Goal: Navigation & Orientation: Find specific page/section

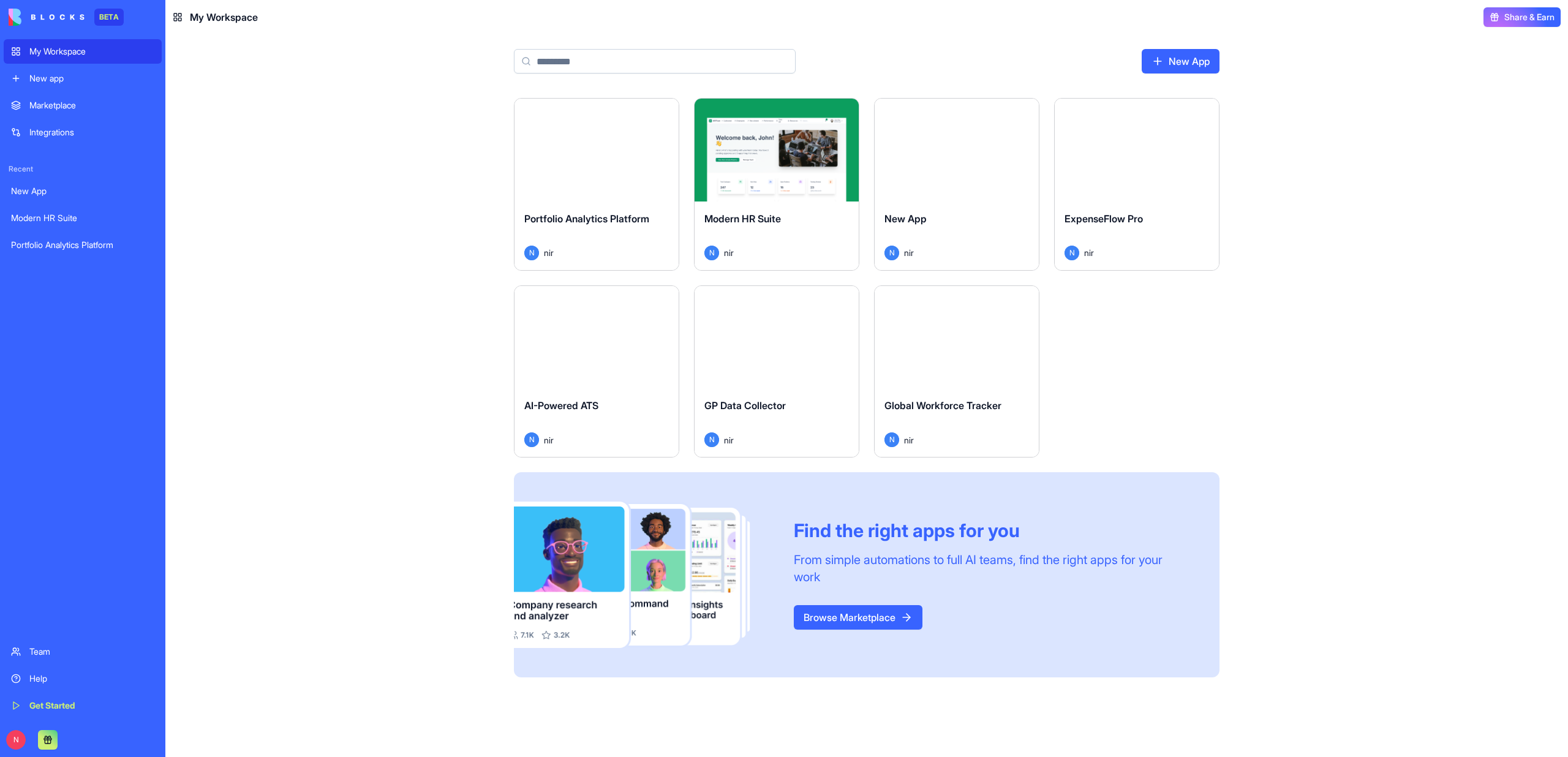
click at [629, 163] on div "Launch" at bounding box center [596, 150] width 164 height 103
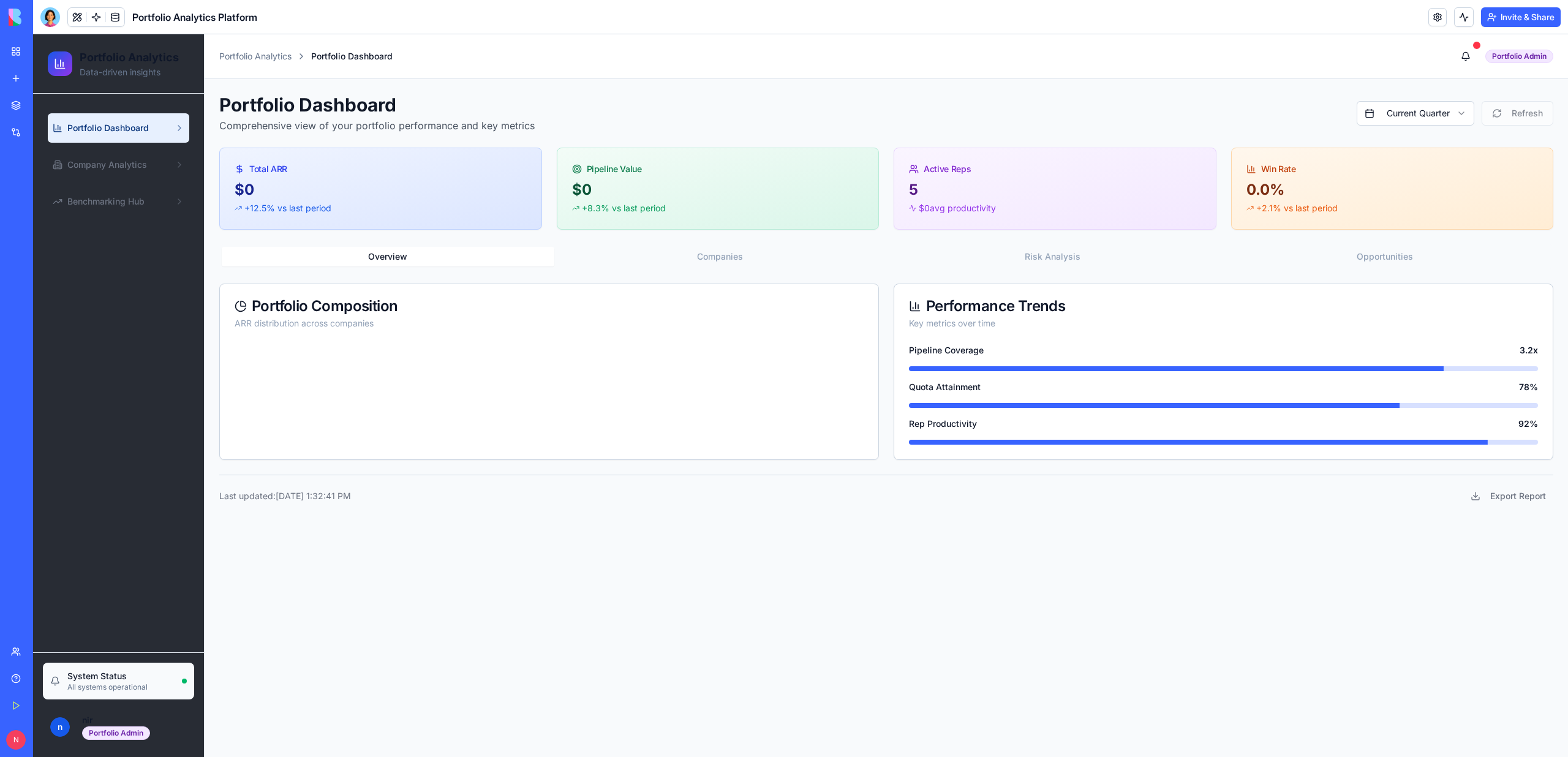
click at [741, 242] on div "Portfolio Dashboard Comprehensive view of your portfolio performance and key me…" at bounding box center [886, 300] width 1334 height 413
click at [742, 254] on button "Companies" at bounding box center [721, 256] width 333 height 20
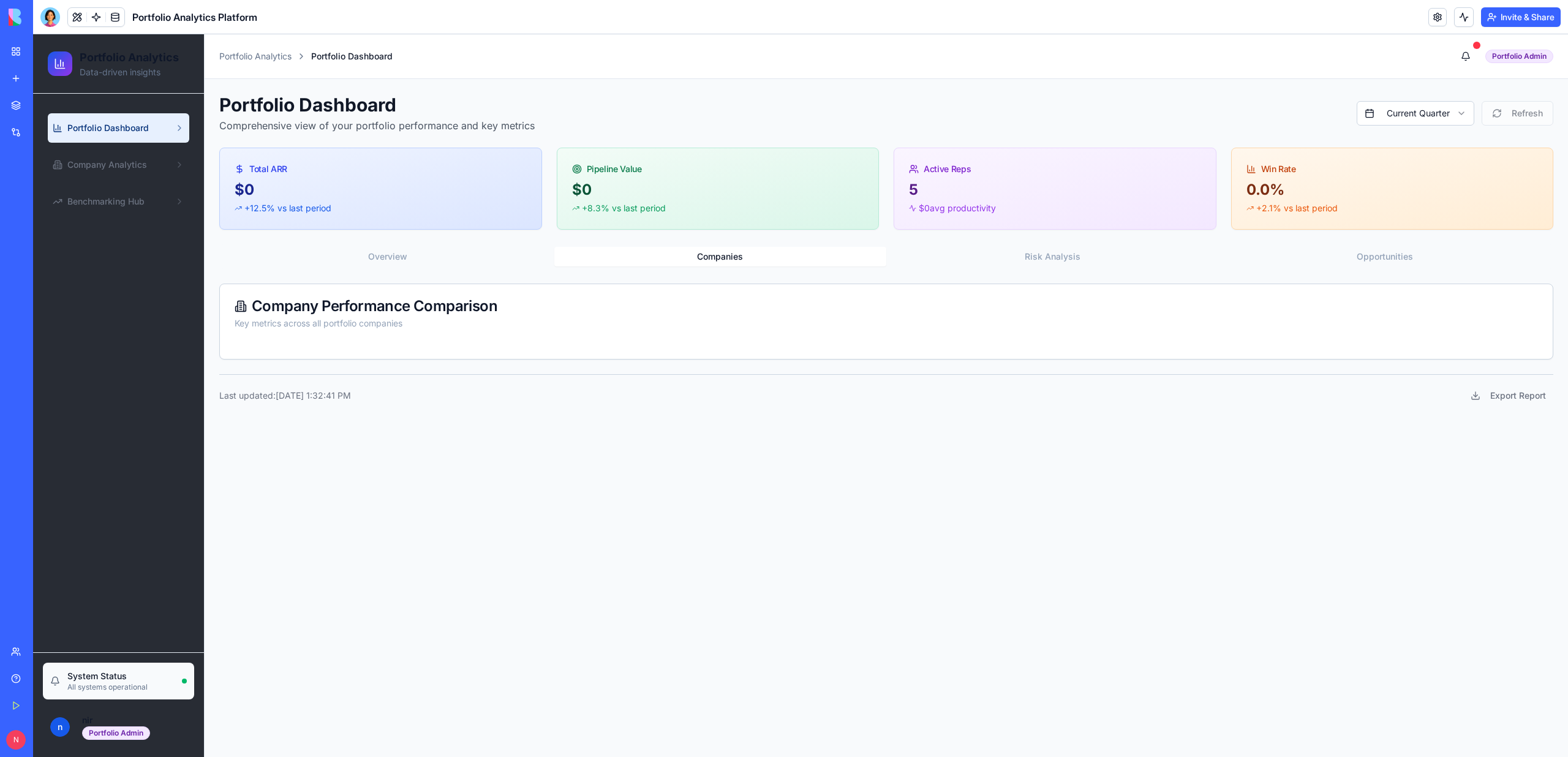
click at [1033, 258] on button "Risk Analysis" at bounding box center [1053, 256] width 333 height 20
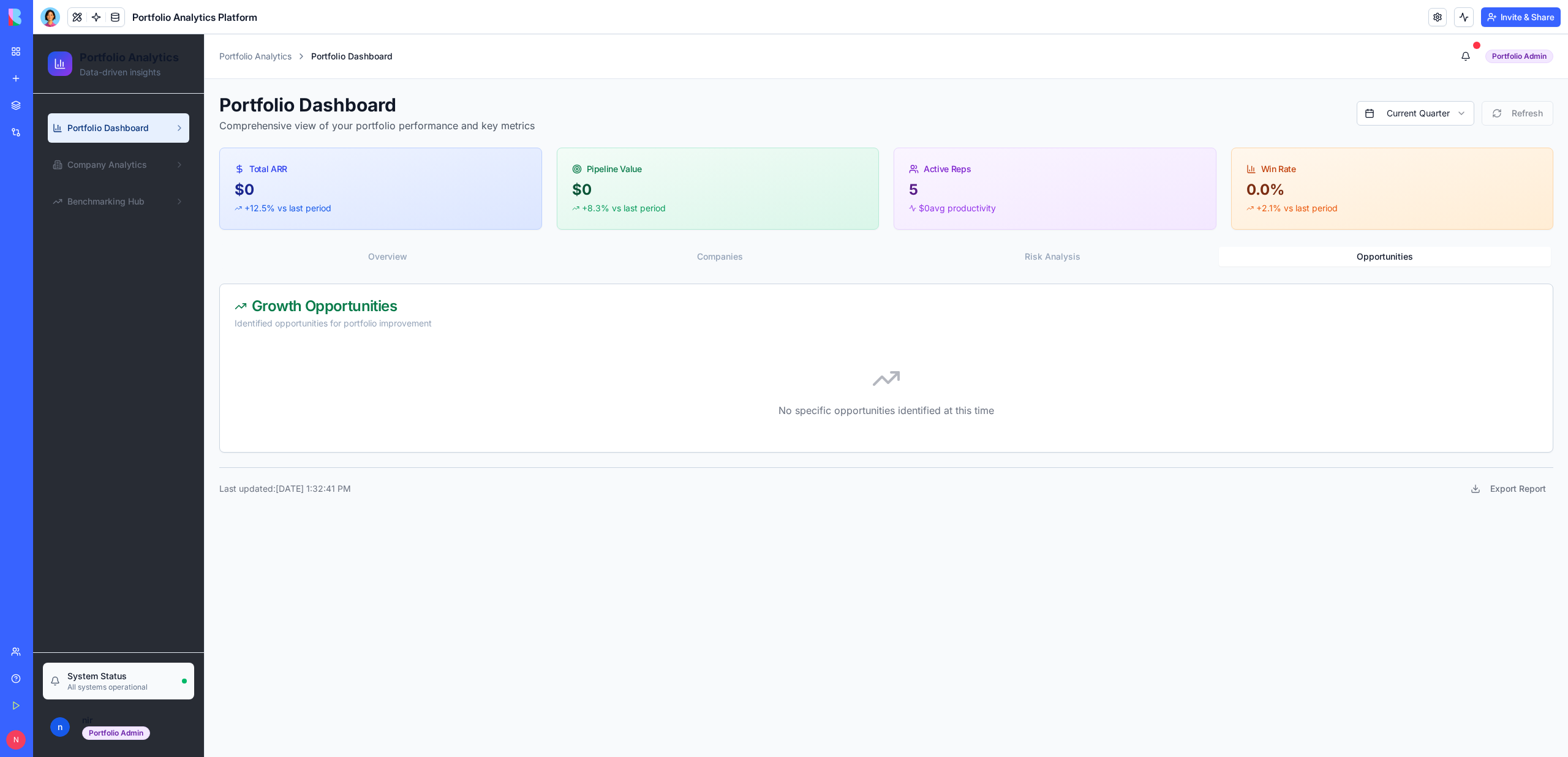
click at [1357, 254] on button "Opportunities" at bounding box center [1385, 256] width 333 height 20
click at [1111, 253] on button "Risk Analysis" at bounding box center [1053, 256] width 333 height 20
click at [833, 269] on div "Overview Companies Risk Analysis Opportunities Risk Analysis Identified risks a…" at bounding box center [886, 348] width 1334 height 208
click at [791, 252] on button "Companies" at bounding box center [721, 256] width 333 height 20
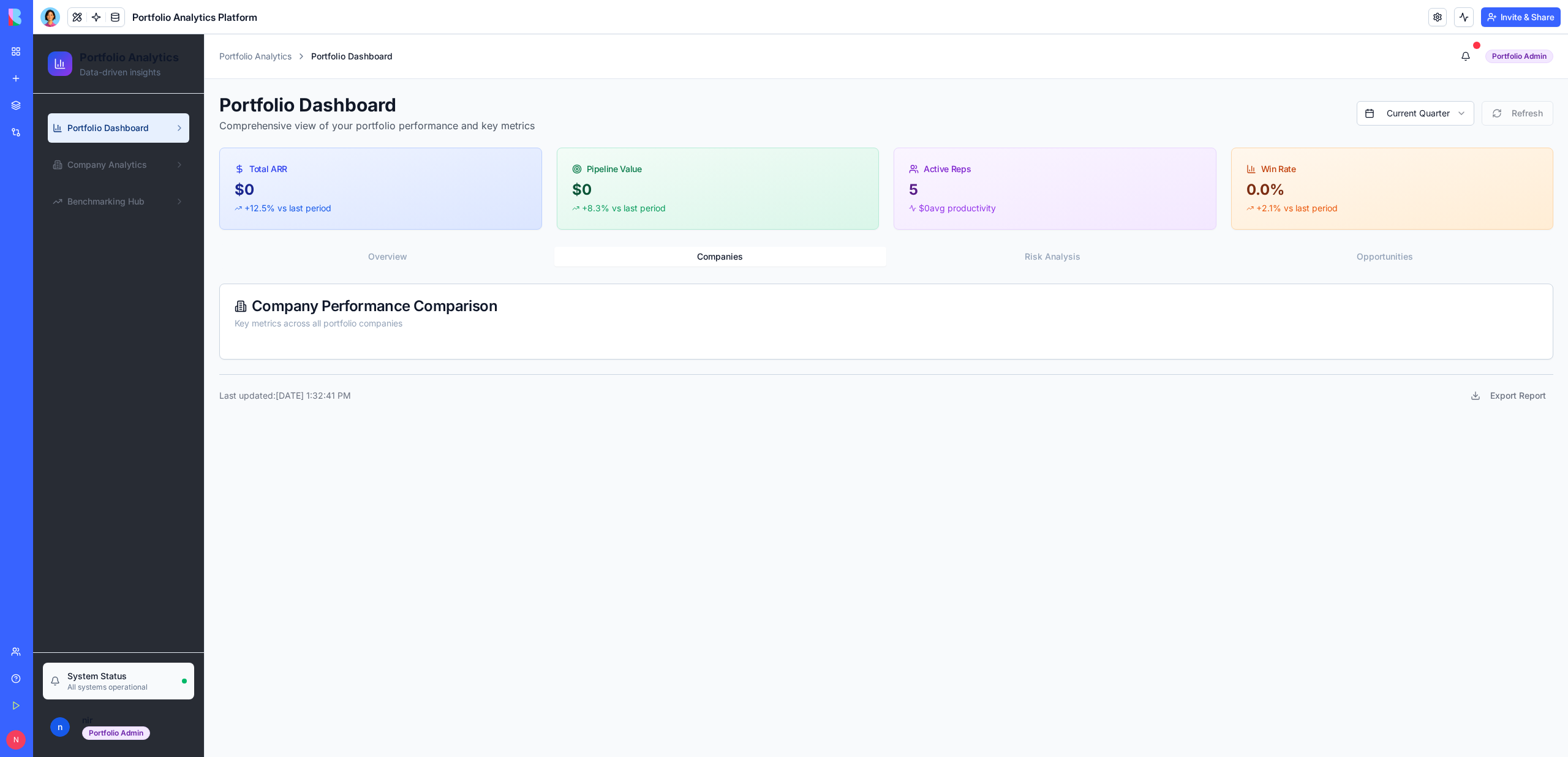
click at [428, 241] on div "Portfolio Dashboard Comprehensive view of your portfolio performance and key me…" at bounding box center [886, 249] width 1334 height 313
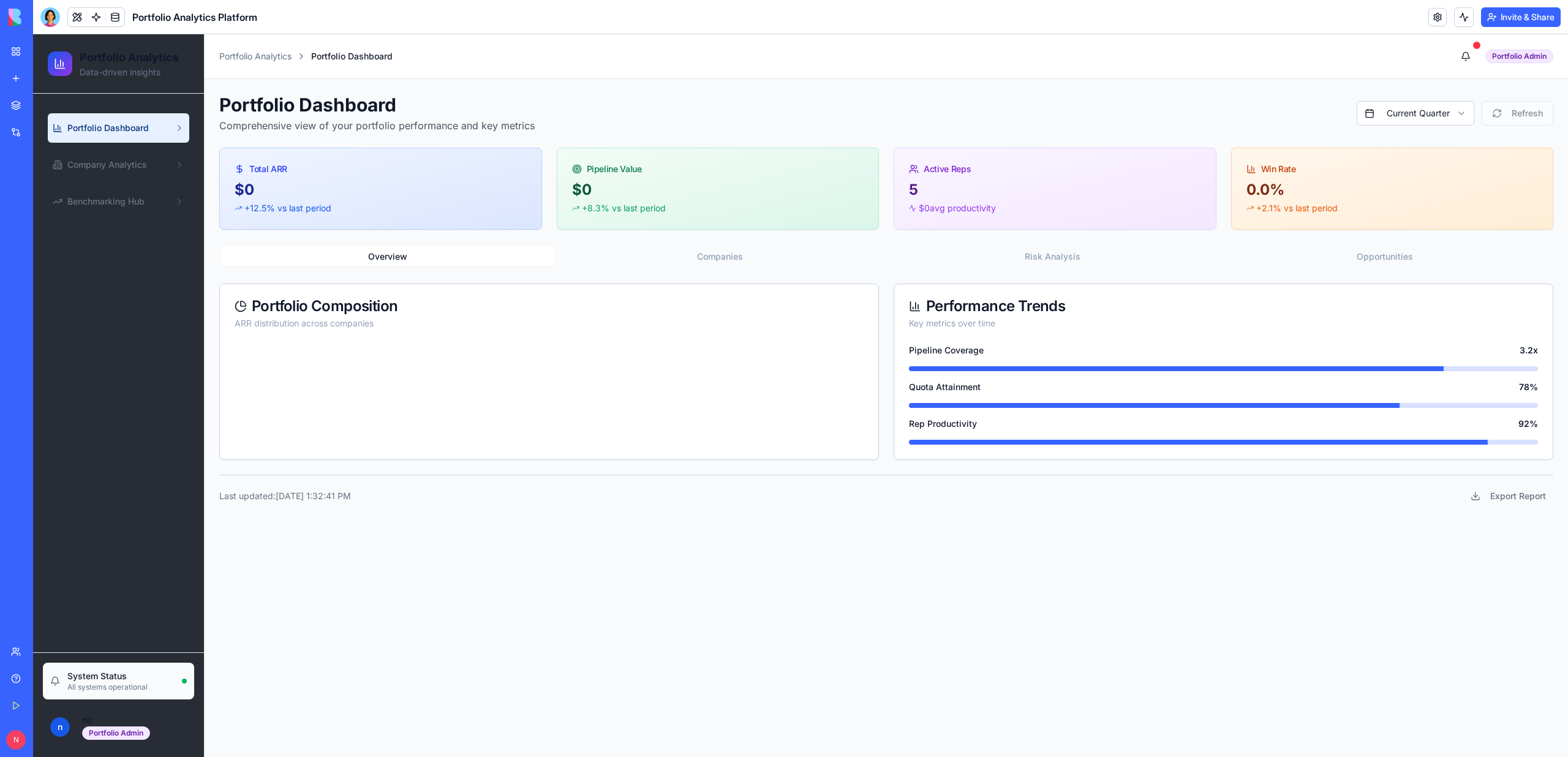
click at [425, 262] on button "Overview" at bounding box center [388, 256] width 333 height 20
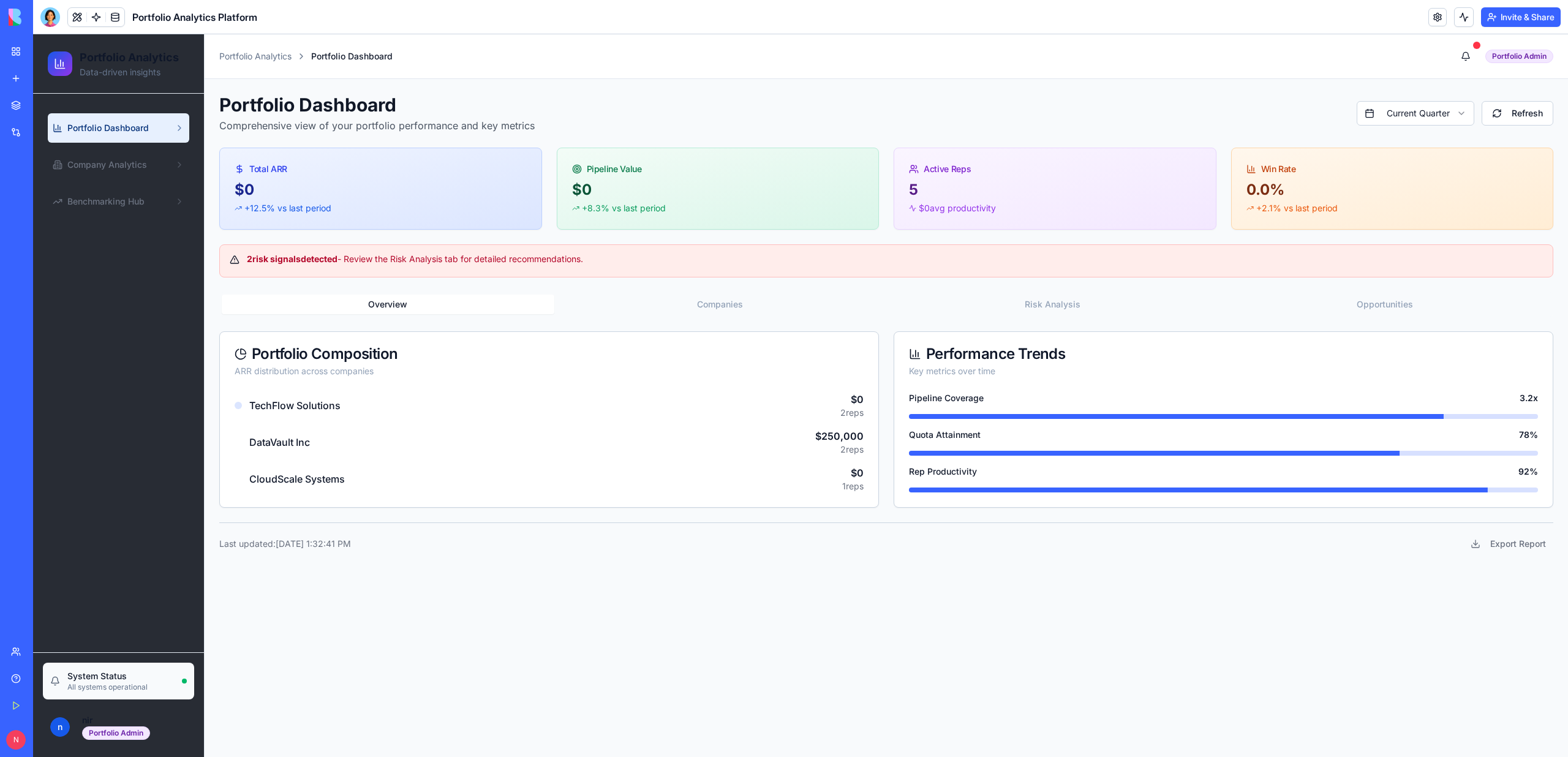
click at [695, 298] on button "Companies" at bounding box center [721, 304] width 333 height 20
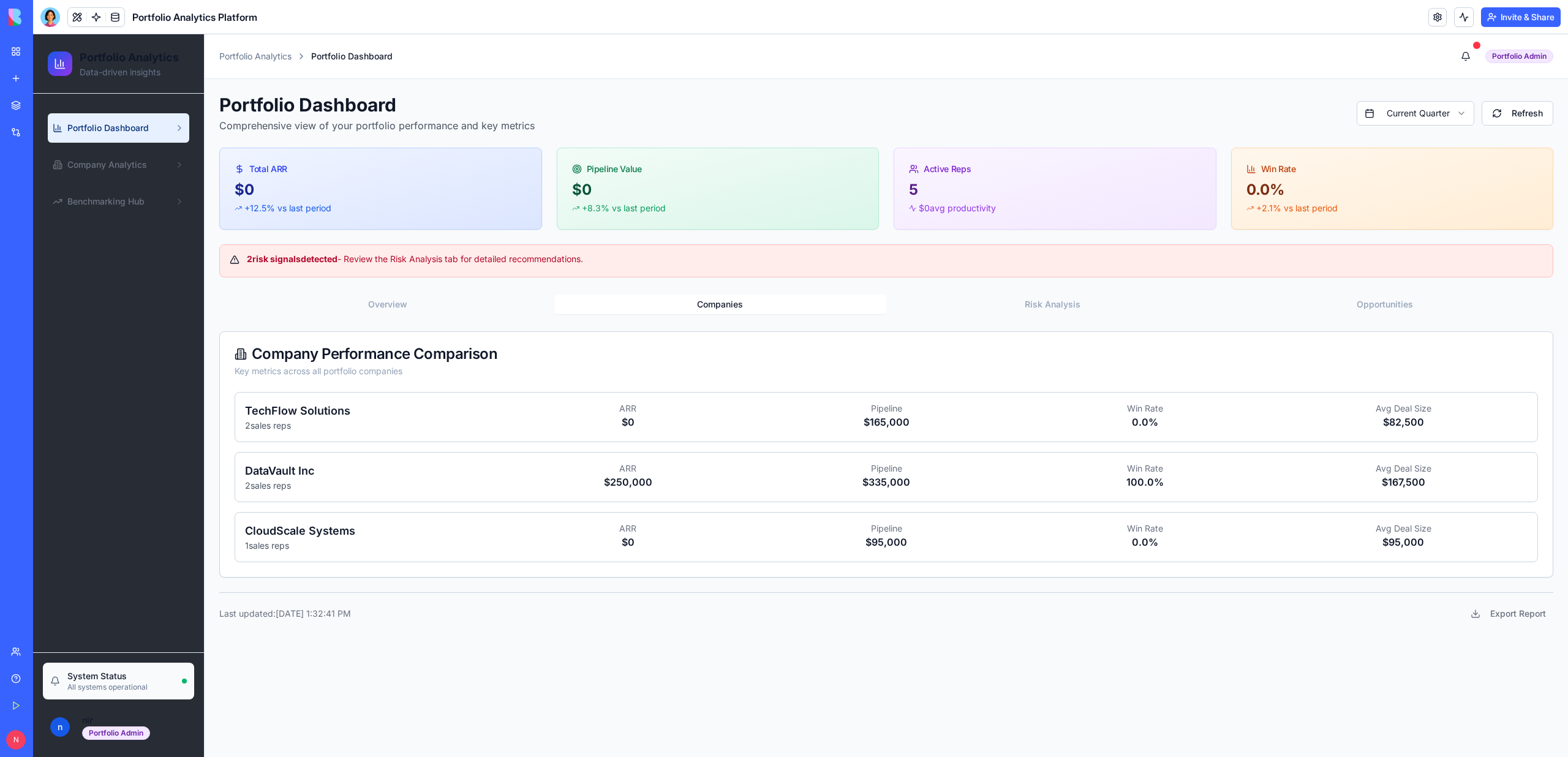
click at [1056, 310] on button "Risk Analysis" at bounding box center [1053, 304] width 333 height 20
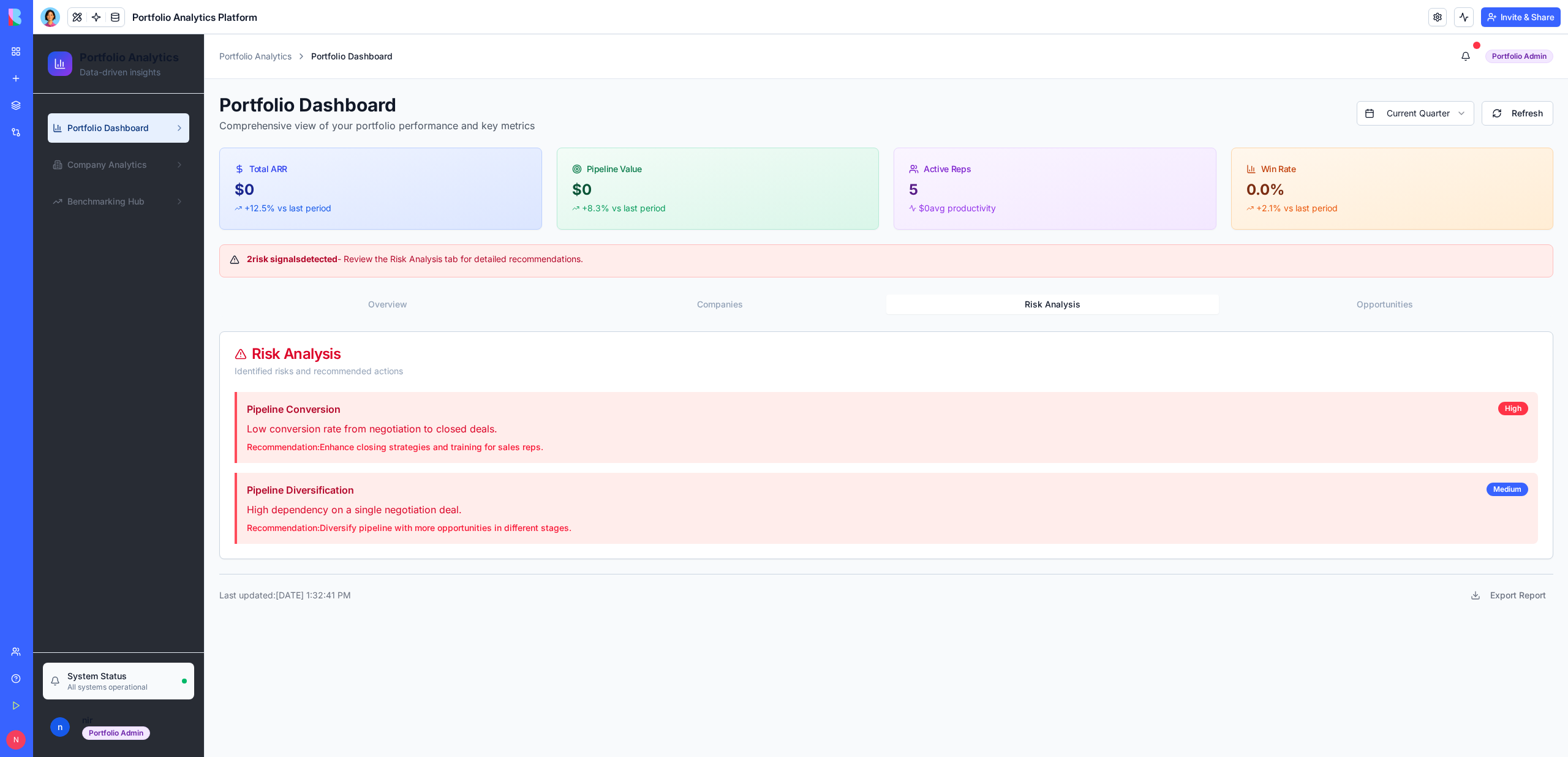
click at [1323, 303] on button "Opportunities" at bounding box center [1385, 304] width 333 height 20
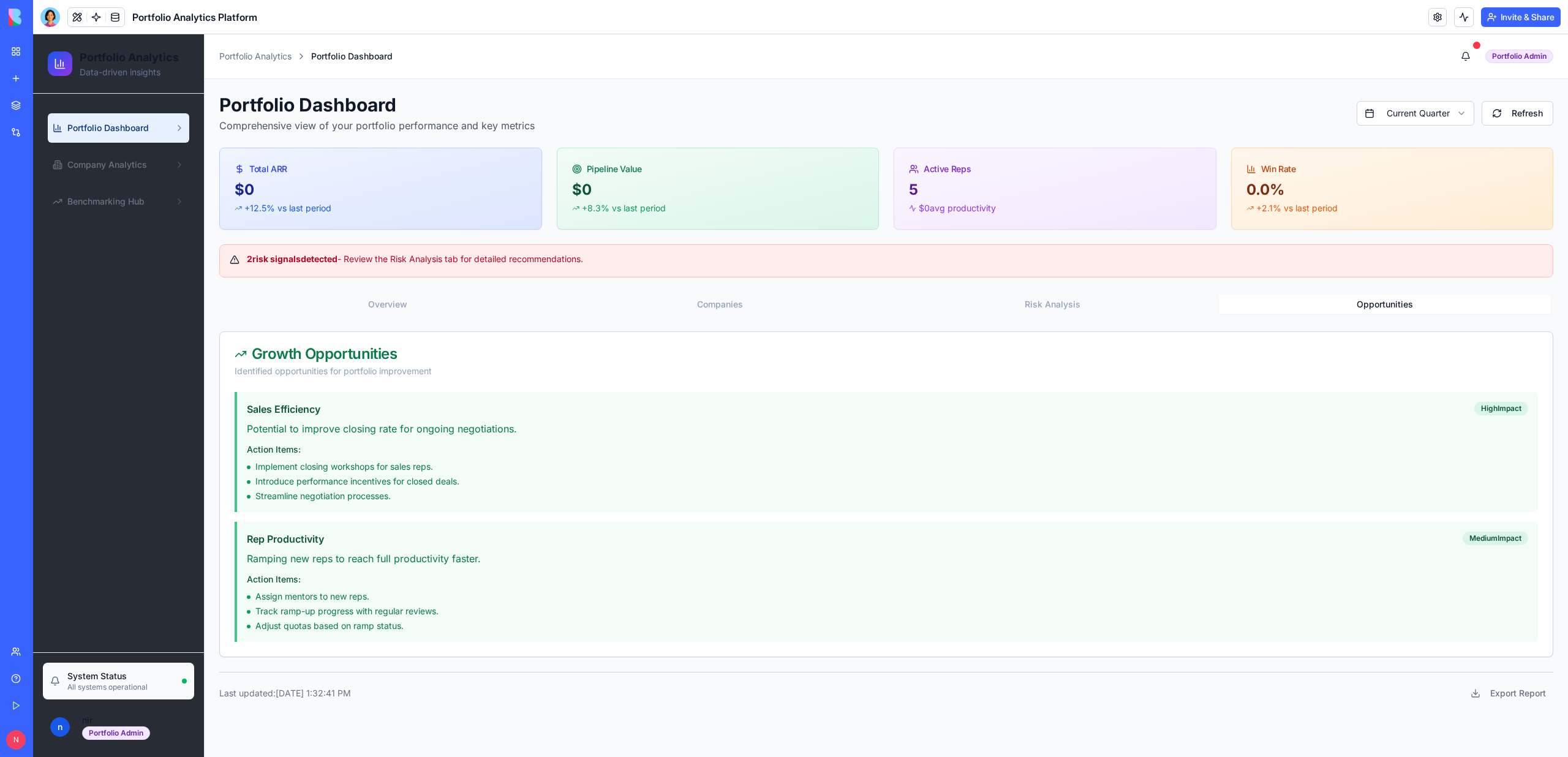
click at [362, 314] on div "Overview Companies Risk Analysis Opportunities" at bounding box center [886, 304] width 1334 height 24
click at [362, 304] on button "Overview" at bounding box center [388, 304] width 333 height 20
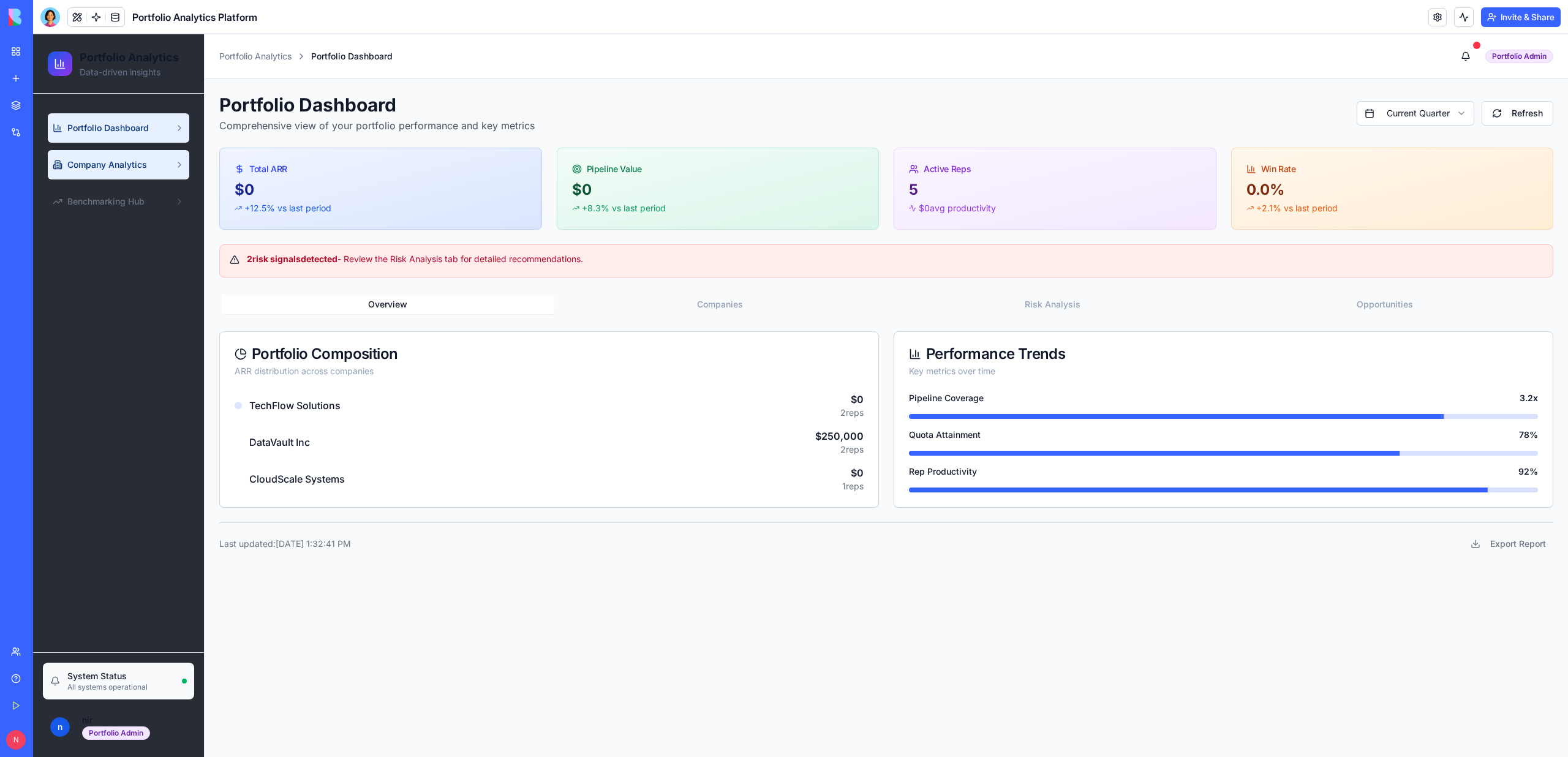
click at [88, 164] on span "Company Analytics" at bounding box center [107, 165] width 80 height 12
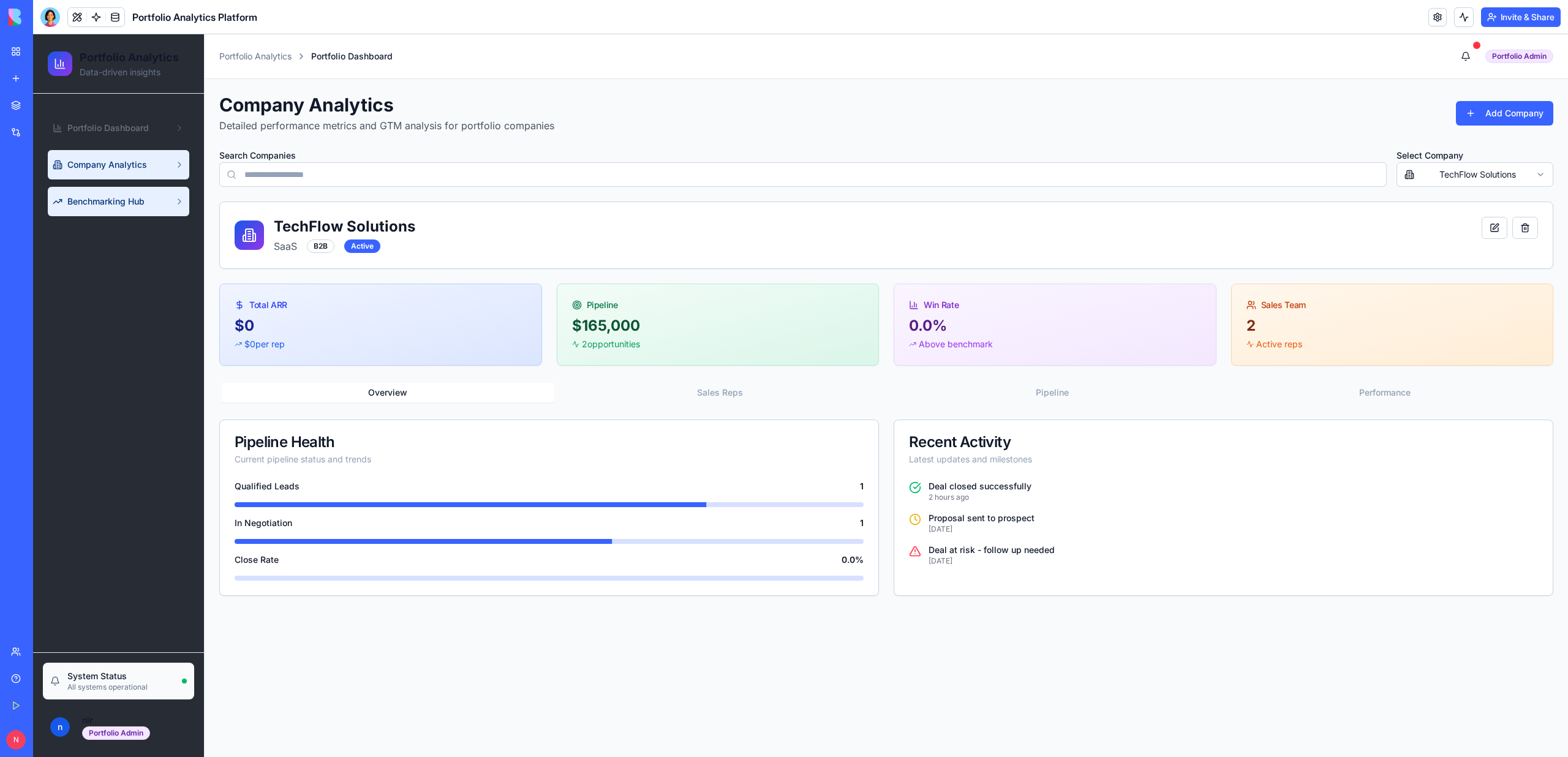
click at [92, 204] on span "Benchmarking Hub" at bounding box center [106, 201] width 77 height 12
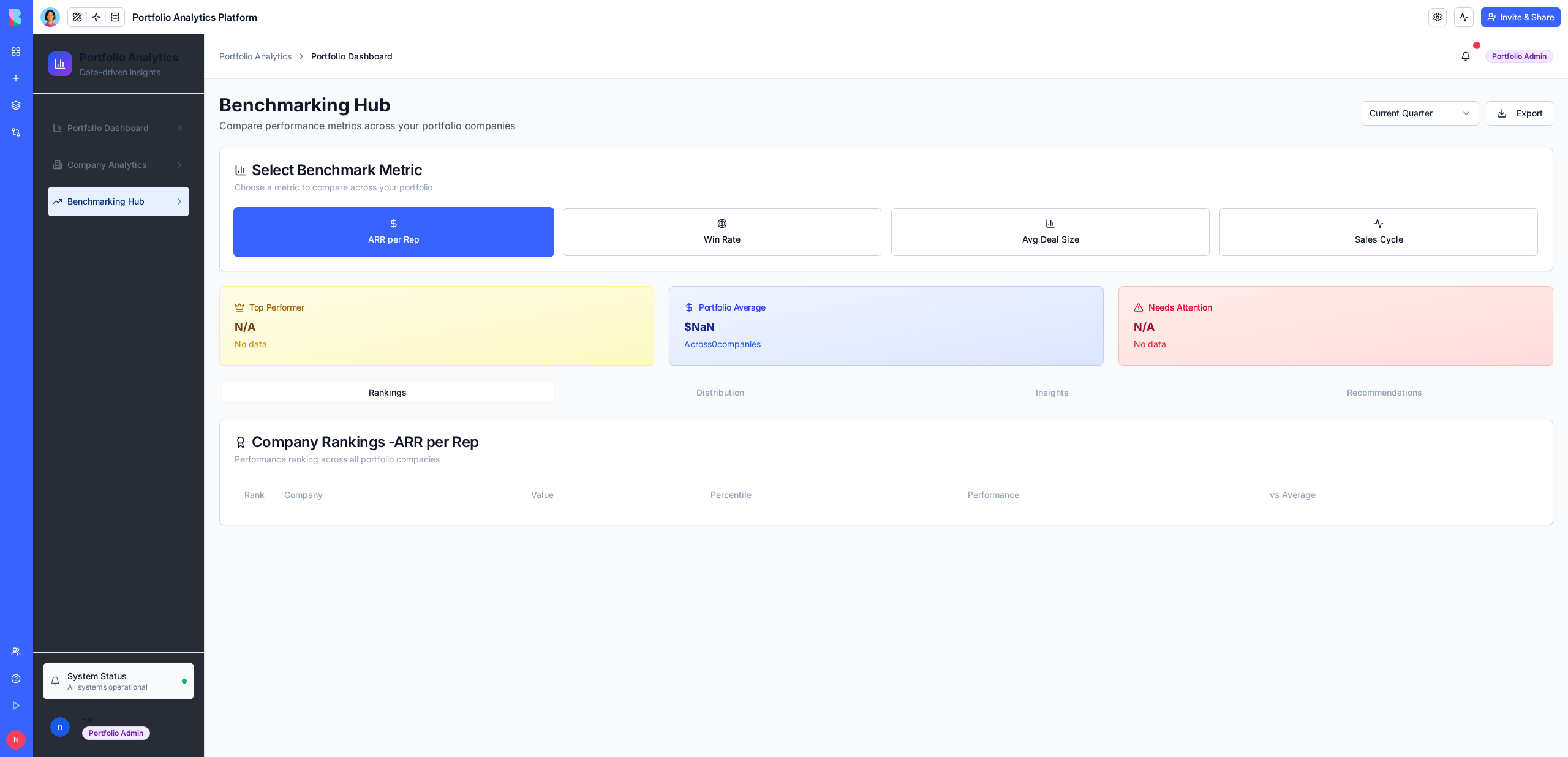
click at [715, 394] on button "Distribution" at bounding box center [721, 392] width 333 height 20
click at [1001, 387] on button "Insights" at bounding box center [1053, 392] width 333 height 20
click at [1243, 394] on button "Recommendations" at bounding box center [1385, 392] width 333 height 20
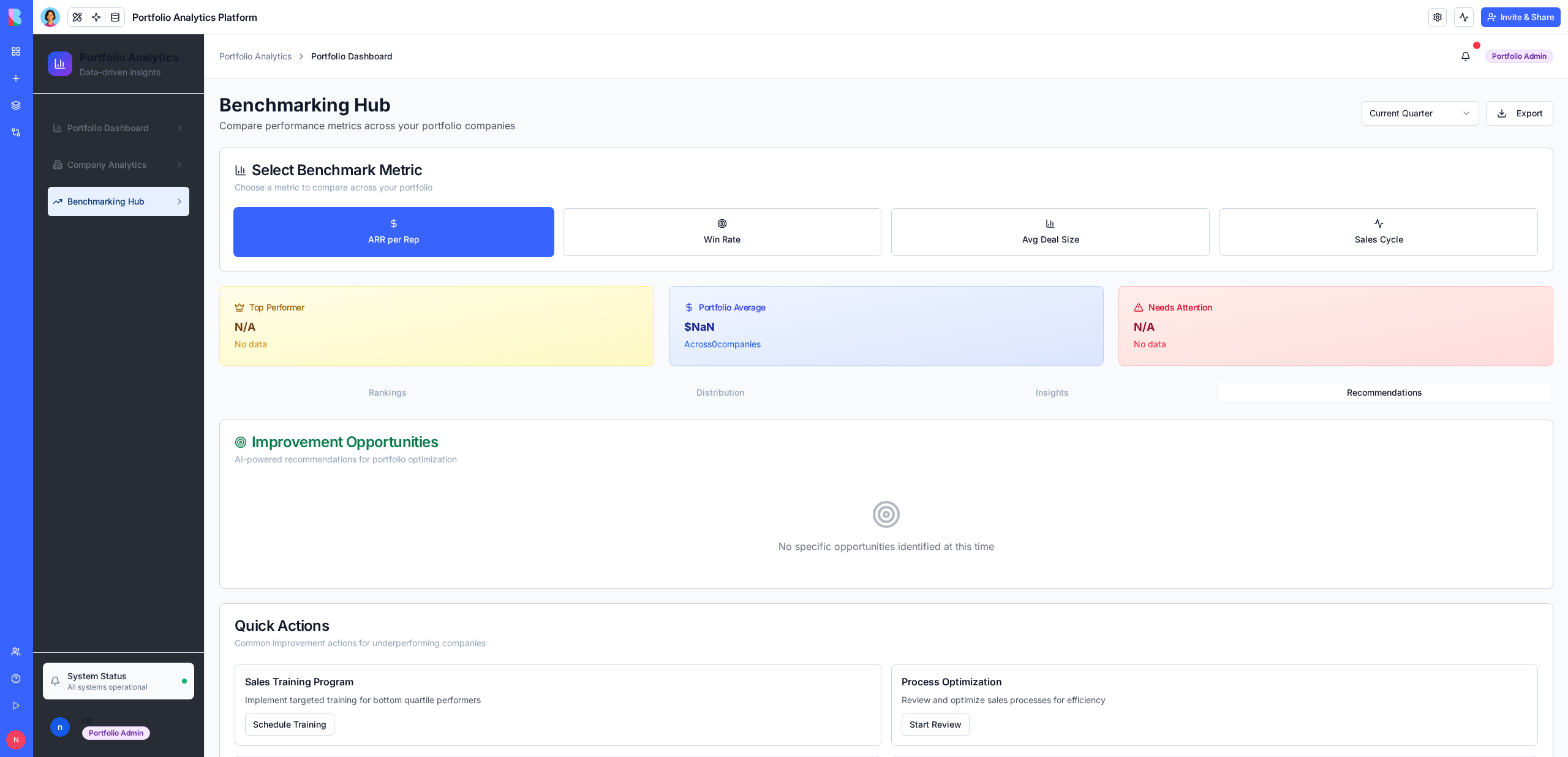
scroll to position [111, 0]
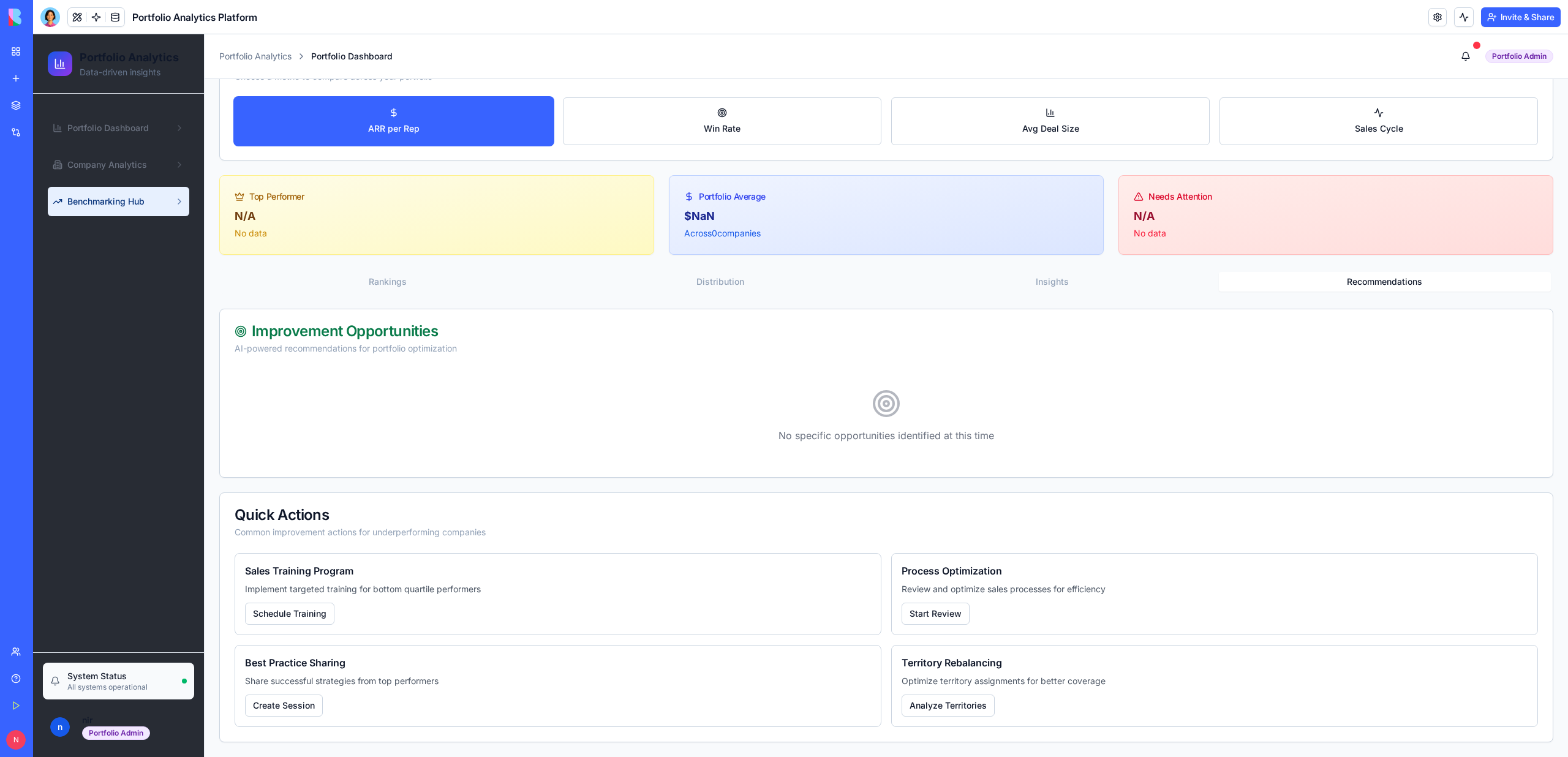
click at [45, 57] on div "My Workspace" at bounding box center [37, 51] width 16 height 12
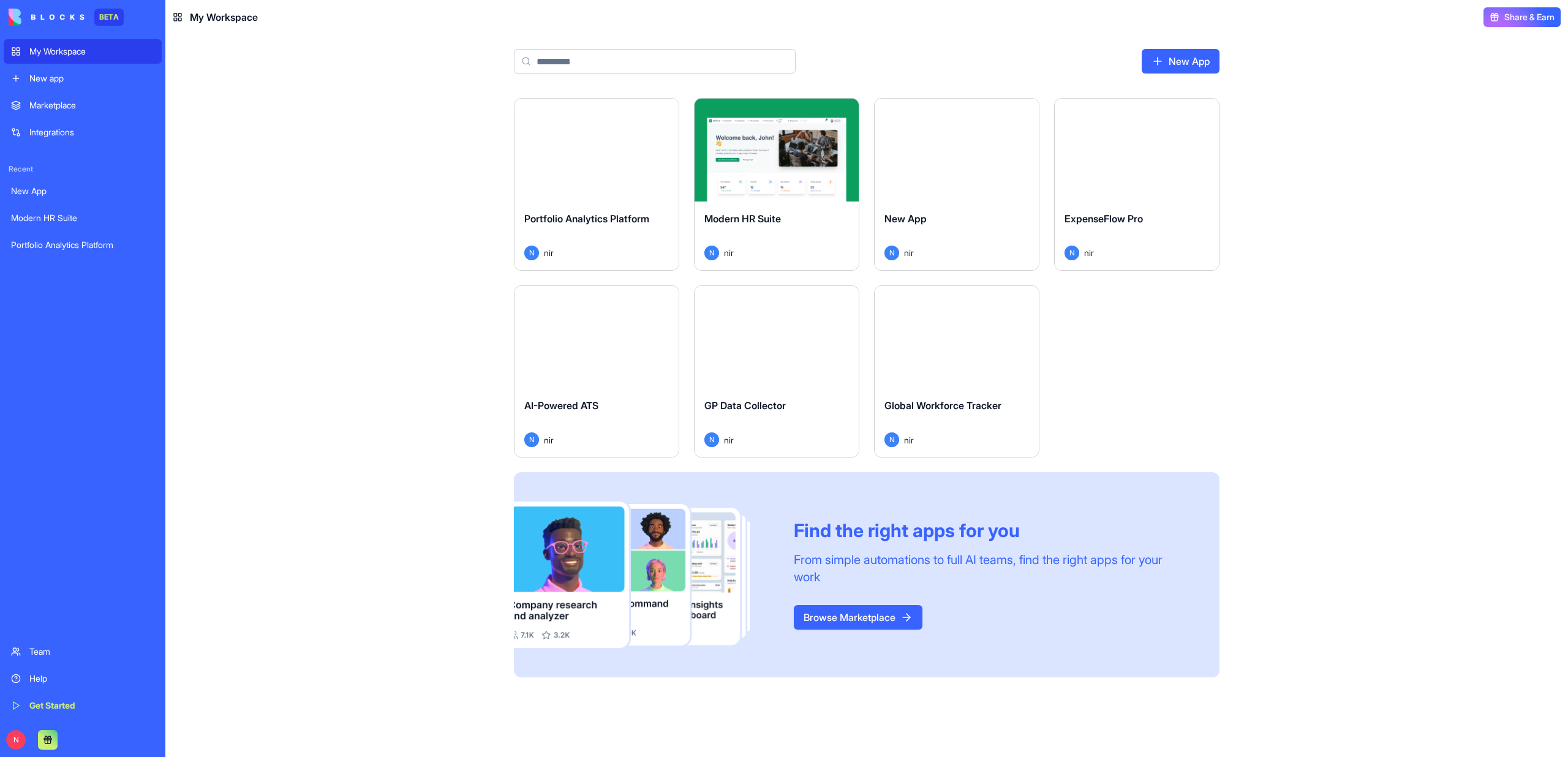
click at [772, 127] on div "Launch" at bounding box center [776, 150] width 164 height 103
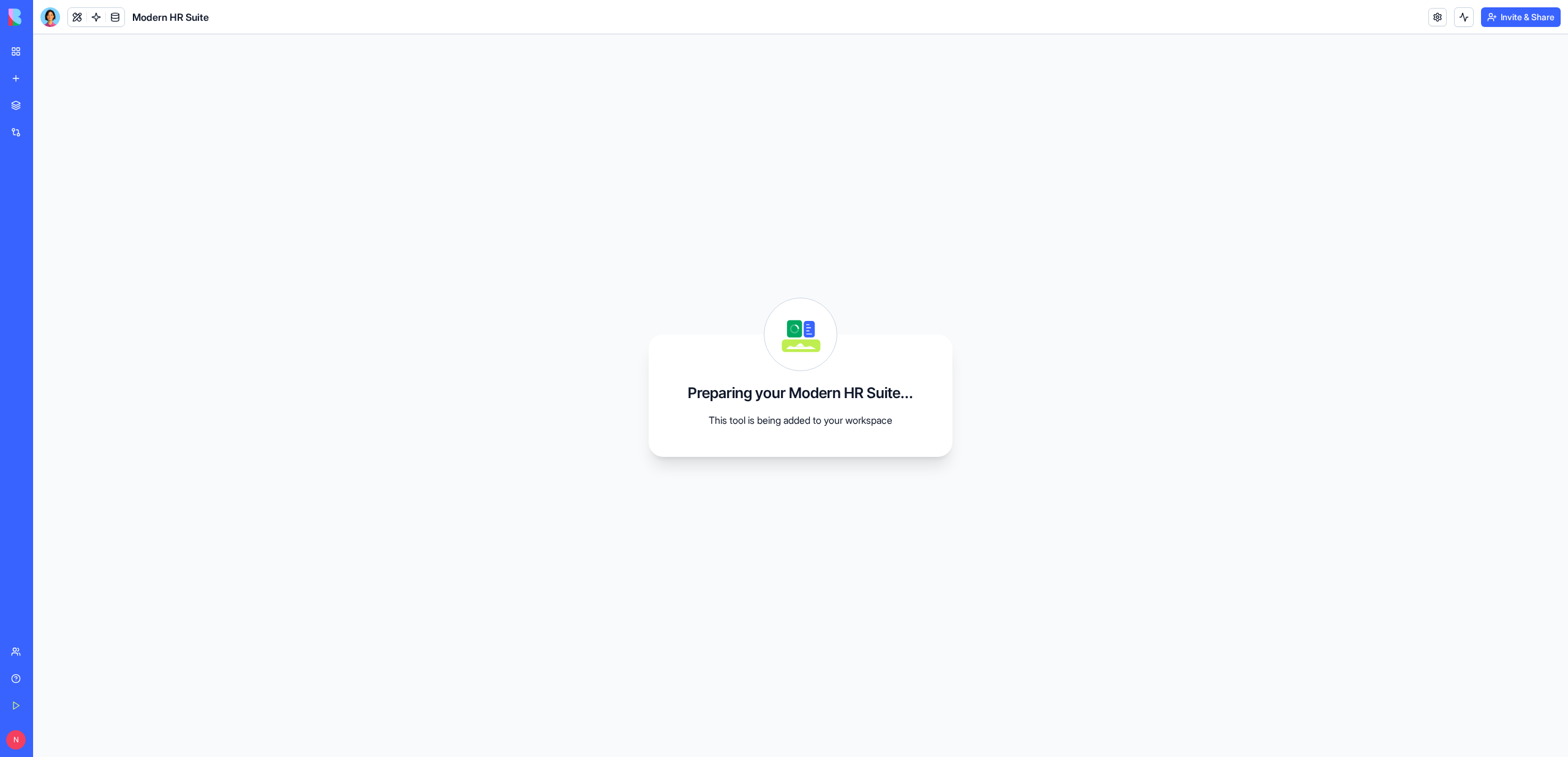
click at [14, 47] on link "My Workspace" at bounding box center [28, 51] width 49 height 24
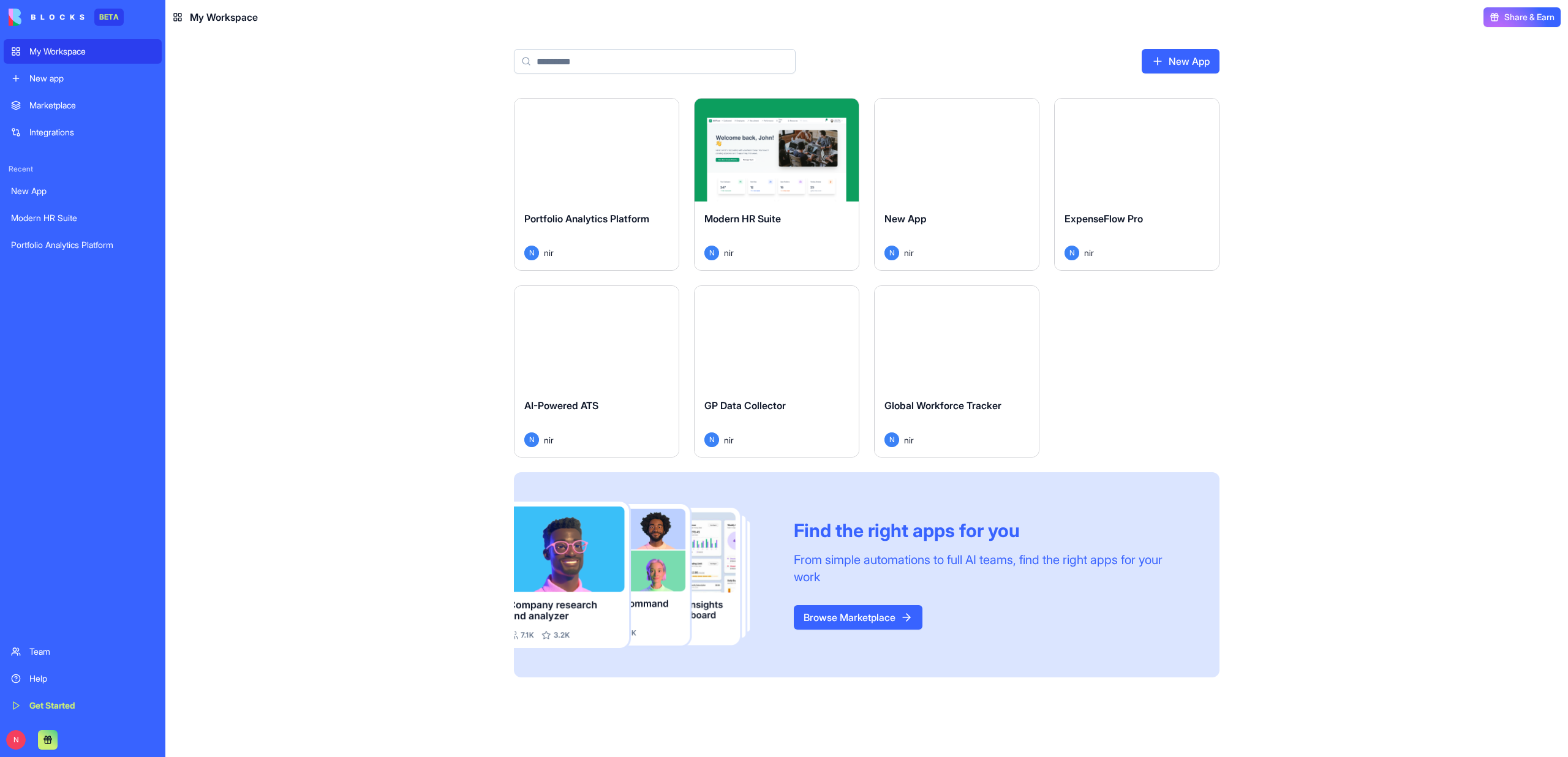
click at [995, 177] on div "Launch" at bounding box center [956, 150] width 164 height 103
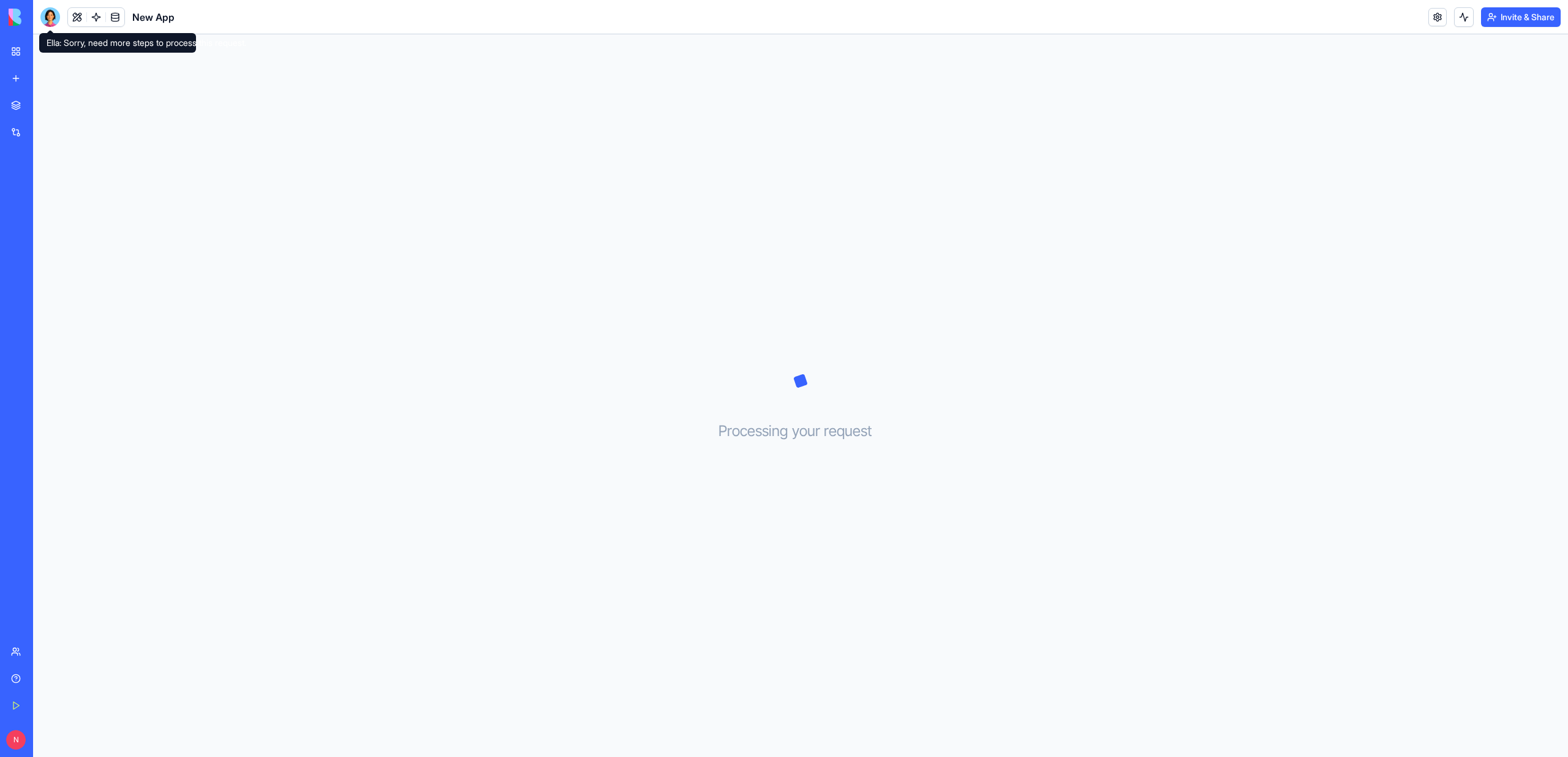
click at [55, 16] on div at bounding box center [50, 16] width 20 height 20
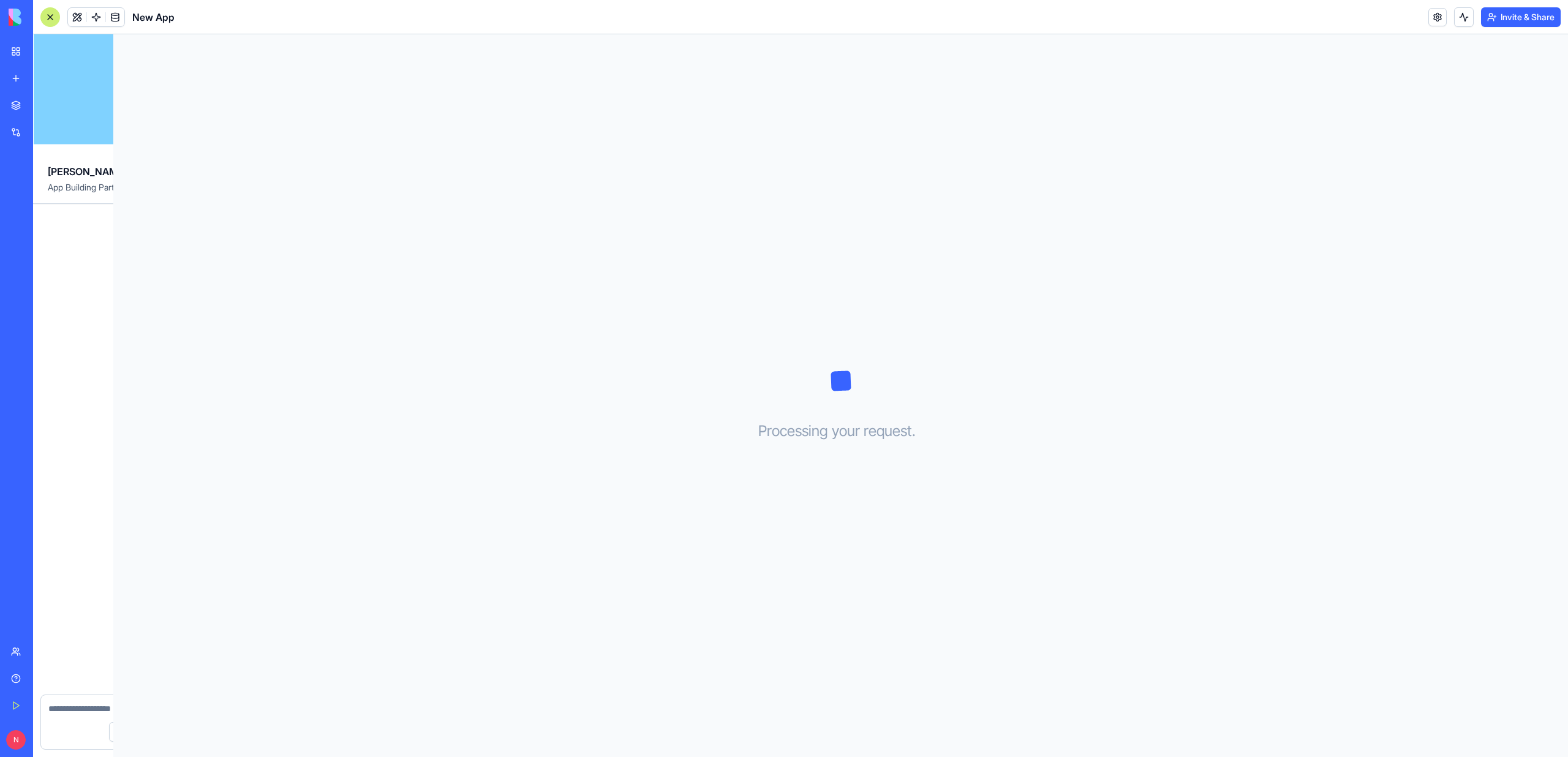
scroll to position [1359, 0]
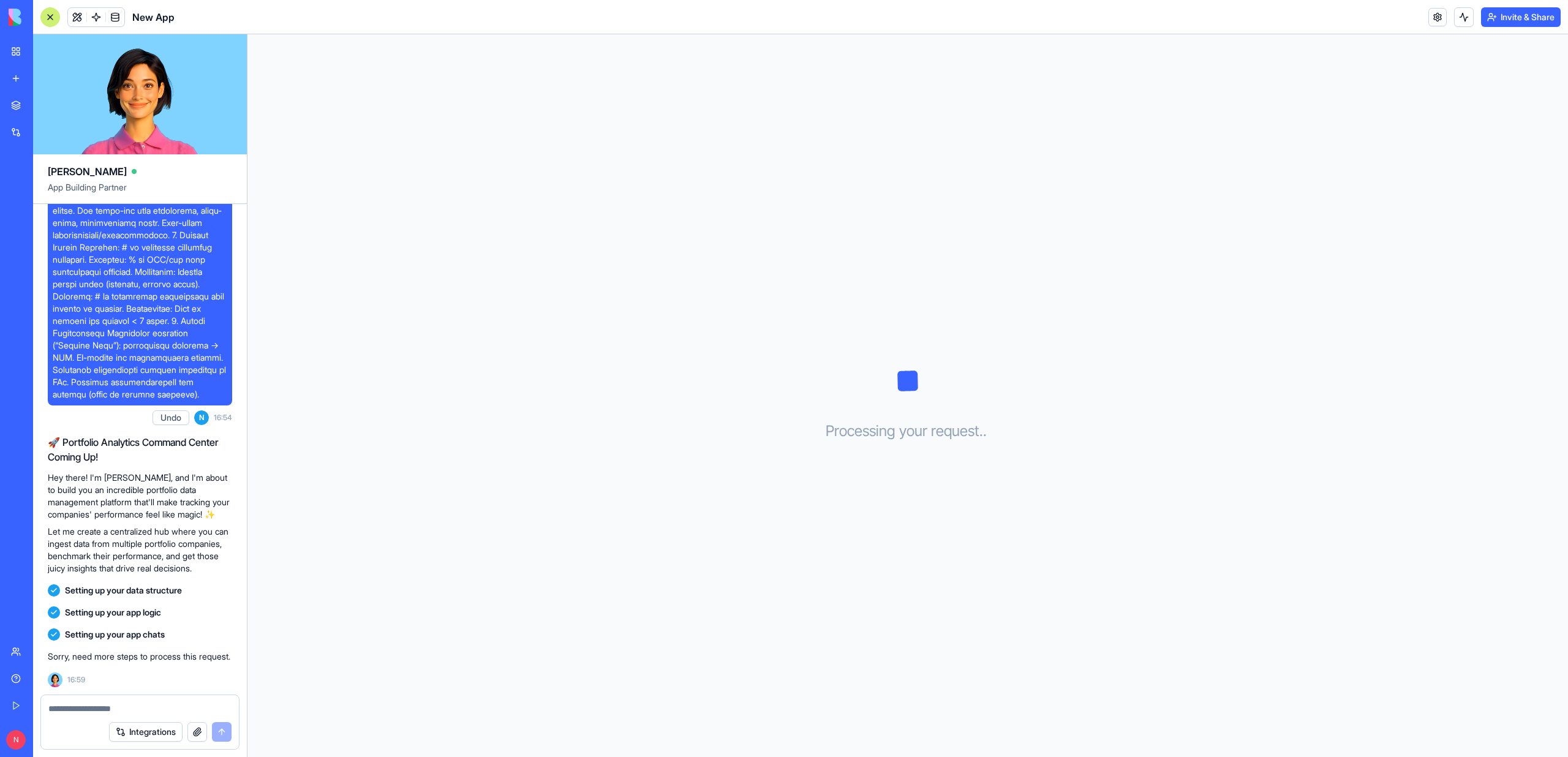
click at [22, 49] on link "My Workspace" at bounding box center [28, 51] width 49 height 24
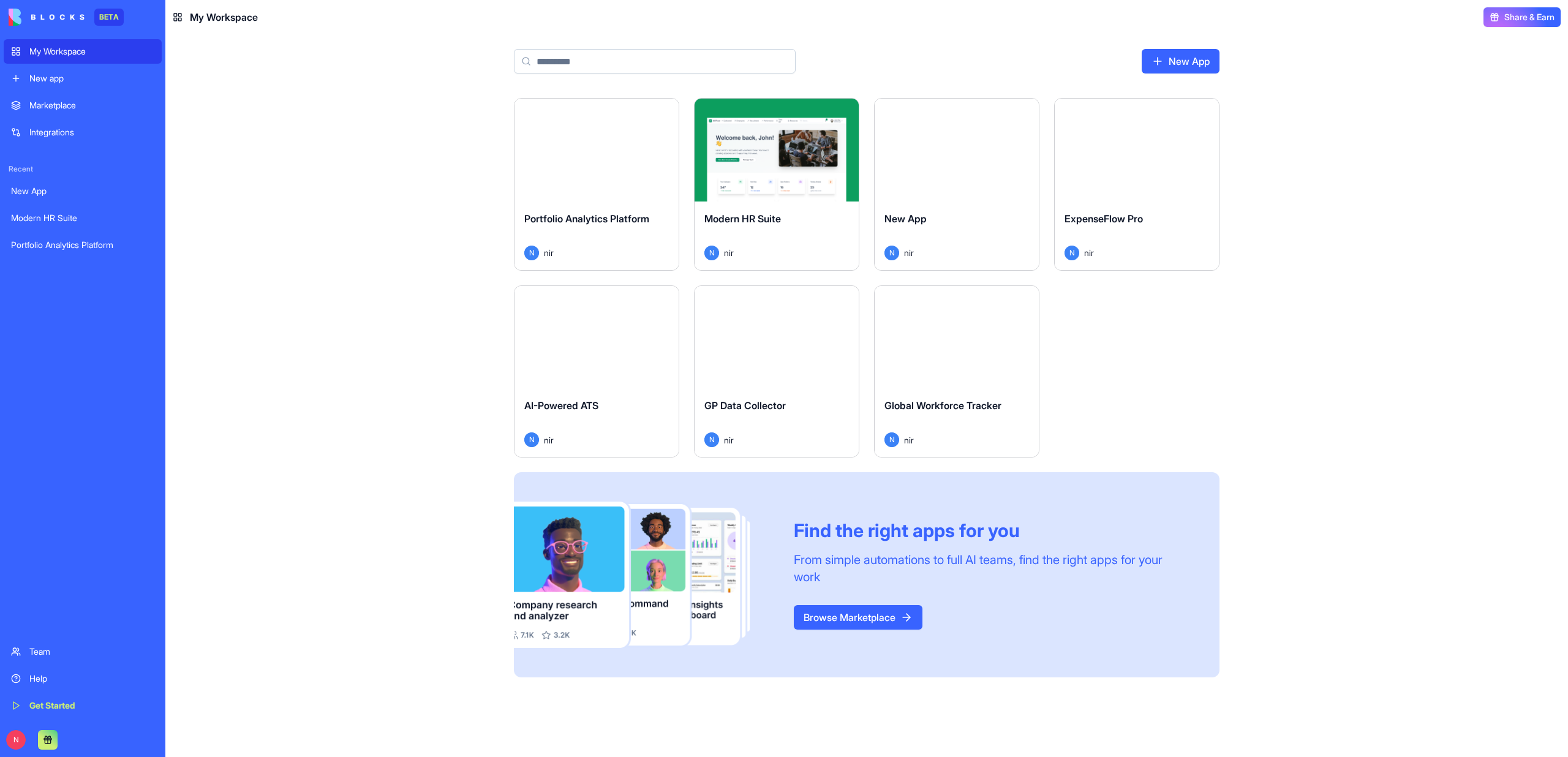
click at [1160, 178] on div "Launch" at bounding box center [1136, 150] width 164 height 103
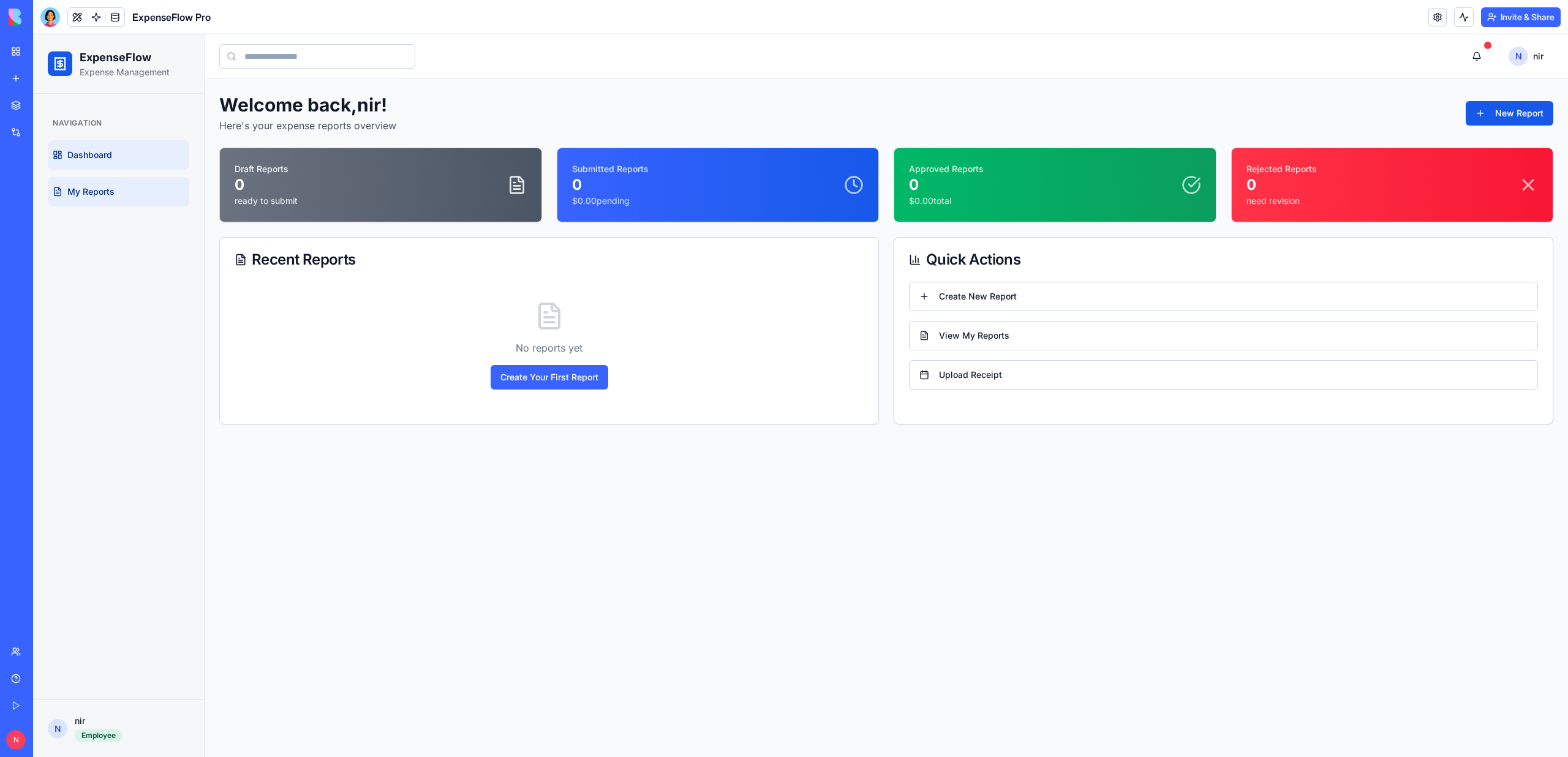
click at [91, 178] on link "My Reports" at bounding box center [118, 191] width 141 height 29
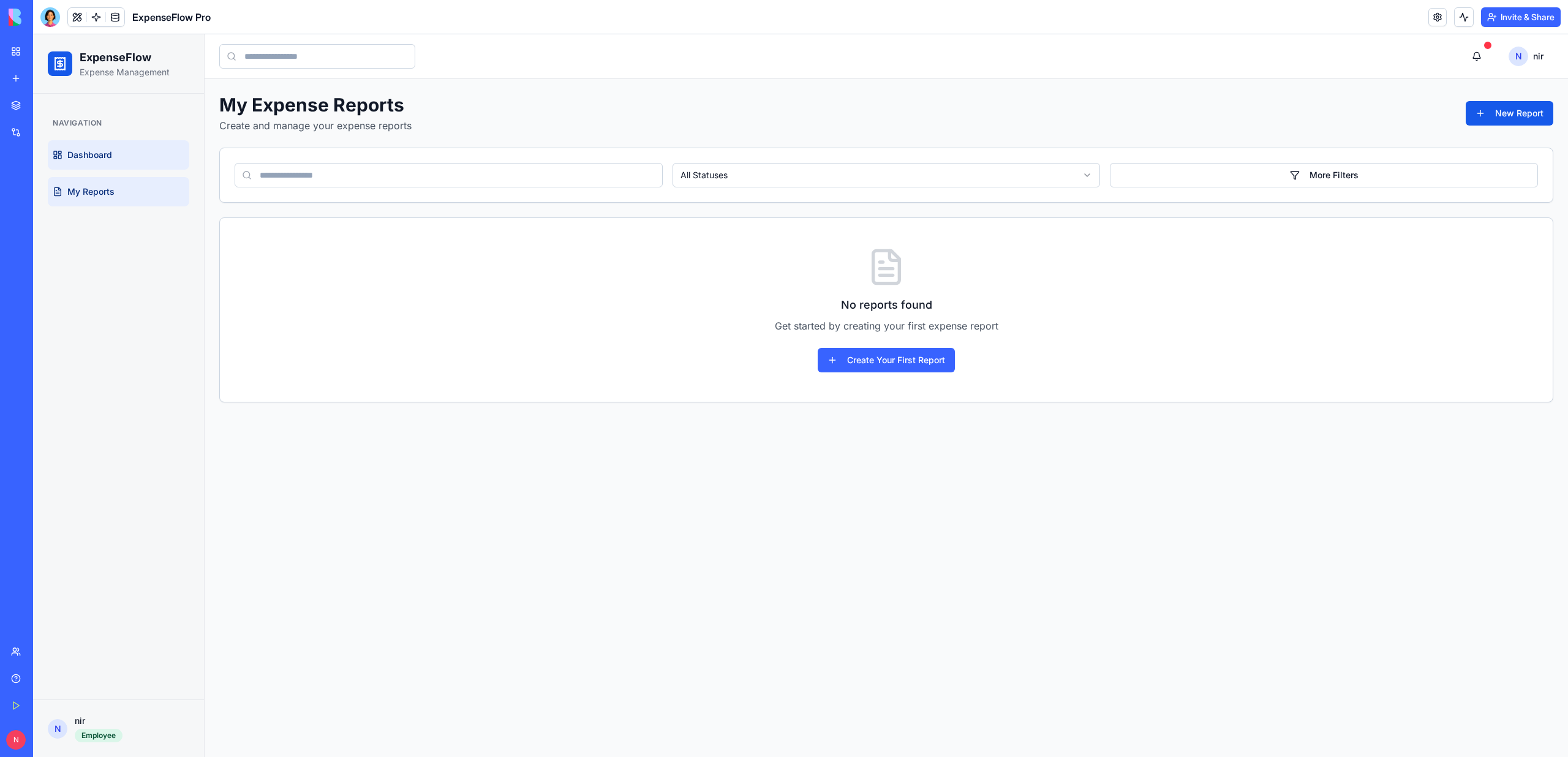
click at [100, 162] on link "Dashboard" at bounding box center [118, 155] width 141 height 29
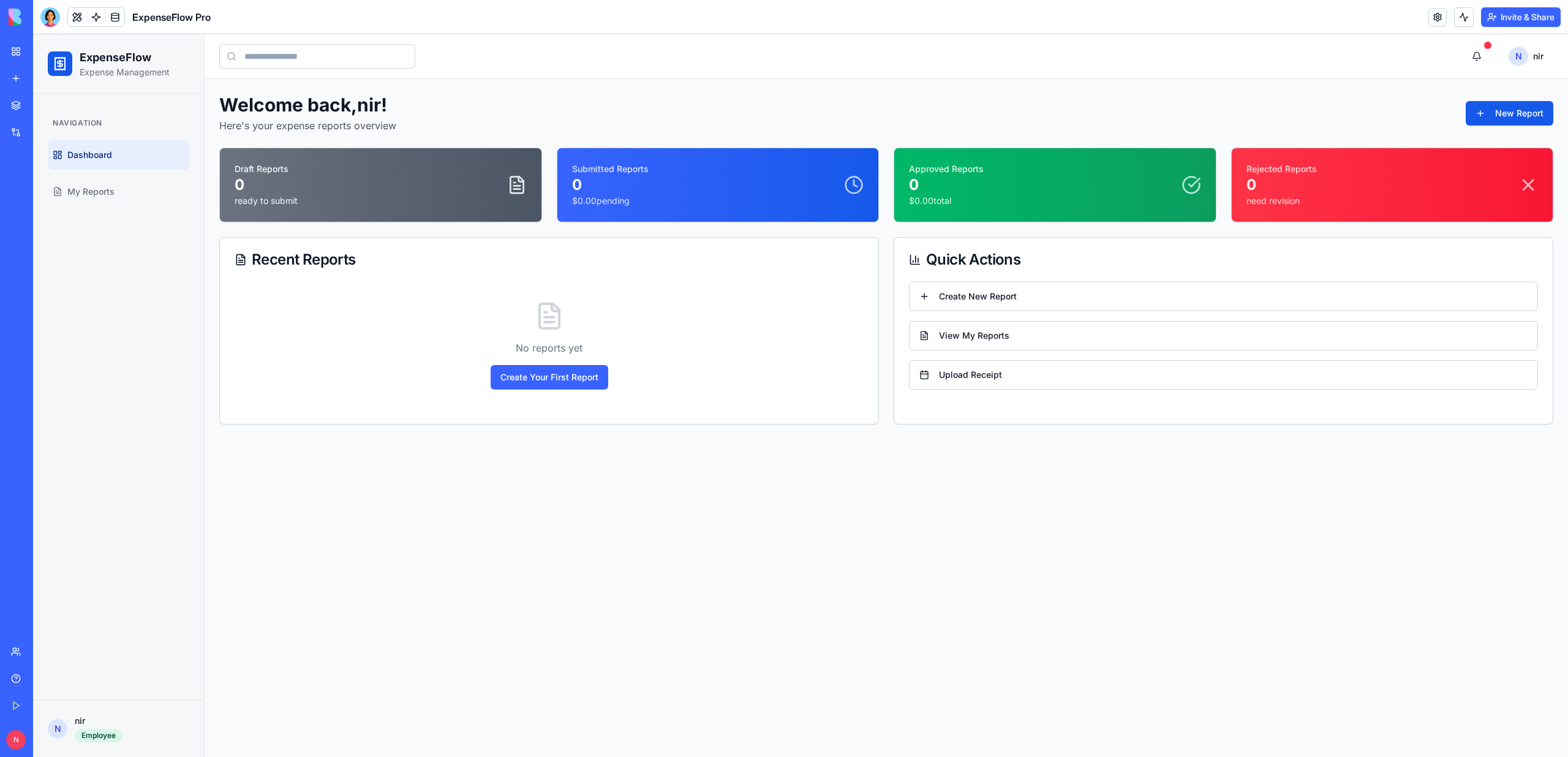
click at [11, 53] on link "My Workspace" at bounding box center [28, 51] width 49 height 24
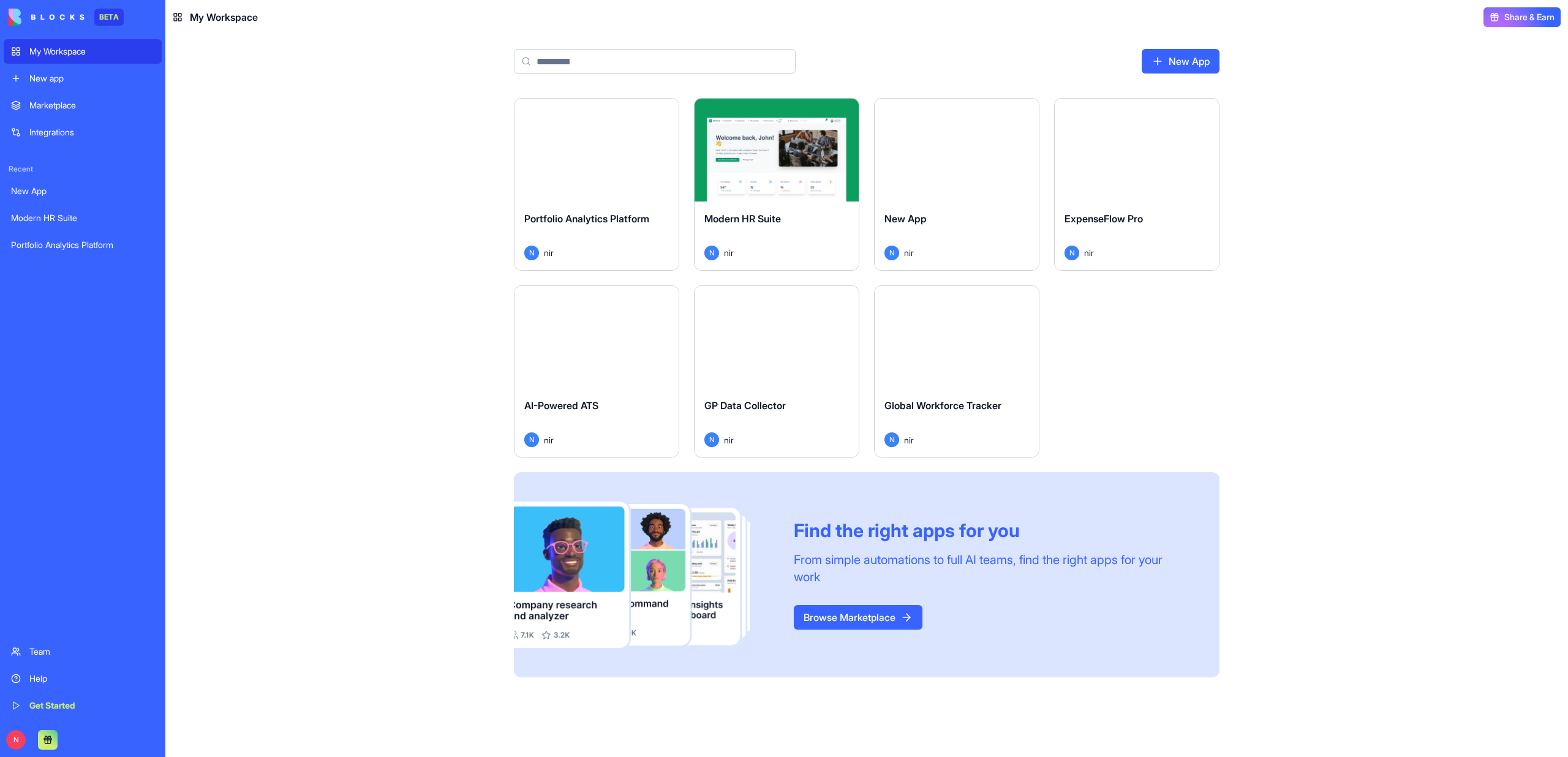
click at [605, 346] on button "Launch" at bounding box center [596, 337] width 92 height 24
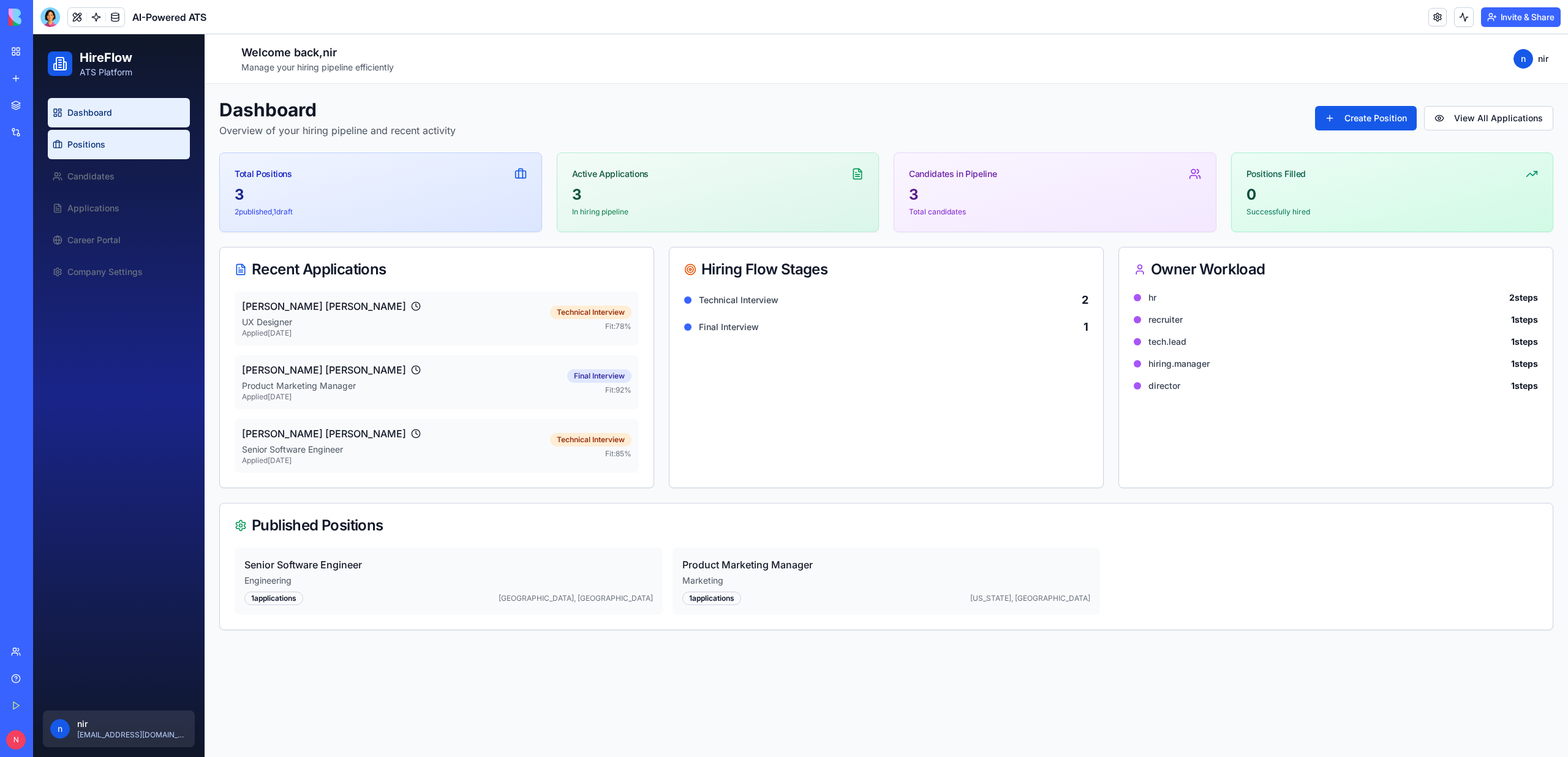
click at [121, 137] on link "Positions" at bounding box center [119, 145] width 142 height 29
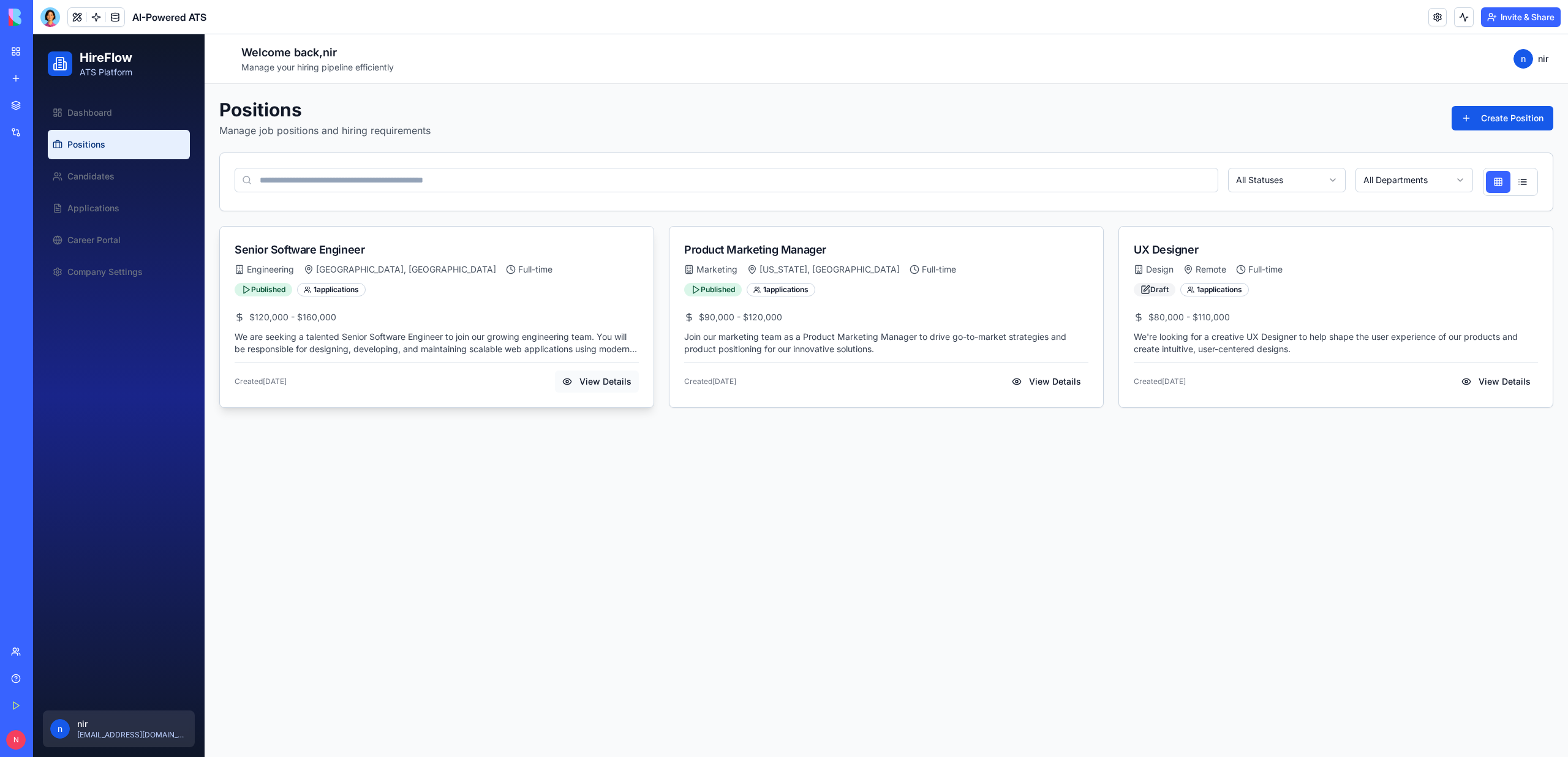
click at [598, 378] on button "View Details" at bounding box center [596, 381] width 84 height 22
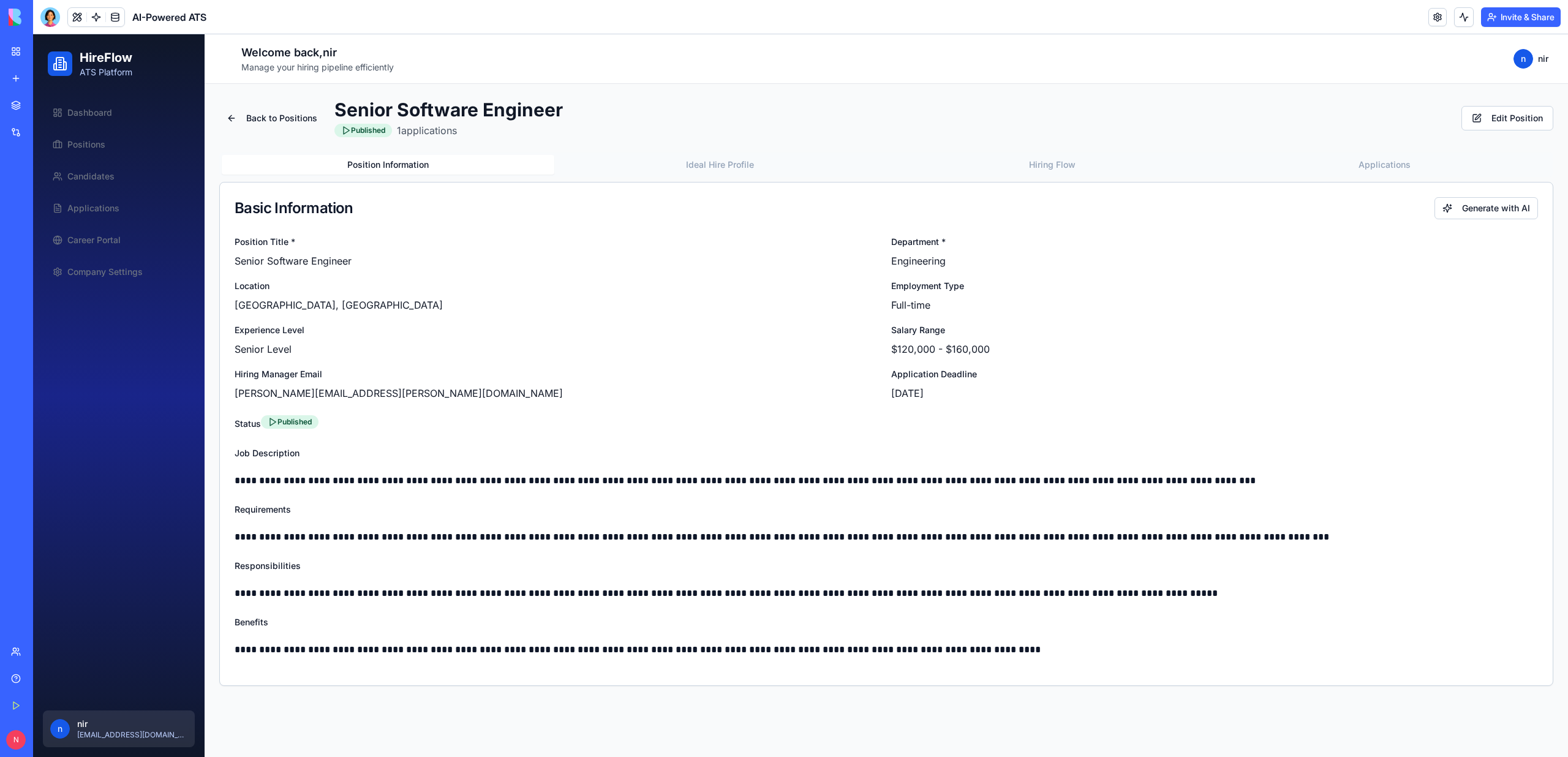
click at [745, 174] on div "Position Information Ideal Hire Profile Hiring Flow Applications" at bounding box center [886, 165] width 1334 height 24
click at [745, 171] on button "Ideal Hire Profile" at bounding box center [721, 165] width 333 height 20
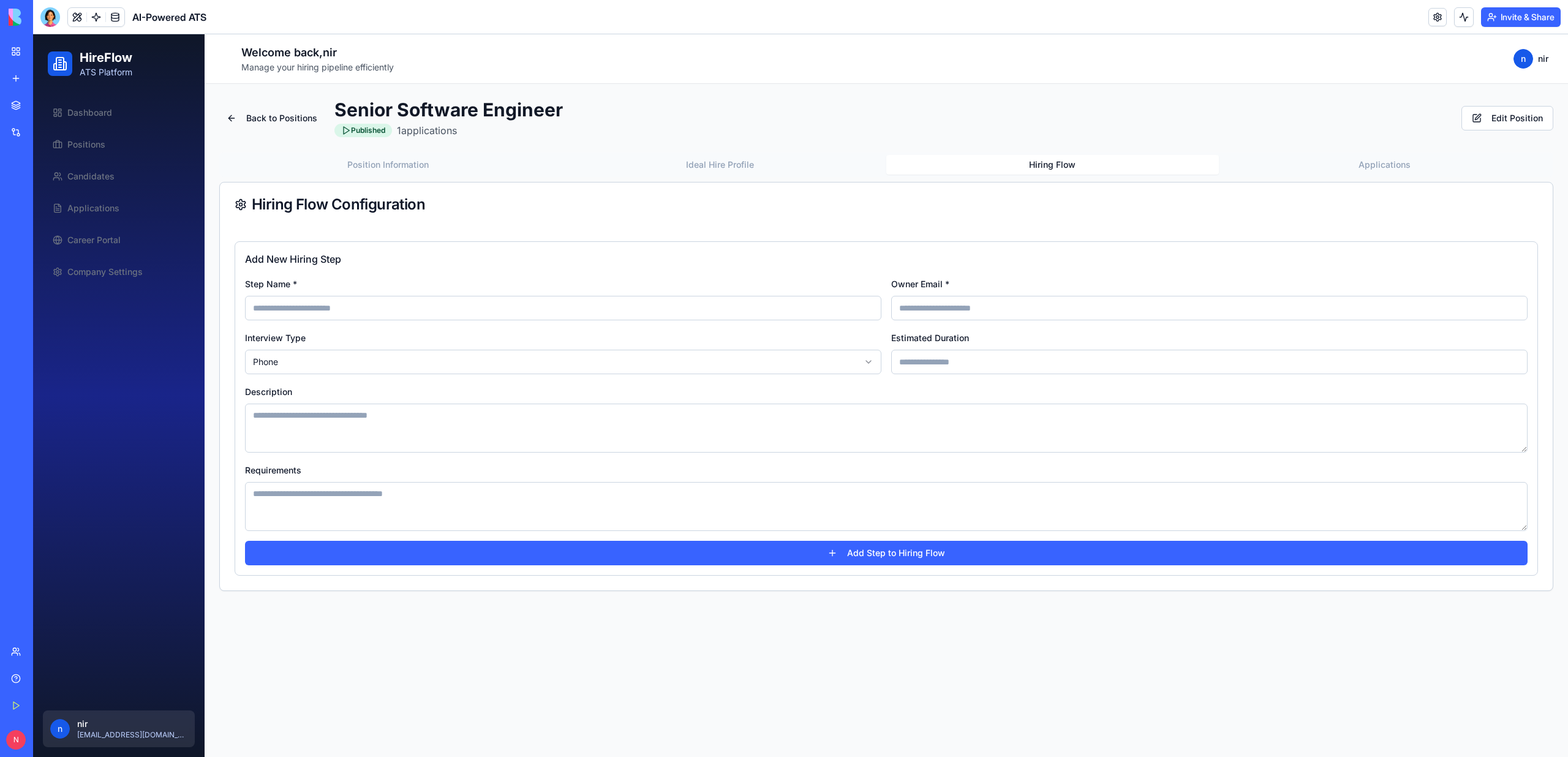
click at [1036, 169] on button "Hiring Flow" at bounding box center [1053, 165] width 333 height 20
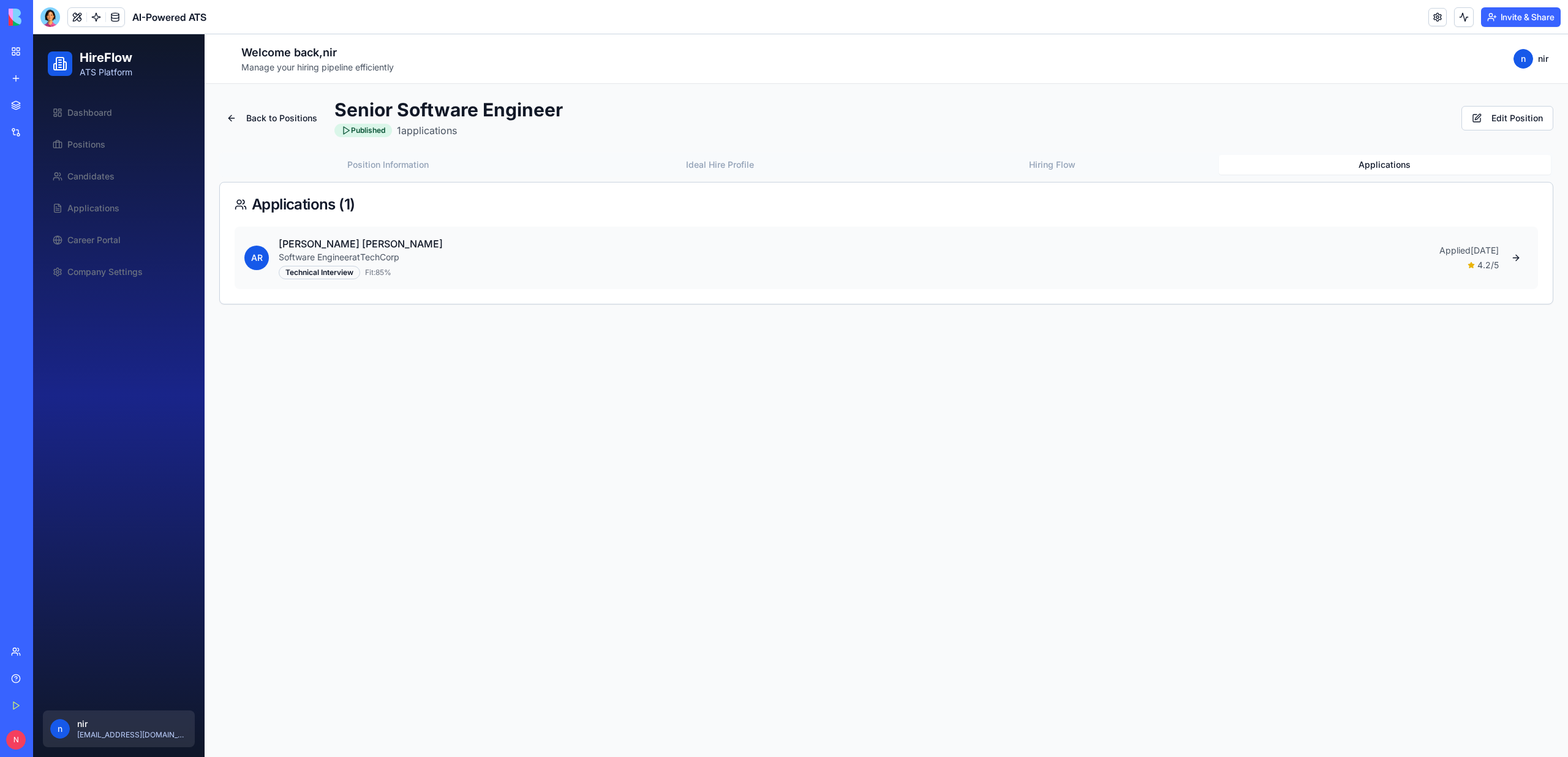
click at [1416, 162] on button "Applications" at bounding box center [1385, 165] width 333 height 20
click at [78, 239] on span "Career Portal" at bounding box center [94, 240] width 53 height 12
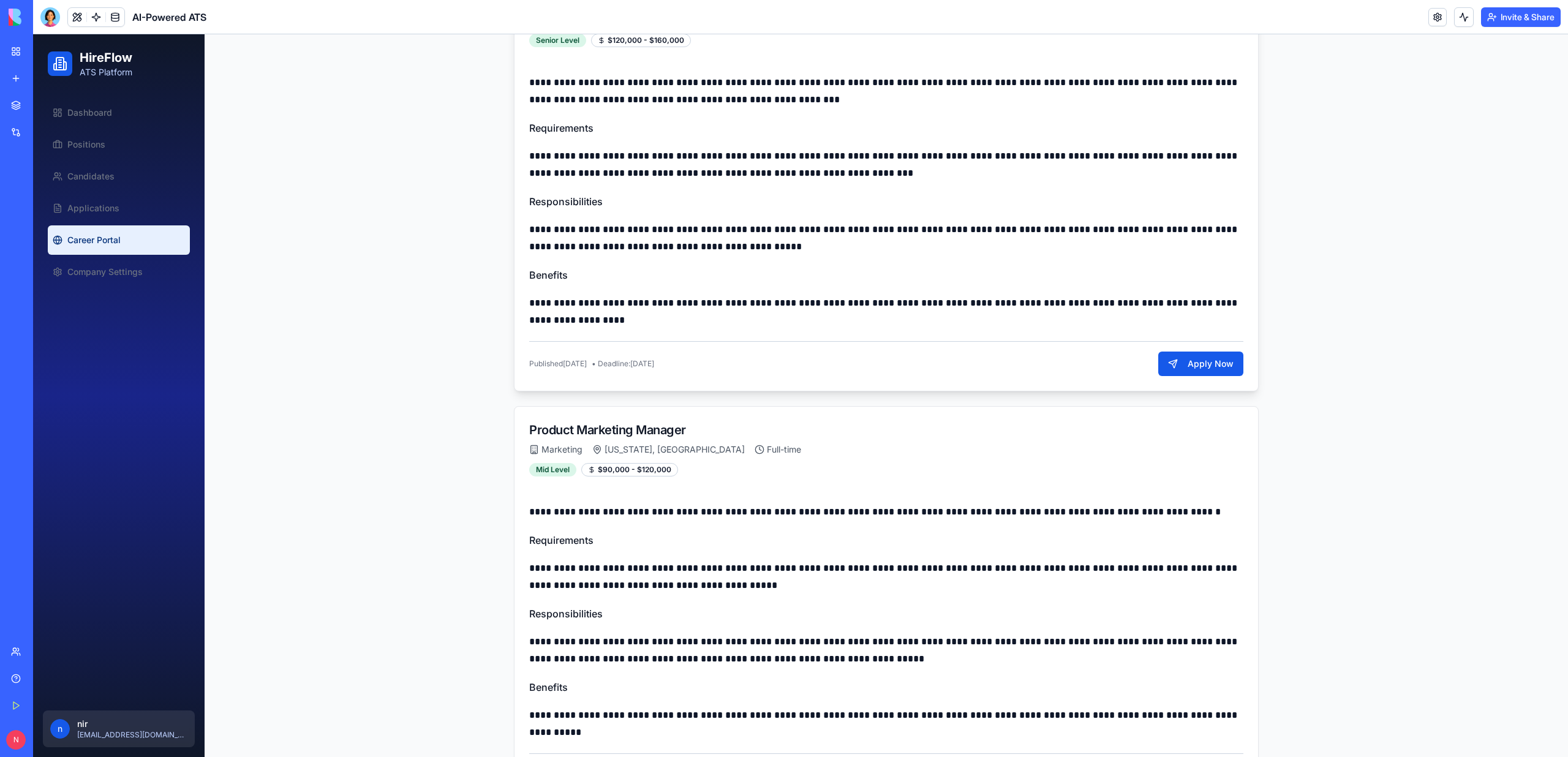
scroll to position [447, 0]
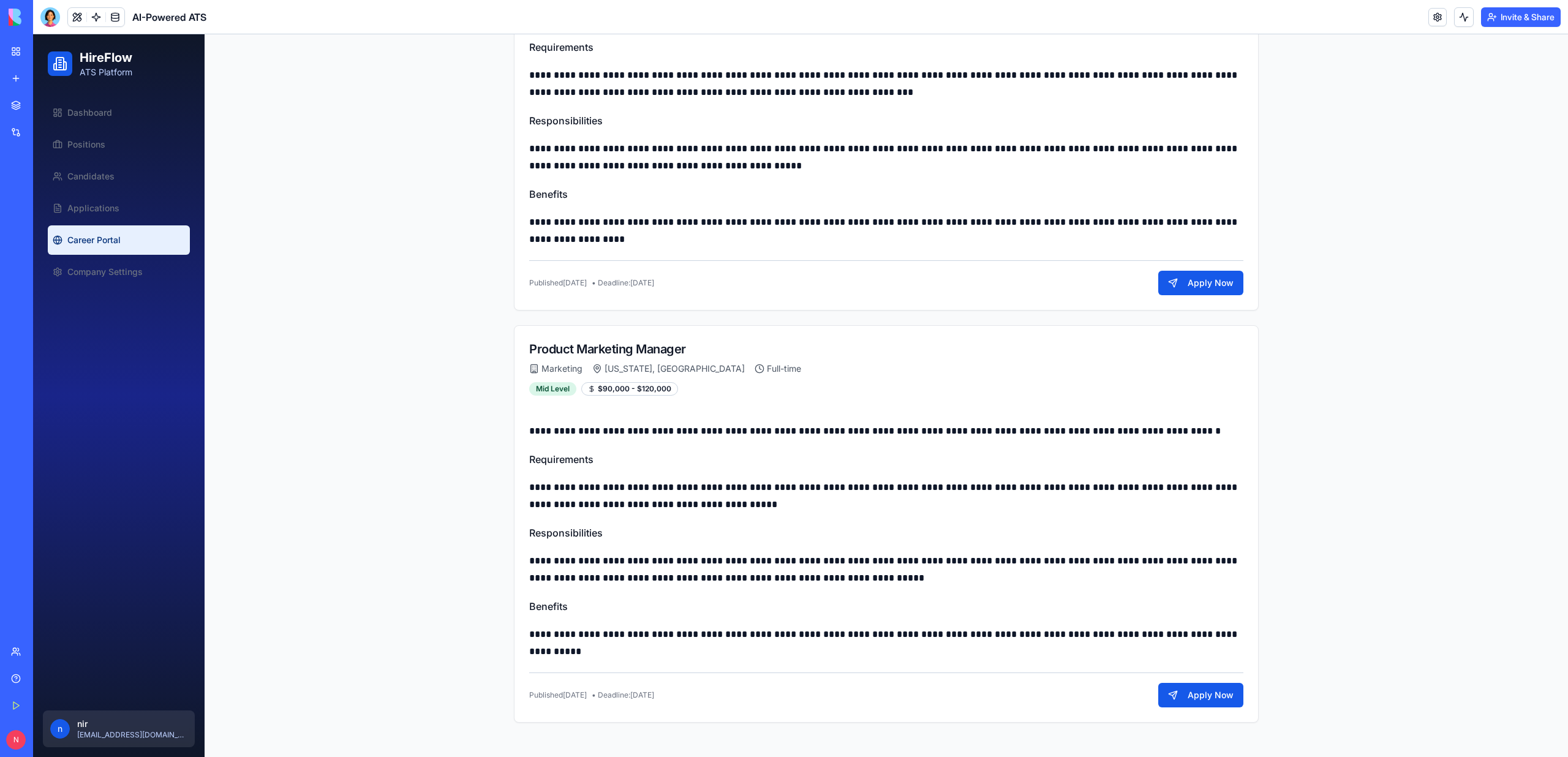
click at [144, 288] on div "Dashboard Positions Candidates Applications Career Portal Company Settings" at bounding box center [118, 191] width 152 height 198
click at [135, 275] on span "Company Settings" at bounding box center [105, 272] width 75 height 12
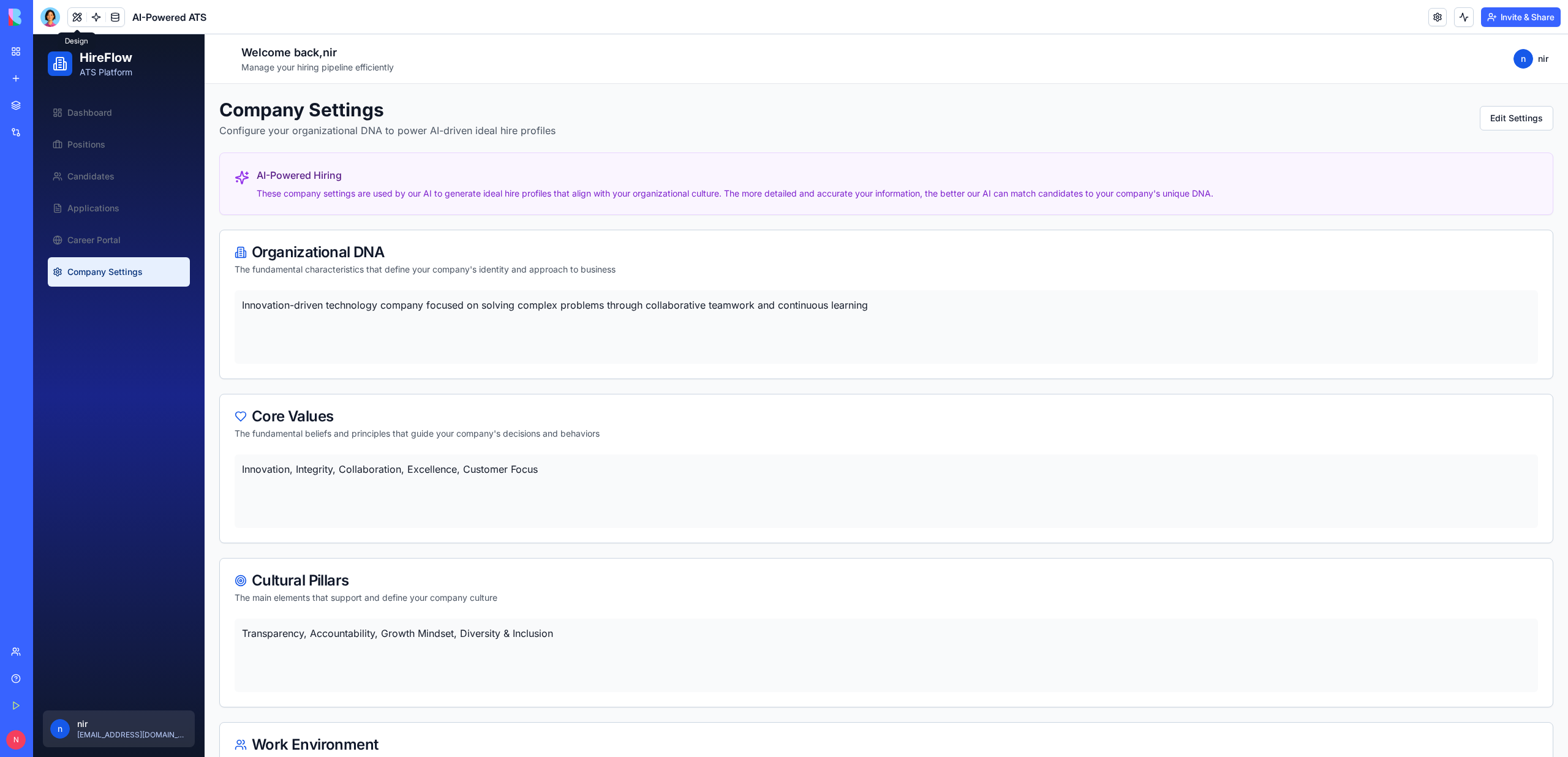
click at [76, 22] on button at bounding box center [76, 16] width 18 height 18
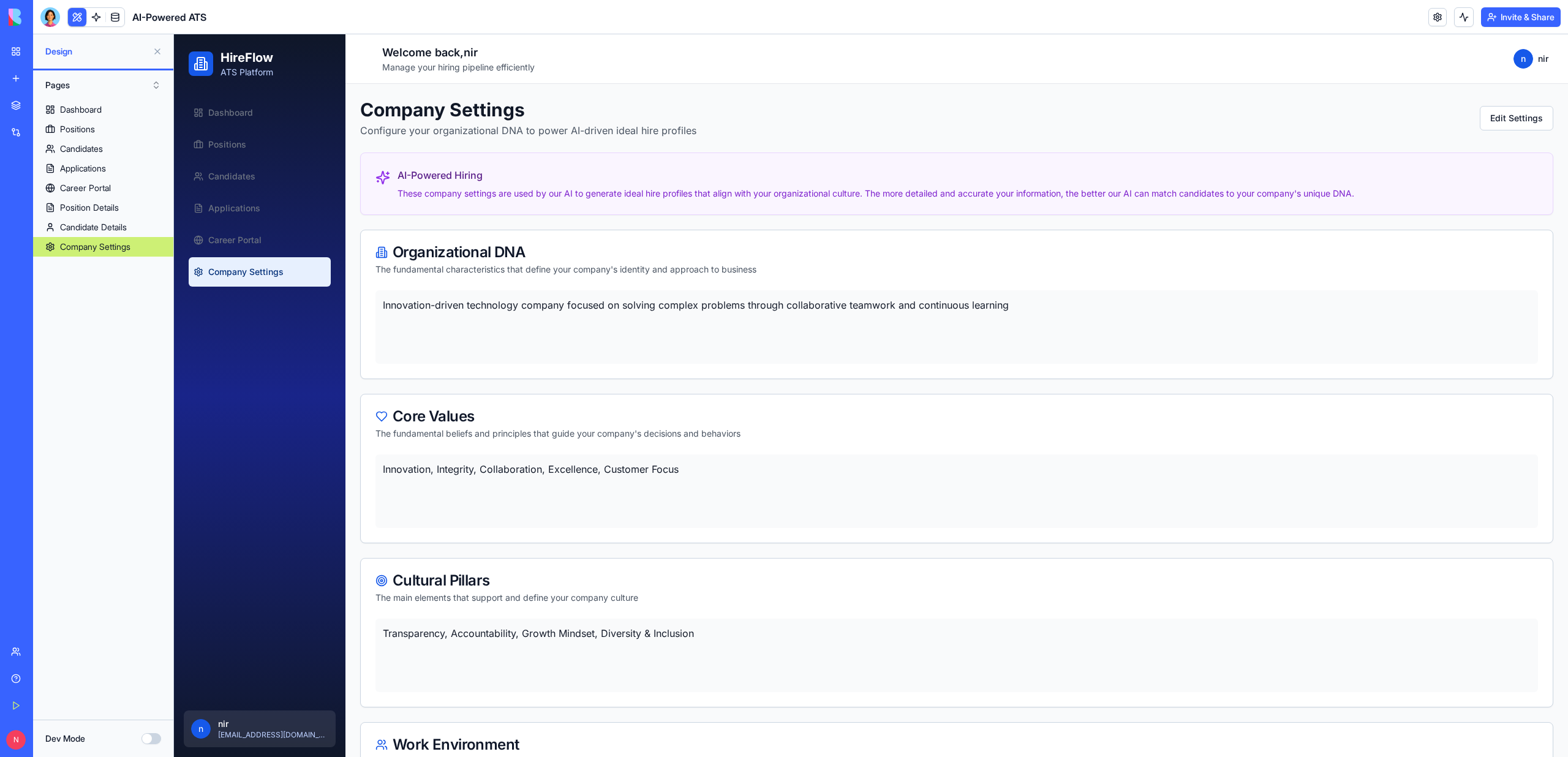
click at [76, 22] on button at bounding box center [76, 16] width 18 height 18
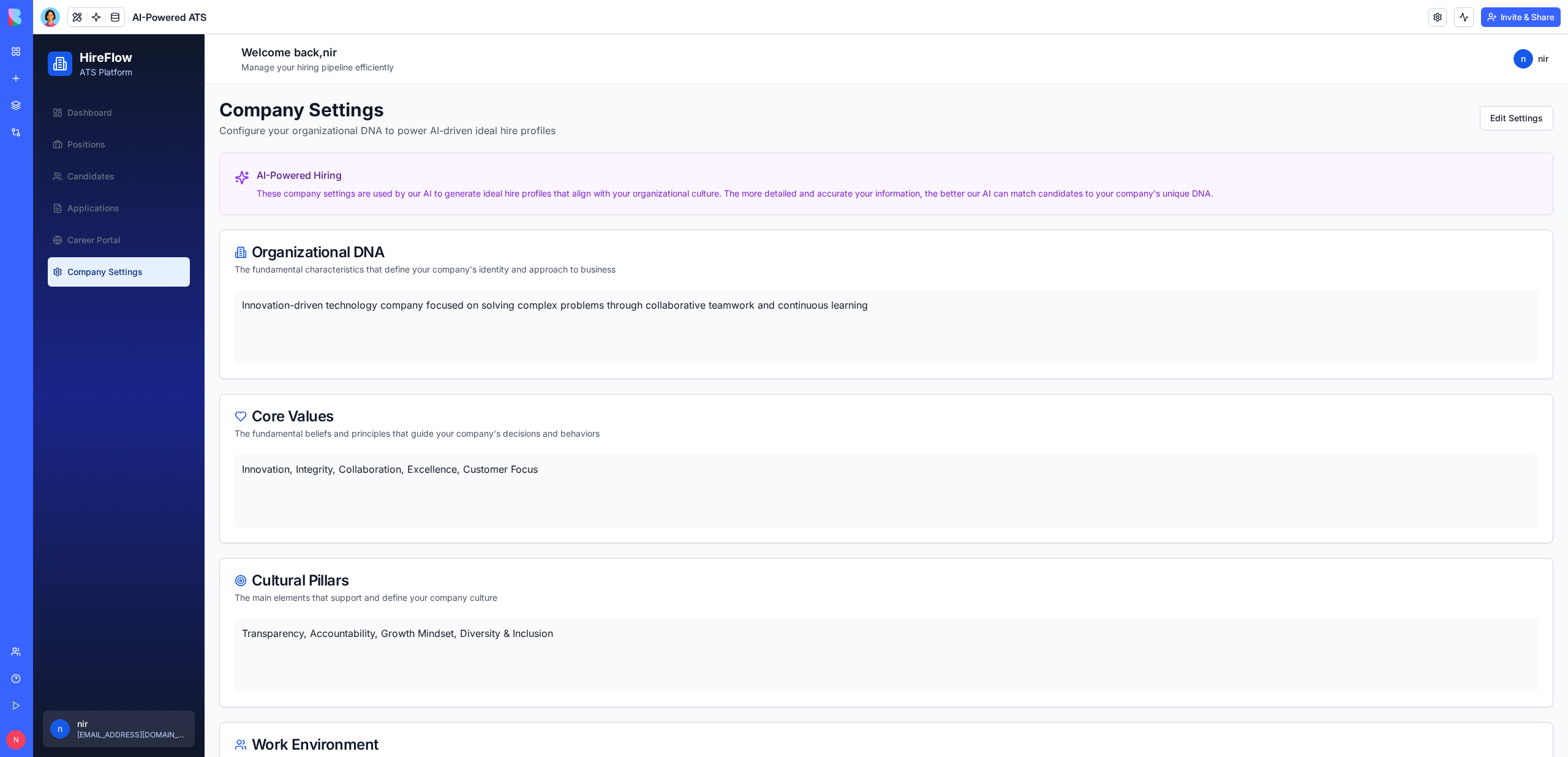
click at [93, 260] on link "Company Settings" at bounding box center [119, 272] width 142 height 29
click at [93, 246] on link "Career Portal" at bounding box center [119, 240] width 142 height 29
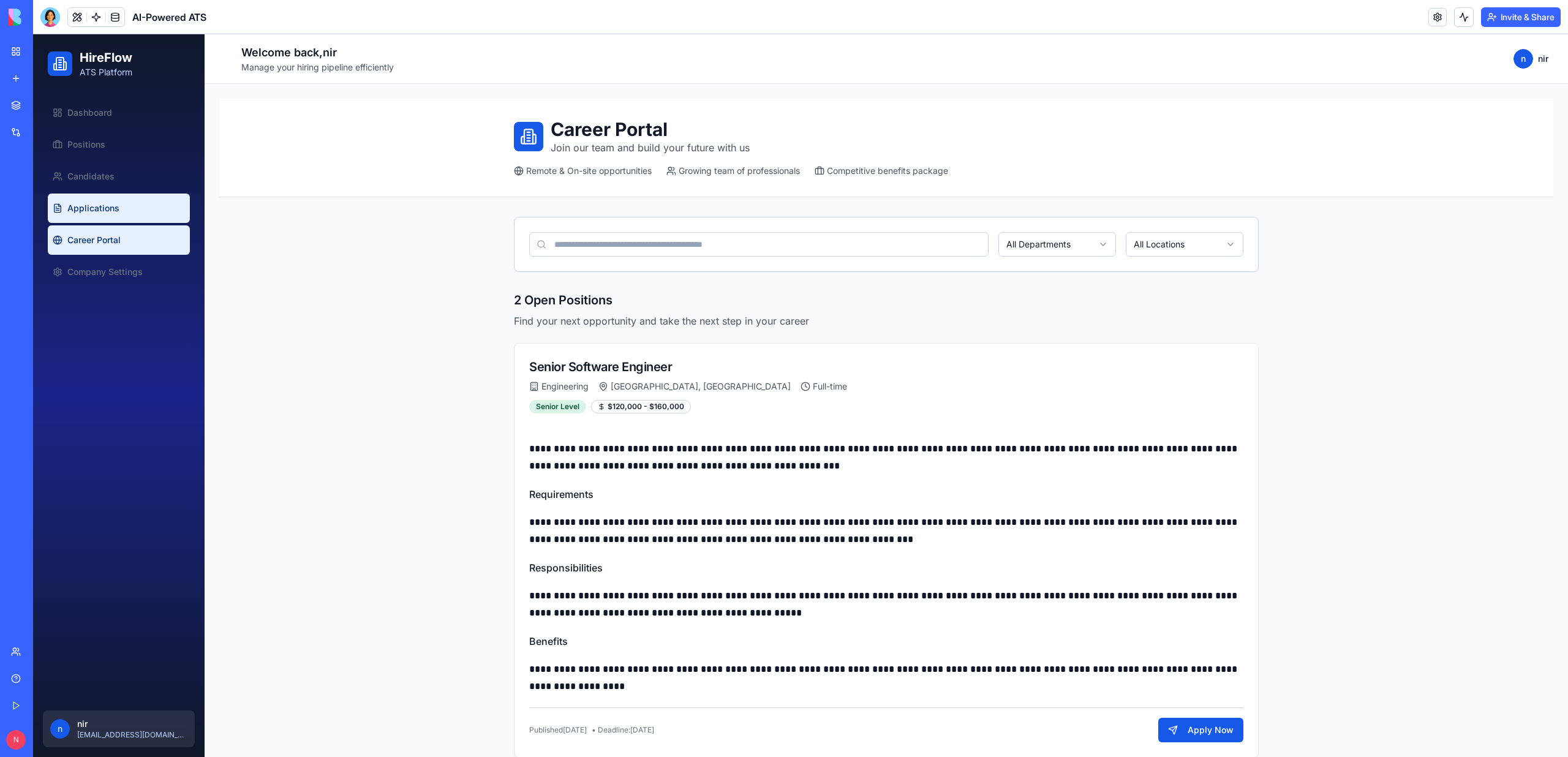
click at [114, 210] on span "Applications" at bounding box center [94, 208] width 52 height 12
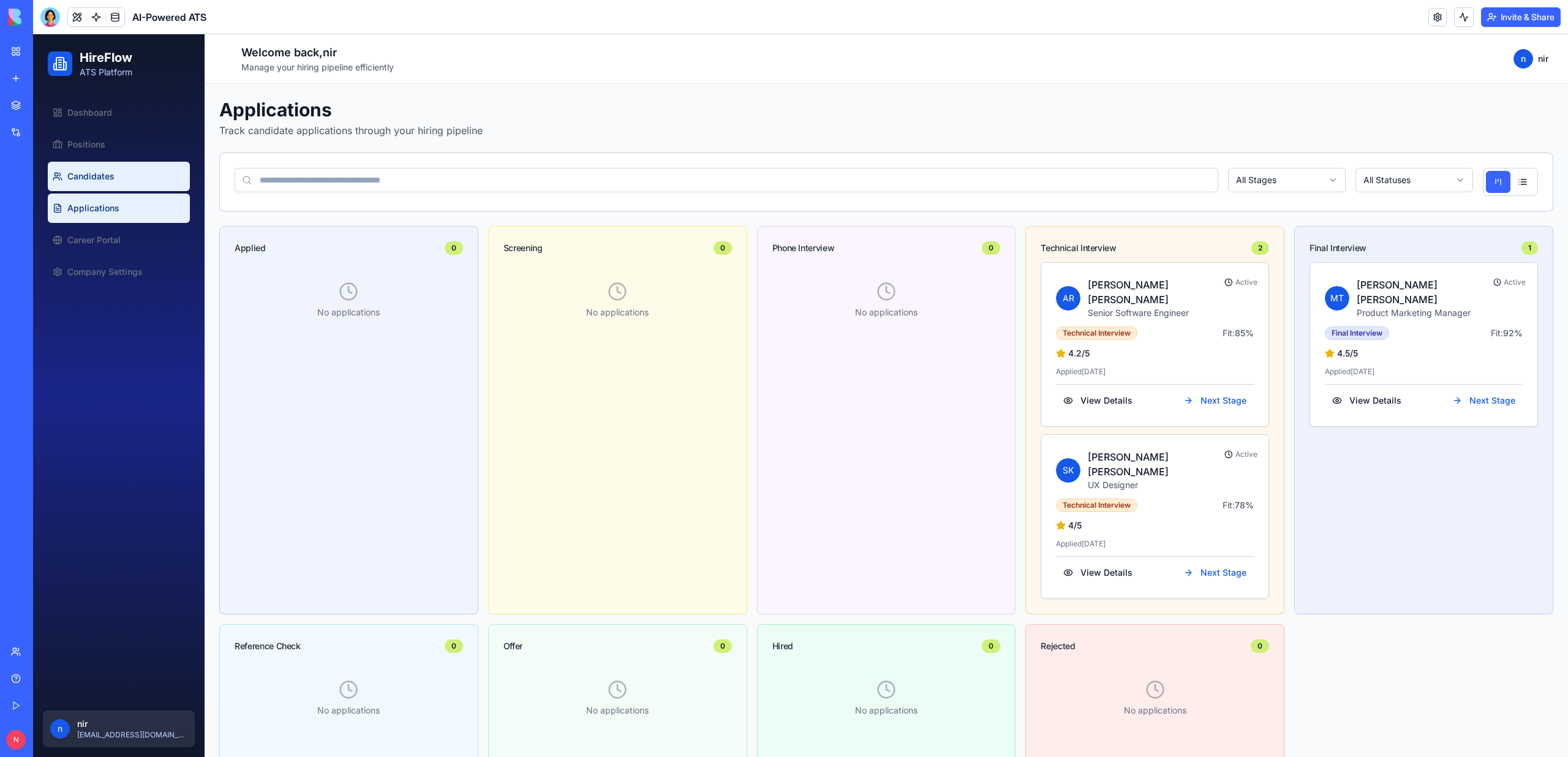
click at [116, 181] on link "Candidates" at bounding box center [119, 177] width 142 height 29
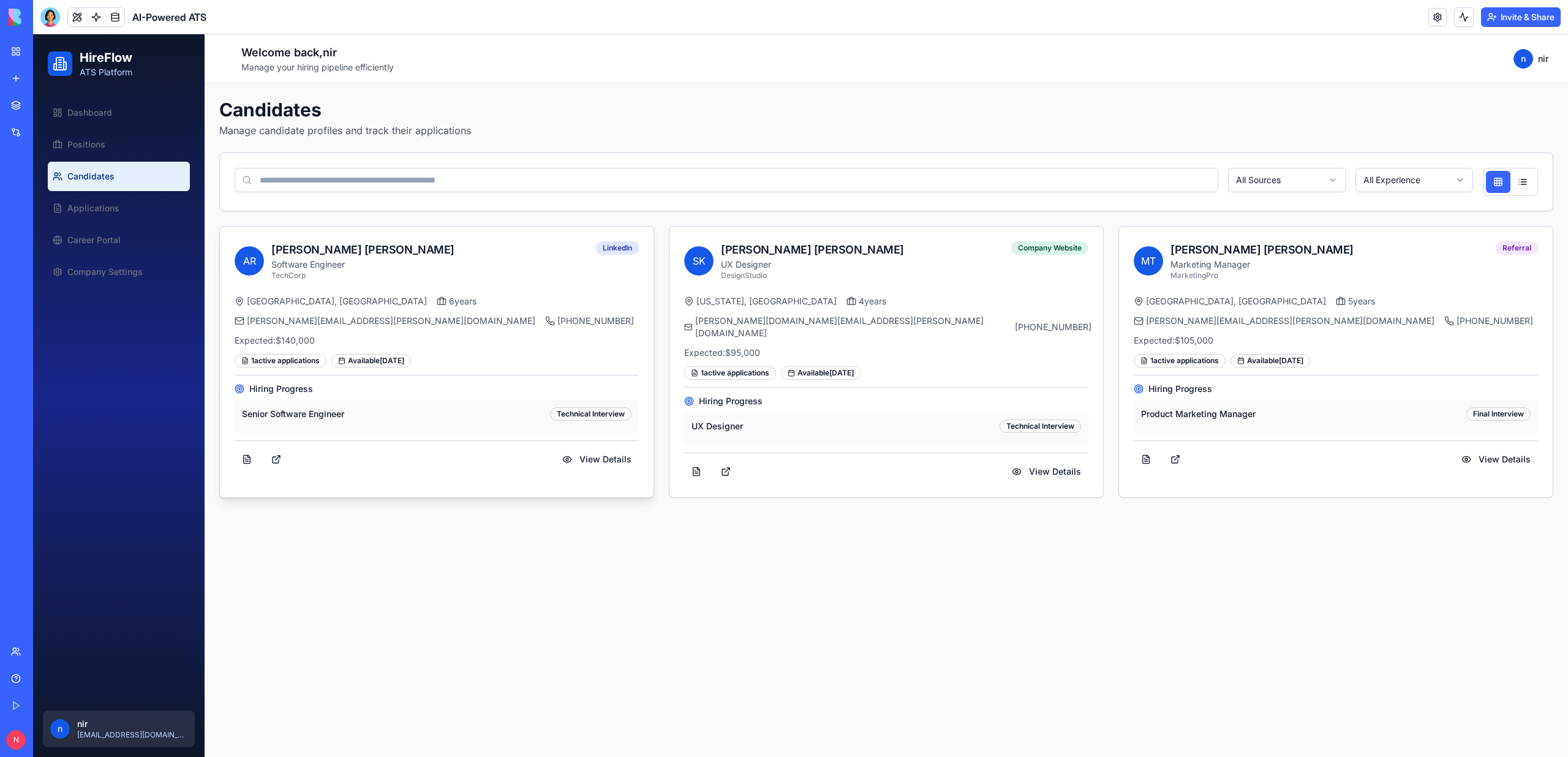
click at [404, 280] on div "A R [PERSON_NAME] Software Engineer TechCorp LinkedIn" at bounding box center [437, 261] width 405 height 39
click at [576, 466] on button "View Details" at bounding box center [596, 458] width 84 height 22
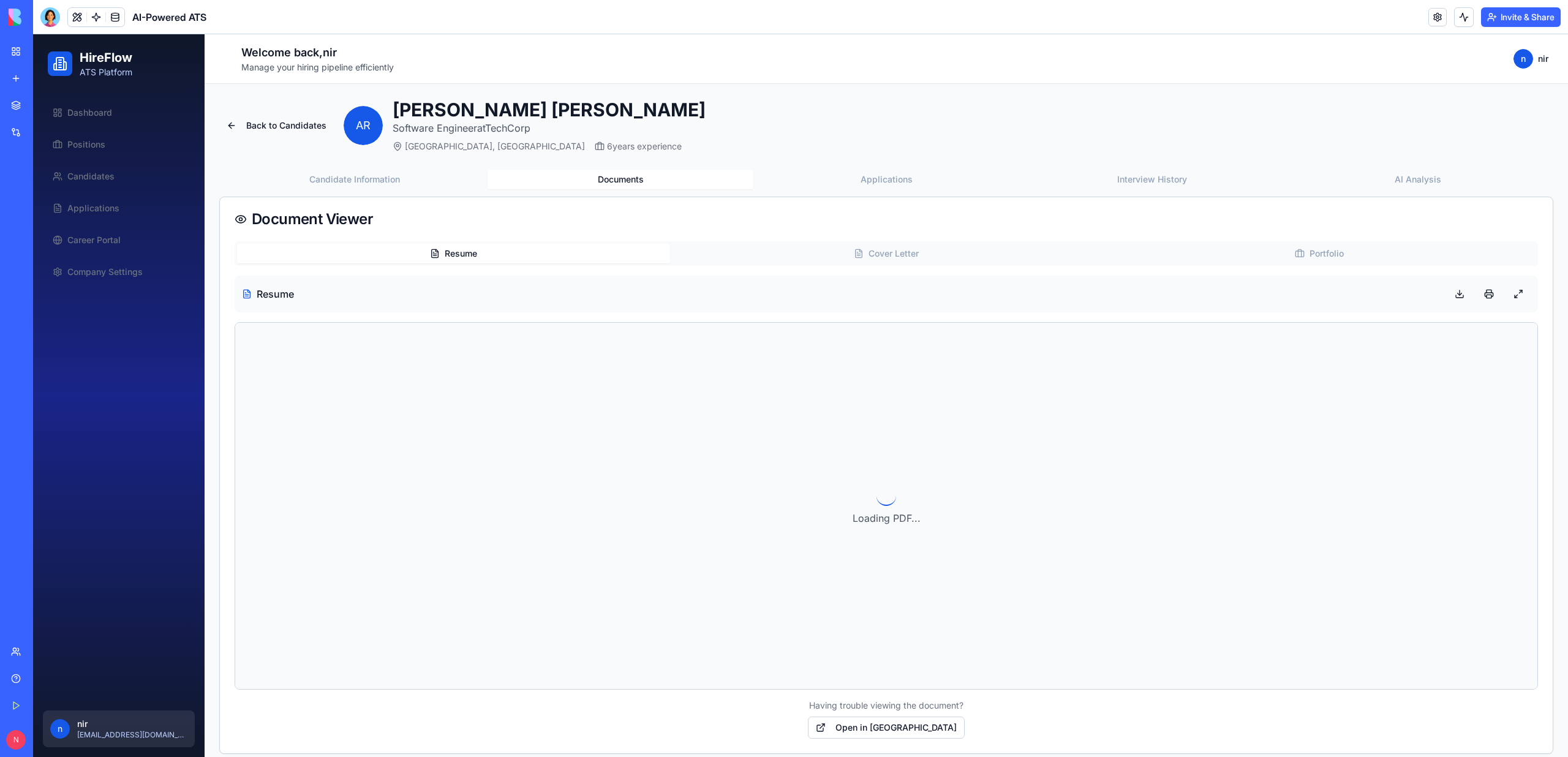
click at [625, 175] on button "Documents" at bounding box center [620, 179] width 266 height 20
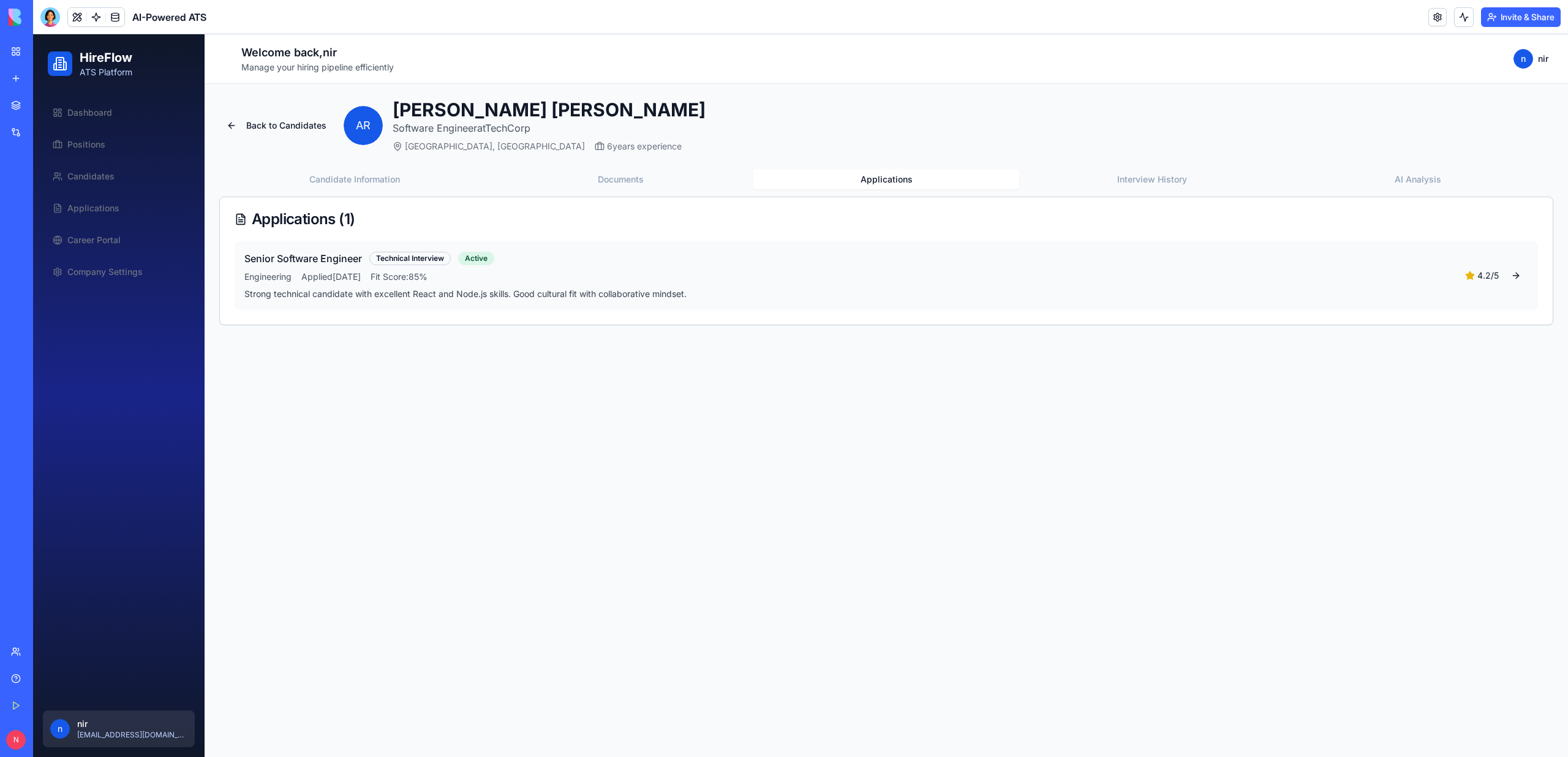
click at [887, 174] on button "Applications" at bounding box center [885, 179] width 266 height 20
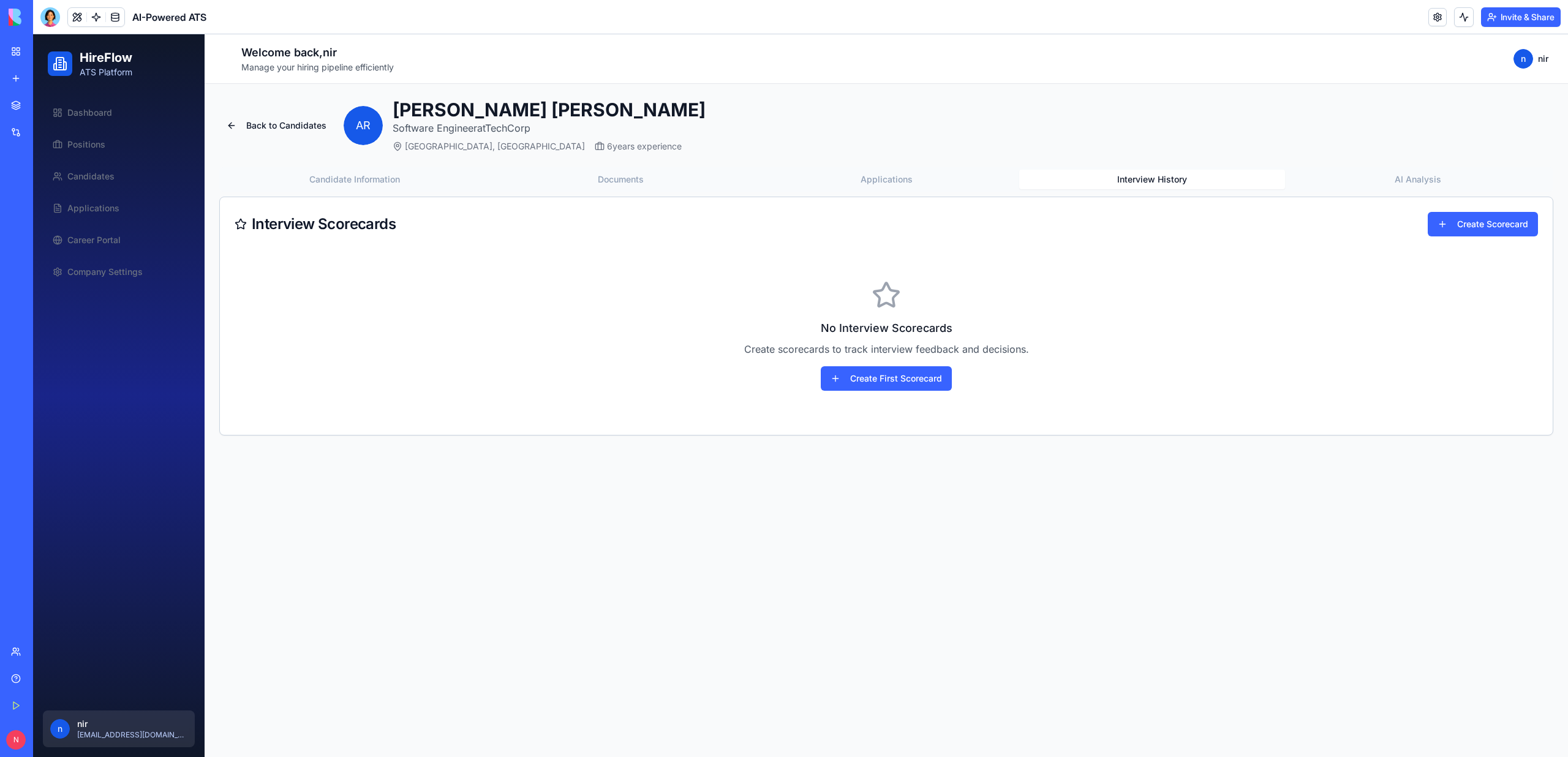
click at [1131, 183] on button "Interview History" at bounding box center [1151, 179] width 266 height 20
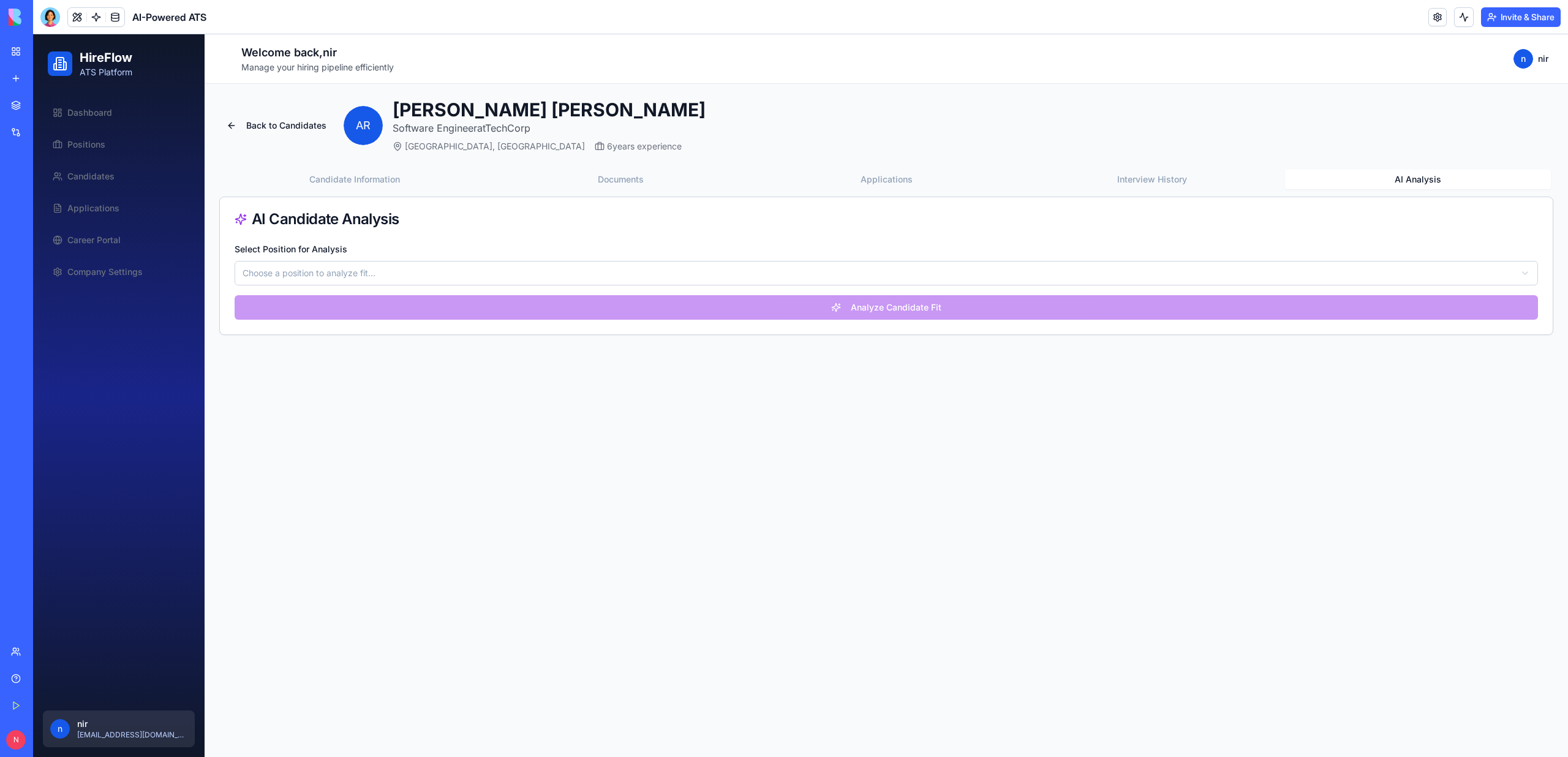
click at [1402, 178] on button "AI Analysis" at bounding box center [1417, 179] width 266 height 20
click at [415, 177] on button "Candidate Information" at bounding box center [354, 179] width 266 height 20
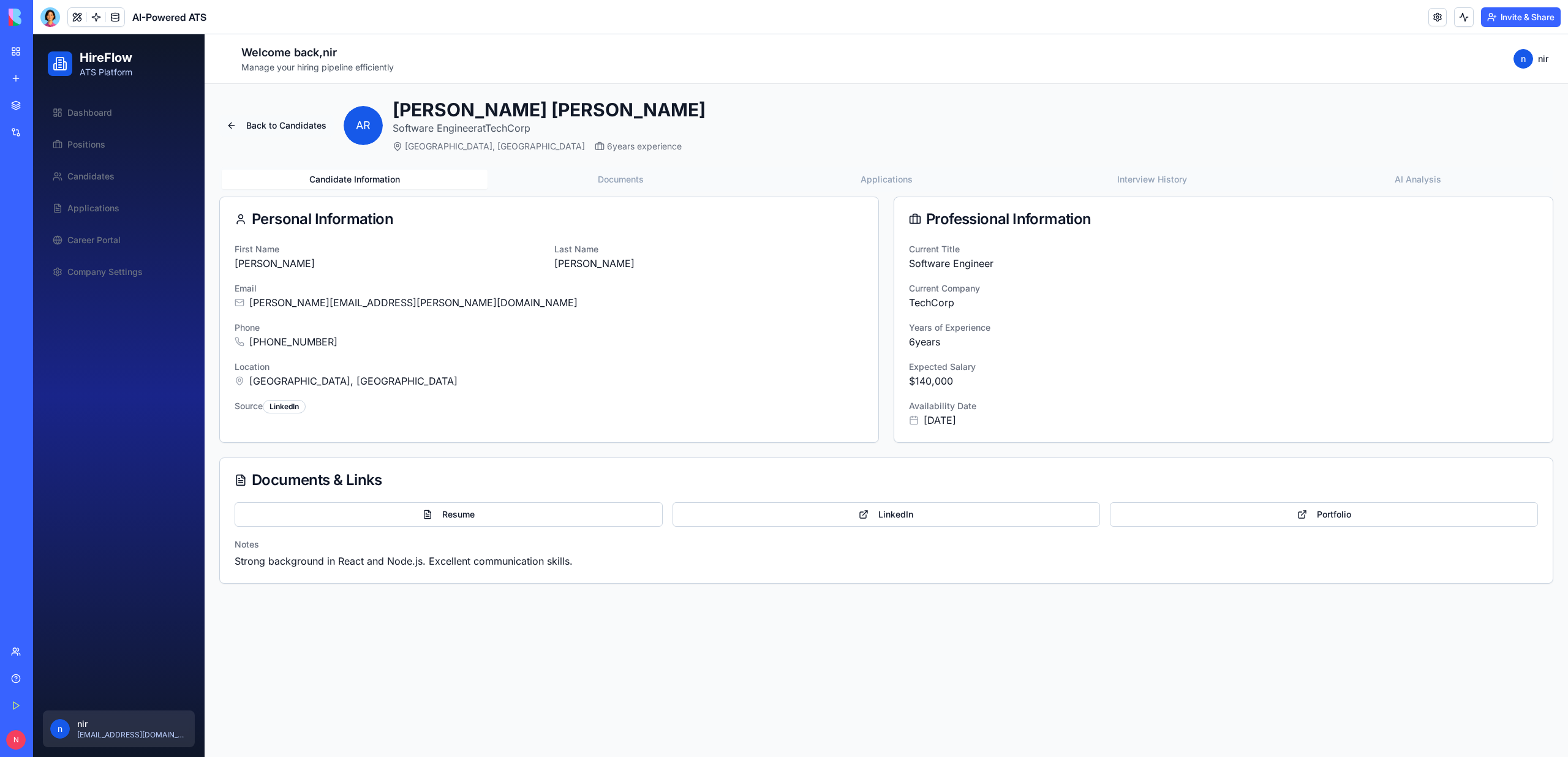
click at [287, 126] on button "Back to Candidates" at bounding box center [276, 125] width 114 height 22
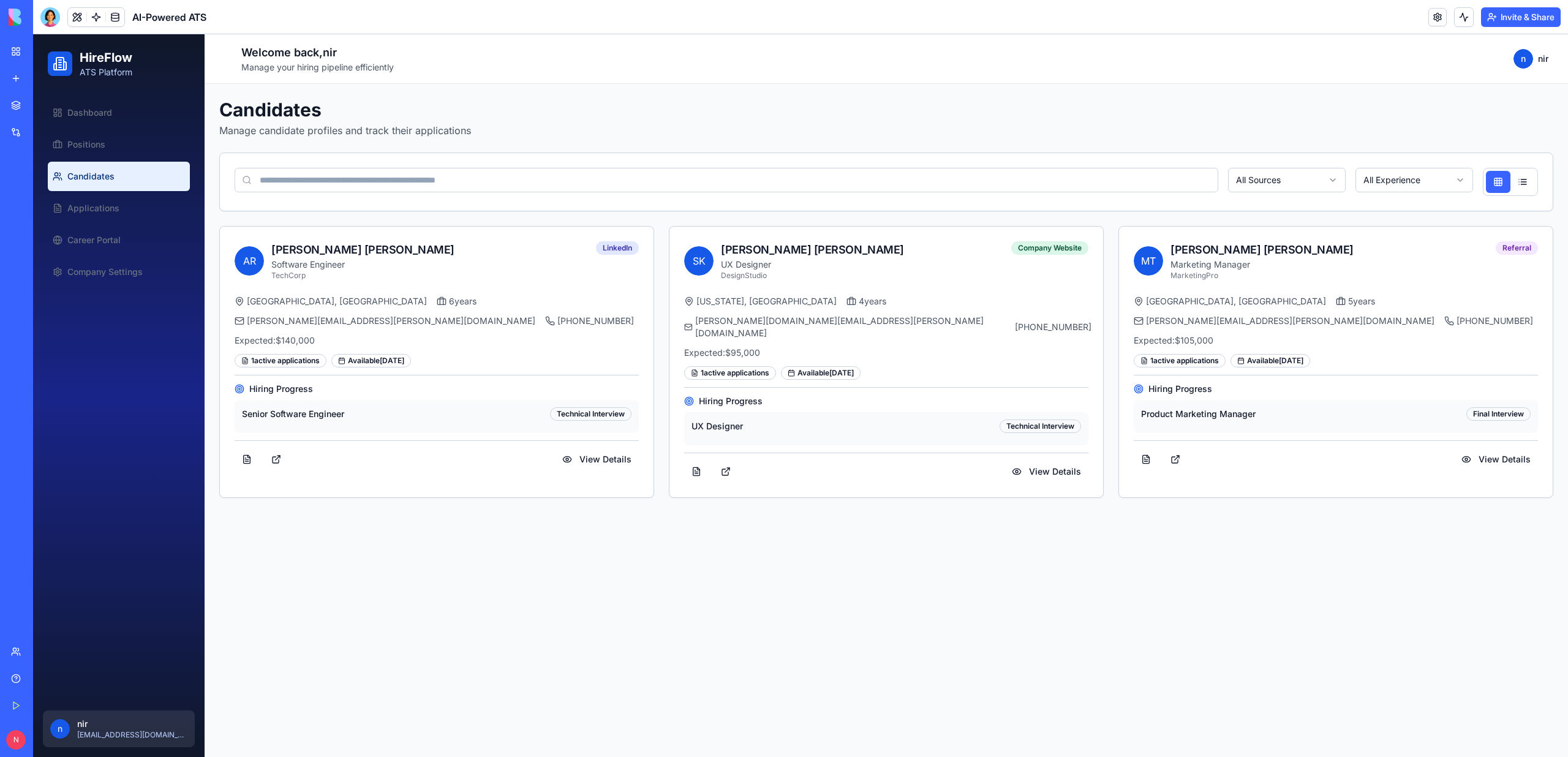
click at [10, 51] on link "My Workspace" at bounding box center [28, 51] width 49 height 24
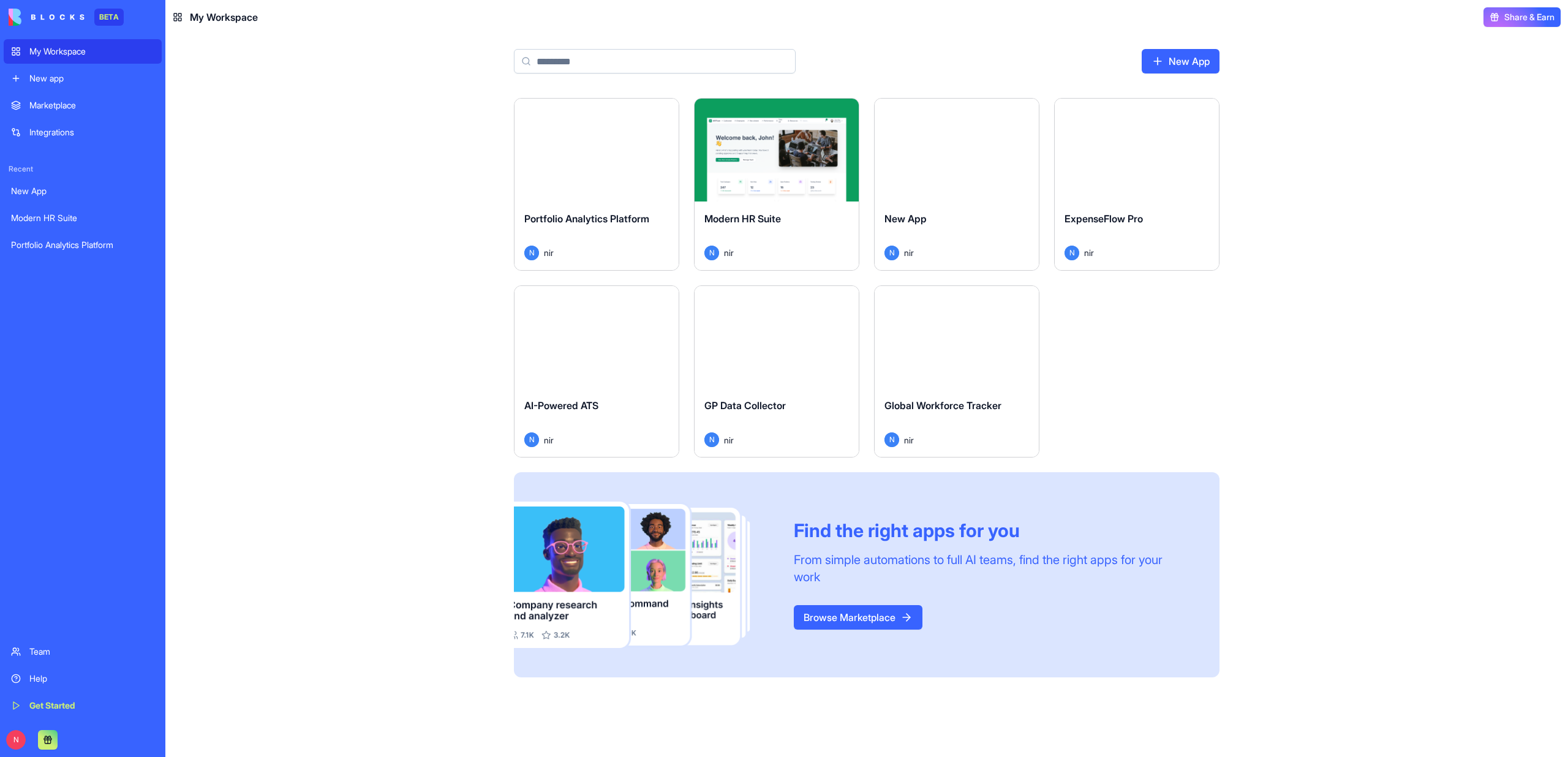
click at [761, 344] on button "Launch" at bounding box center [776, 337] width 92 height 24
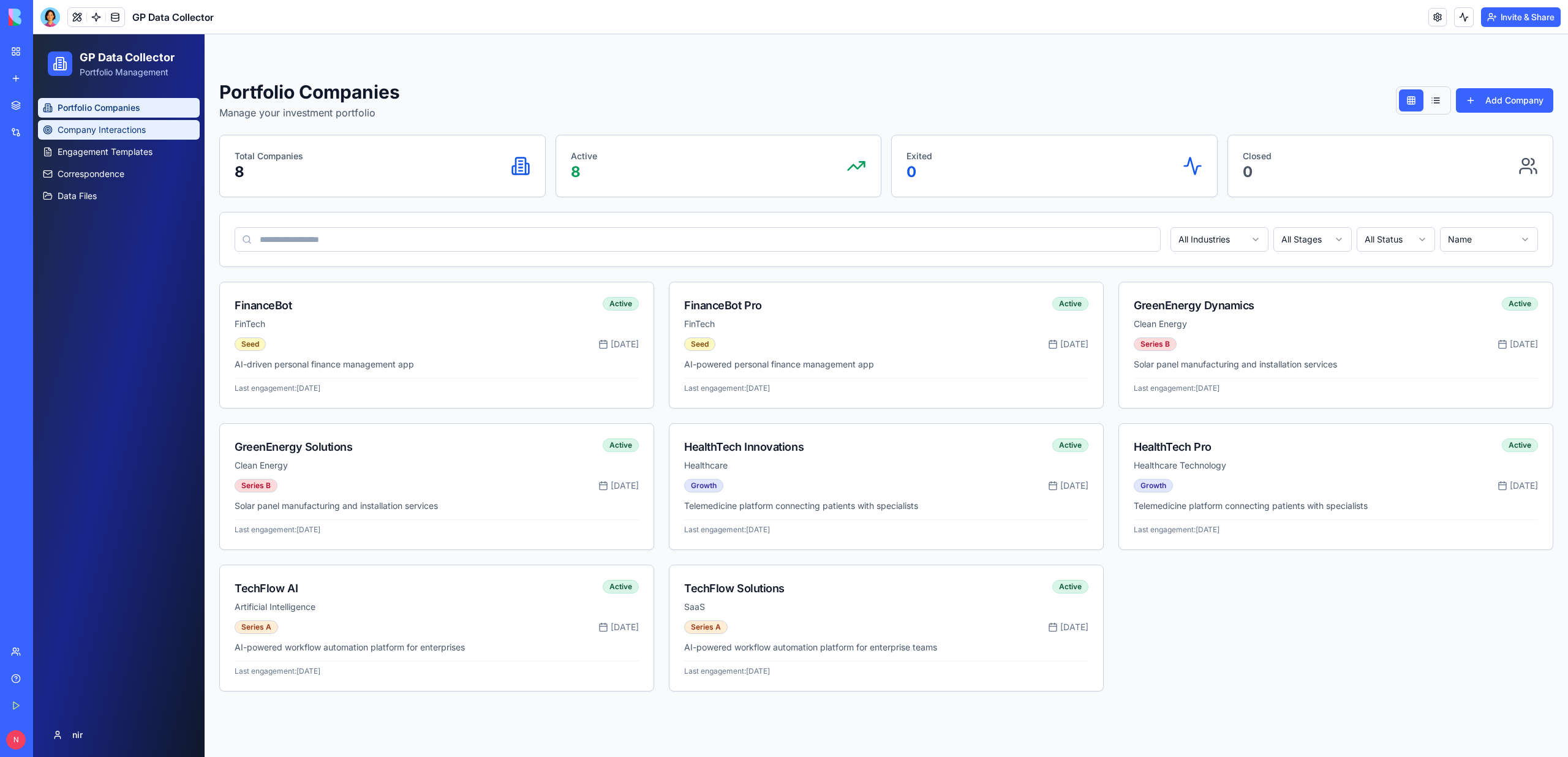
click at [146, 128] on span "Company Interactions" at bounding box center [101, 130] width 88 height 12
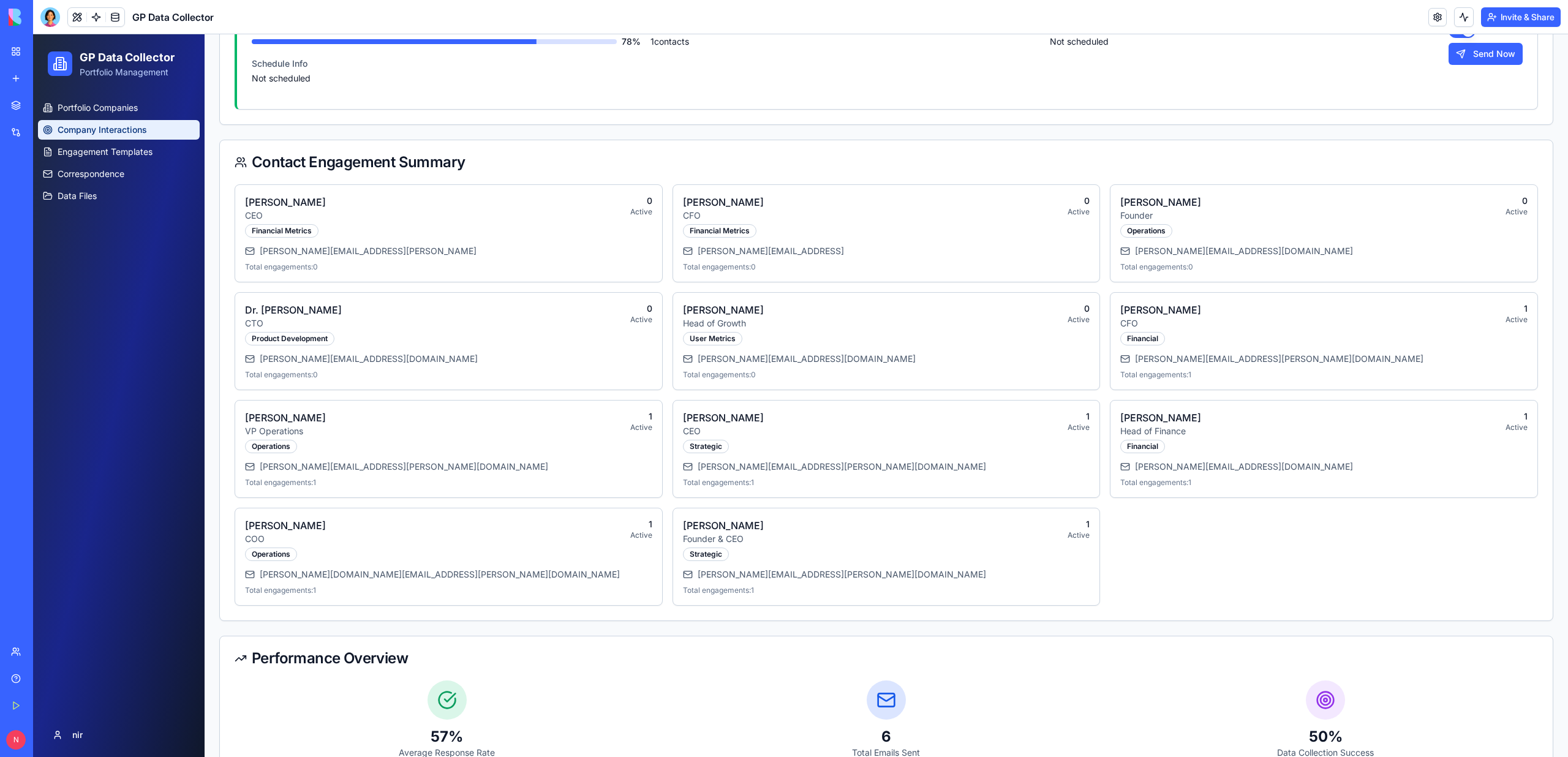
scroll to position [1741, 0]
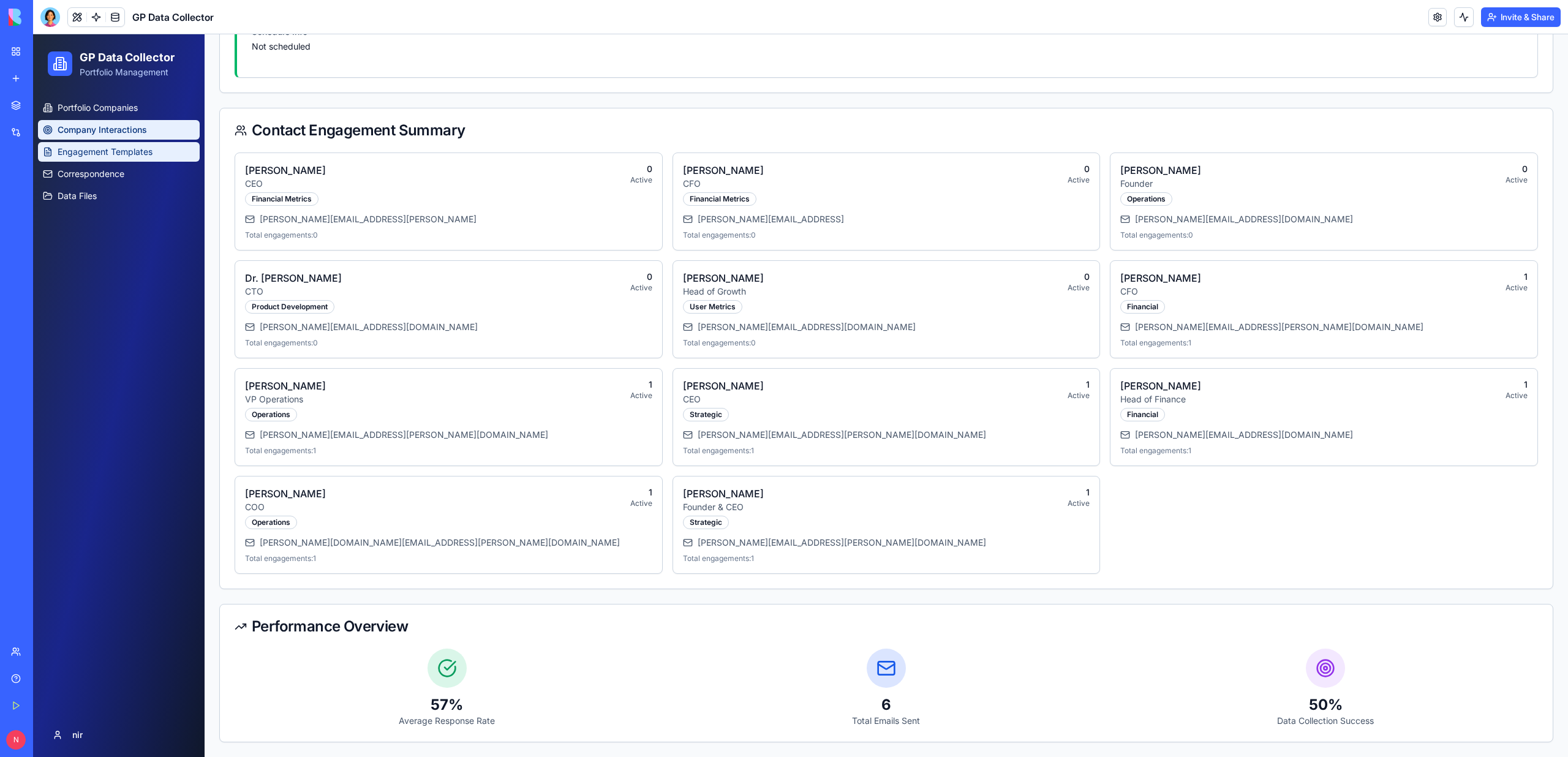
click at [83, 158] on span "Engagement Templates" at bounding box center [105, 152] width 95 height 12
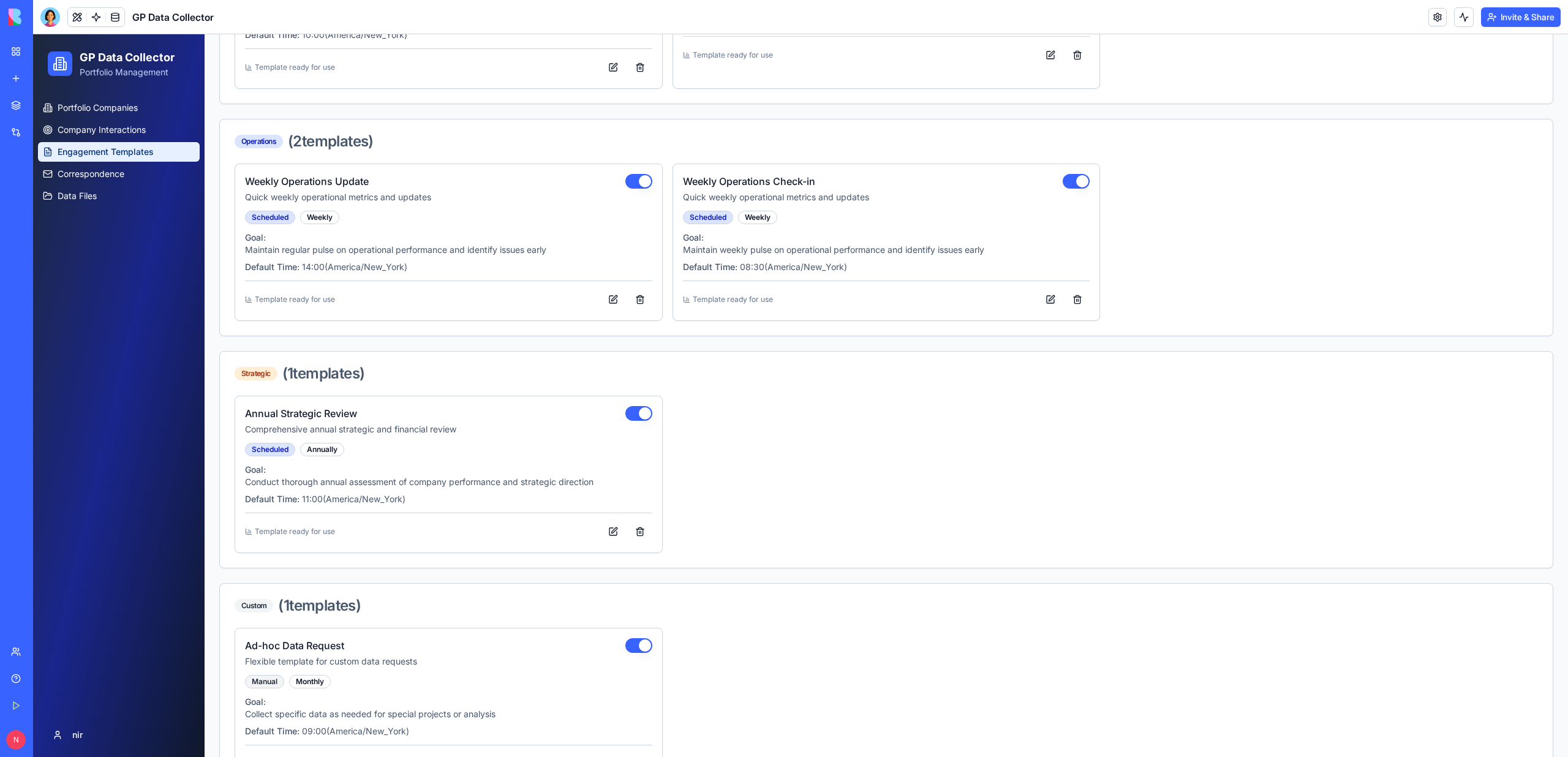
scroll to position [709, 0]
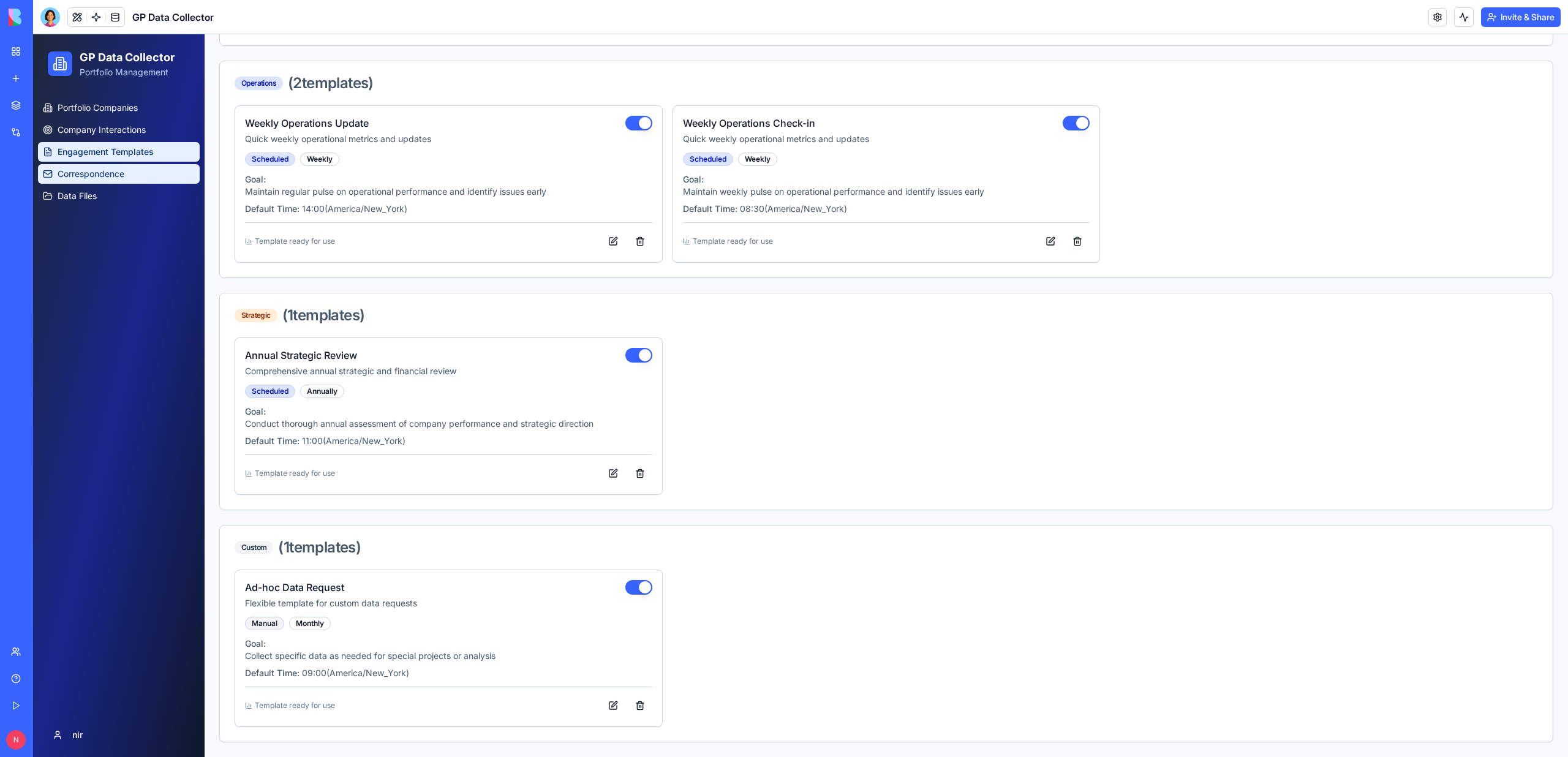
click at [134, 171] on link "Correspondence" at bounding box center [119, 173] width 162 height 20
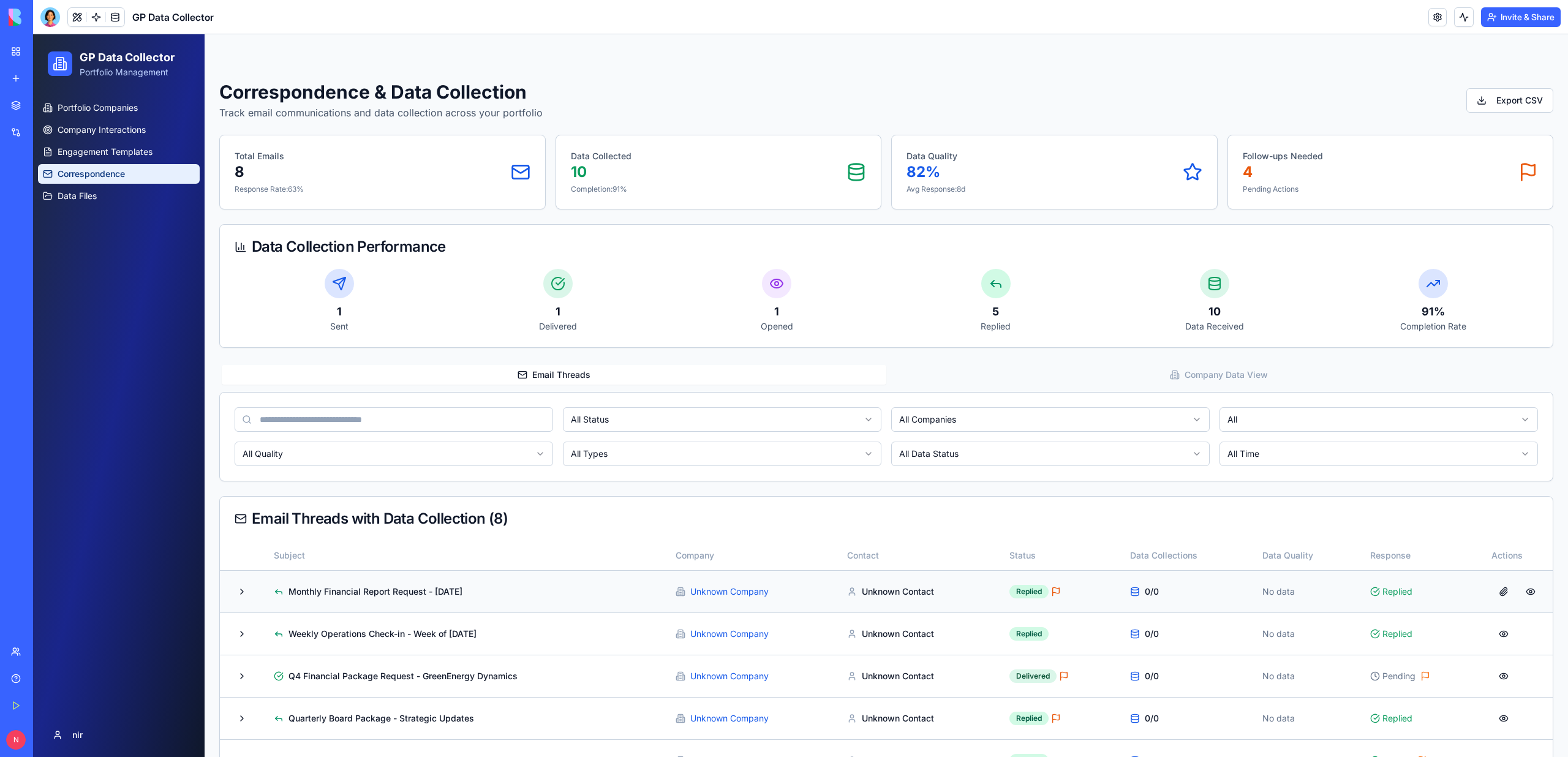
click at [239, 593] on button at bounding box center [242, 591] width 24 height 22
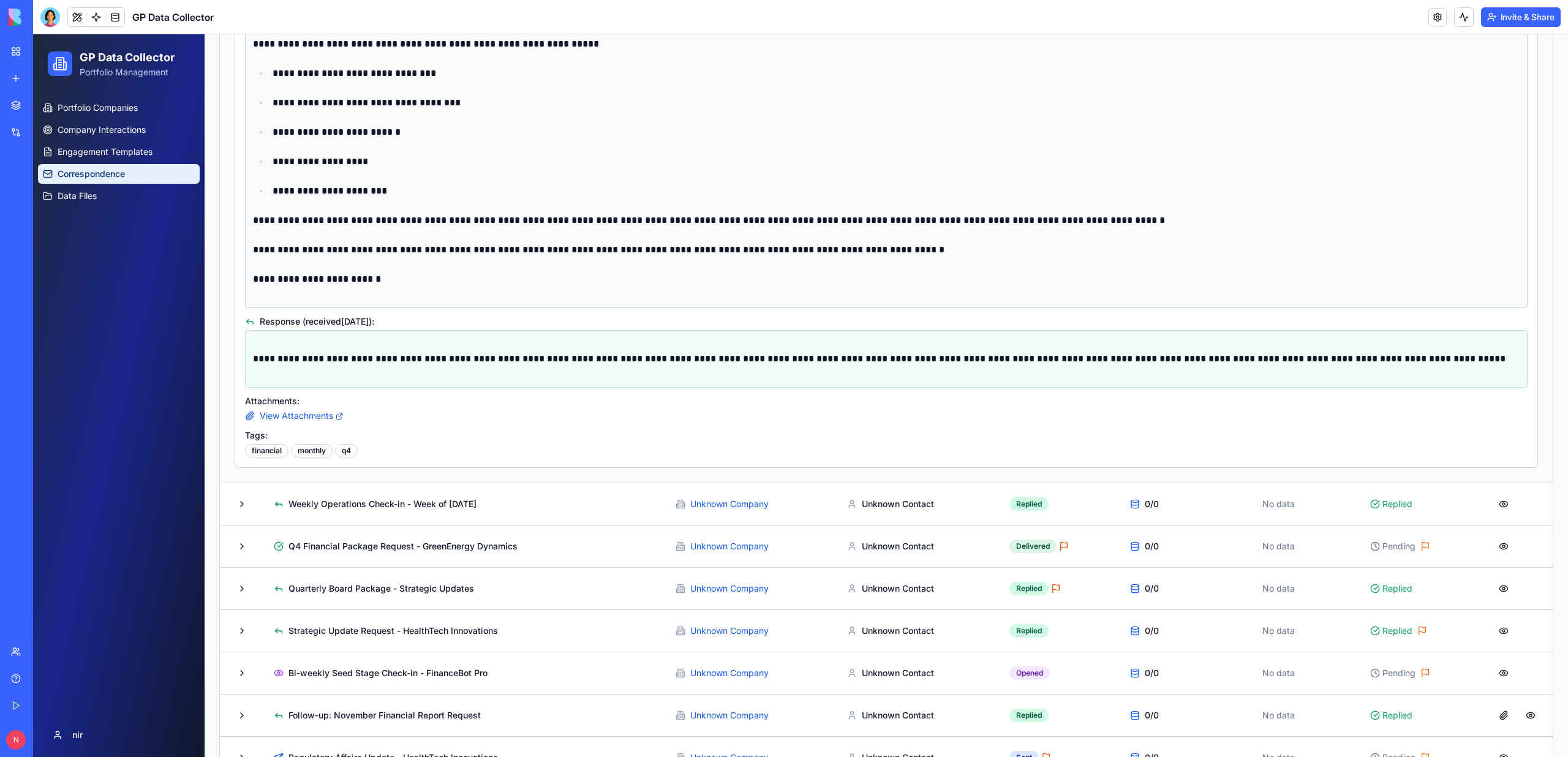
scroll to position [918, 0]
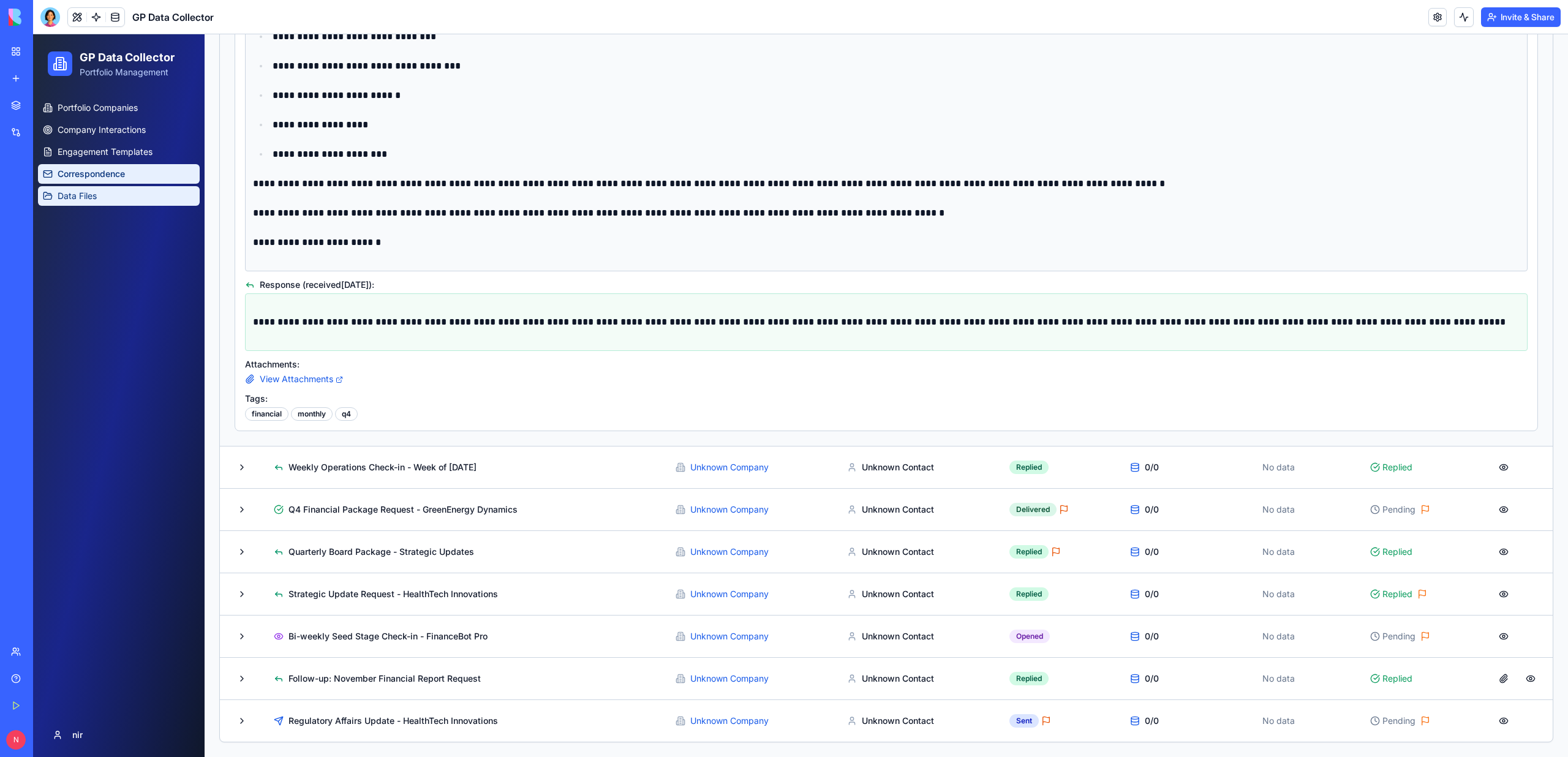
click at [133, 197] on link "Data Files" at bounding box center [119, 196] width 162 height 20
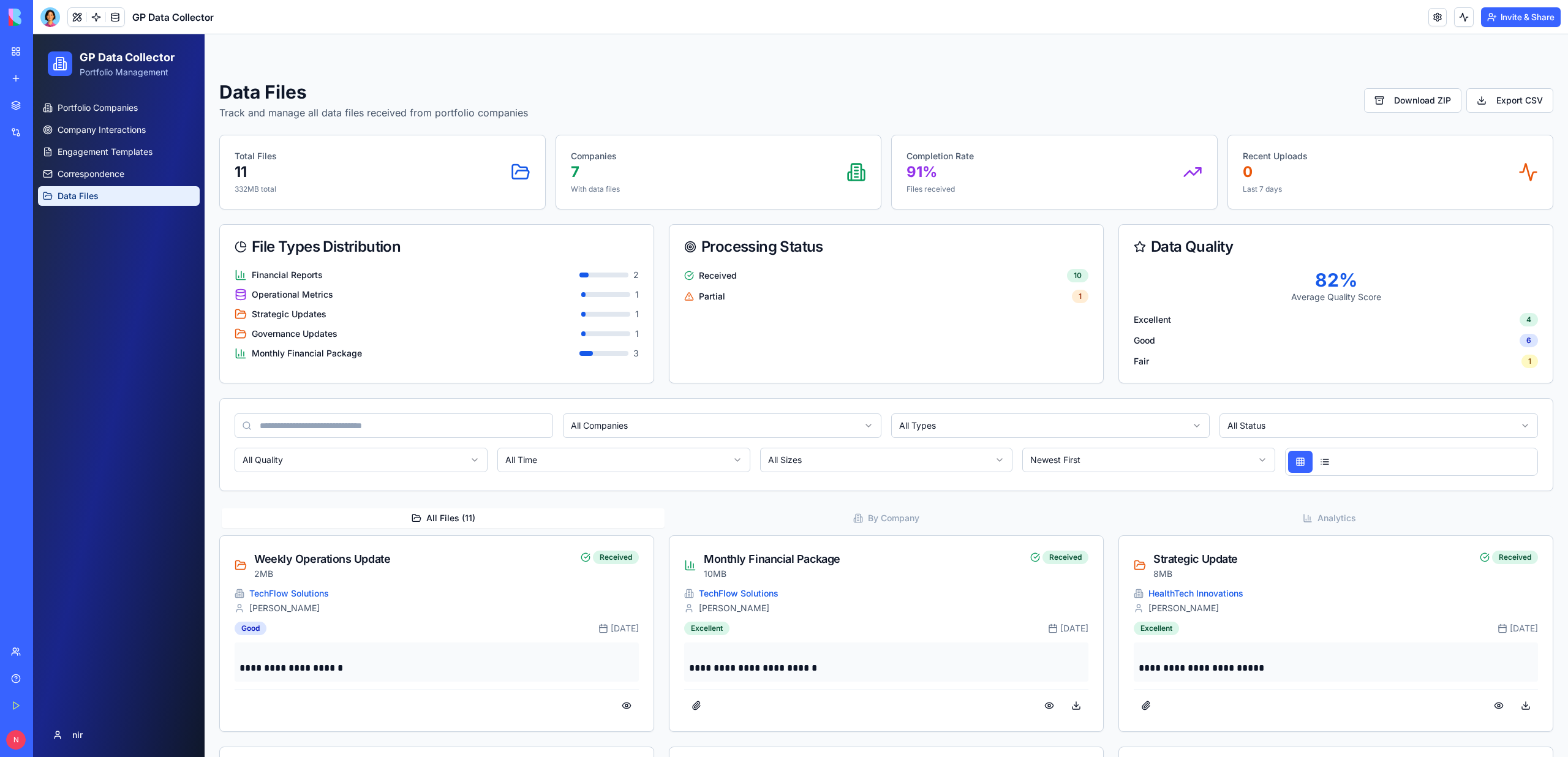
click at [14, 50] on link "My Workspace" at bounding box center [28, 51] width 49 height 24
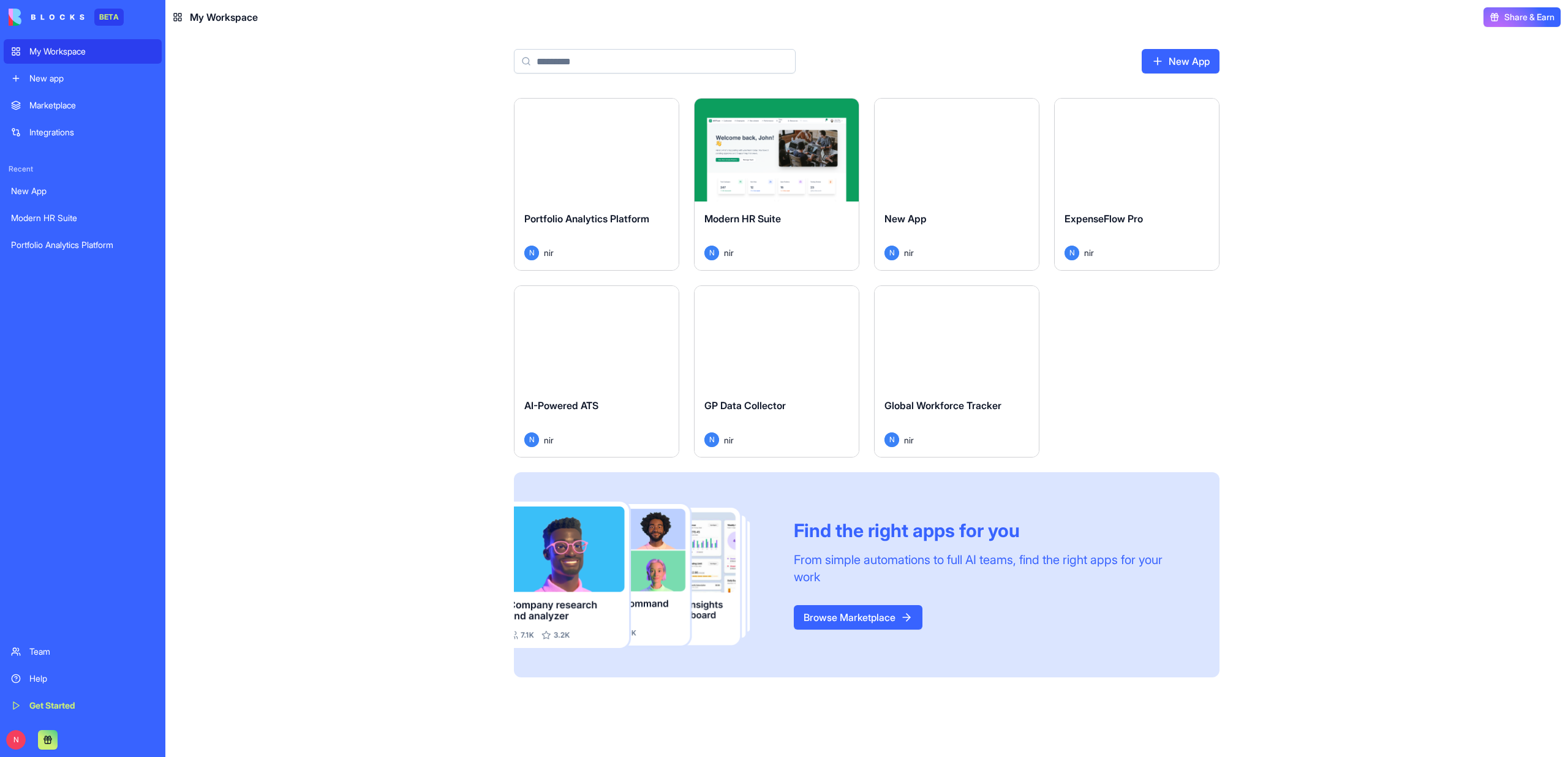
click at [897, 323] on div "Launch" at bounding box center [956, 337] width 164 height 103
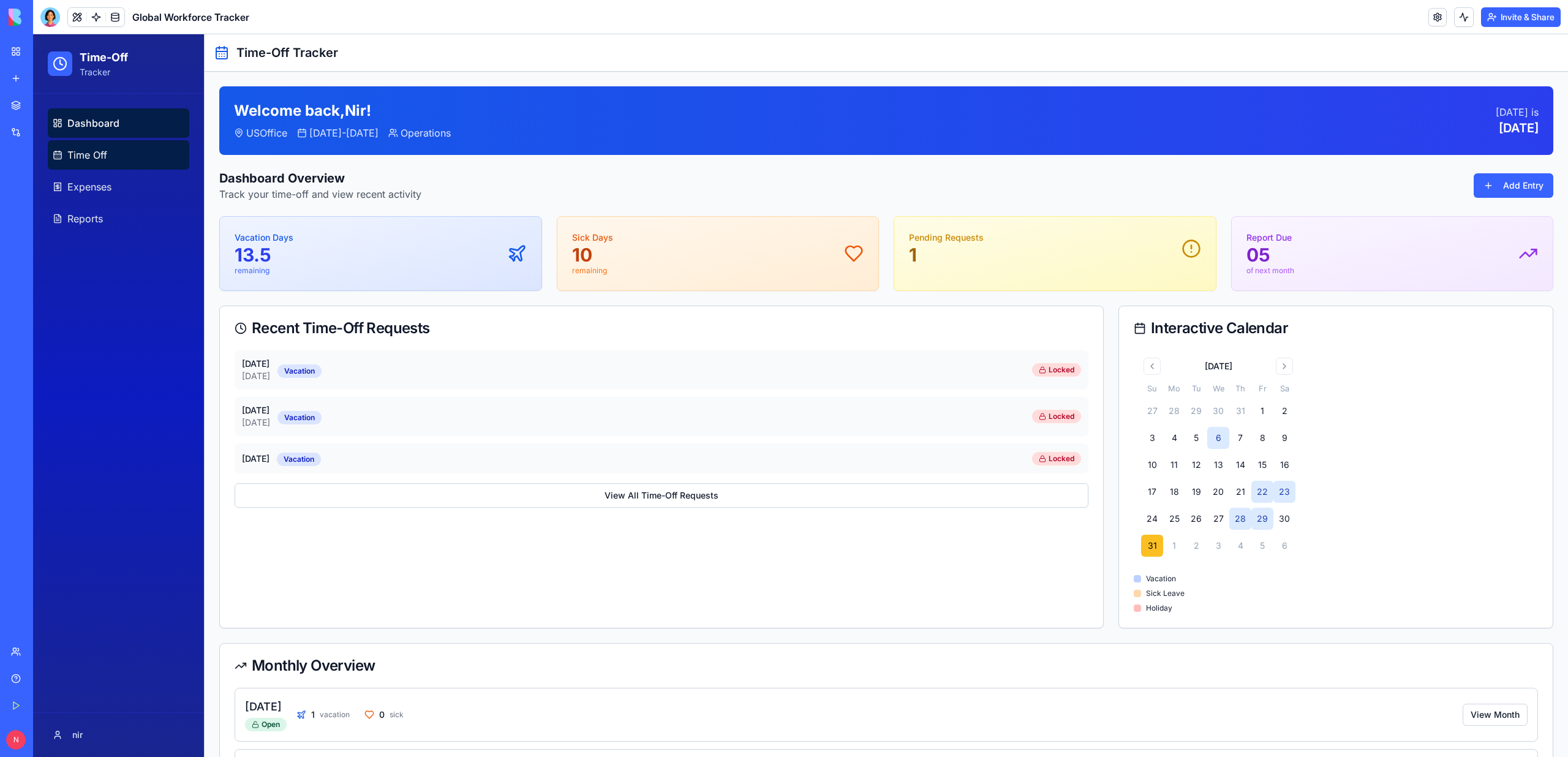
click at [106, 153] on span "Time Off" at bounding box center [87, 154] width 40 height 15
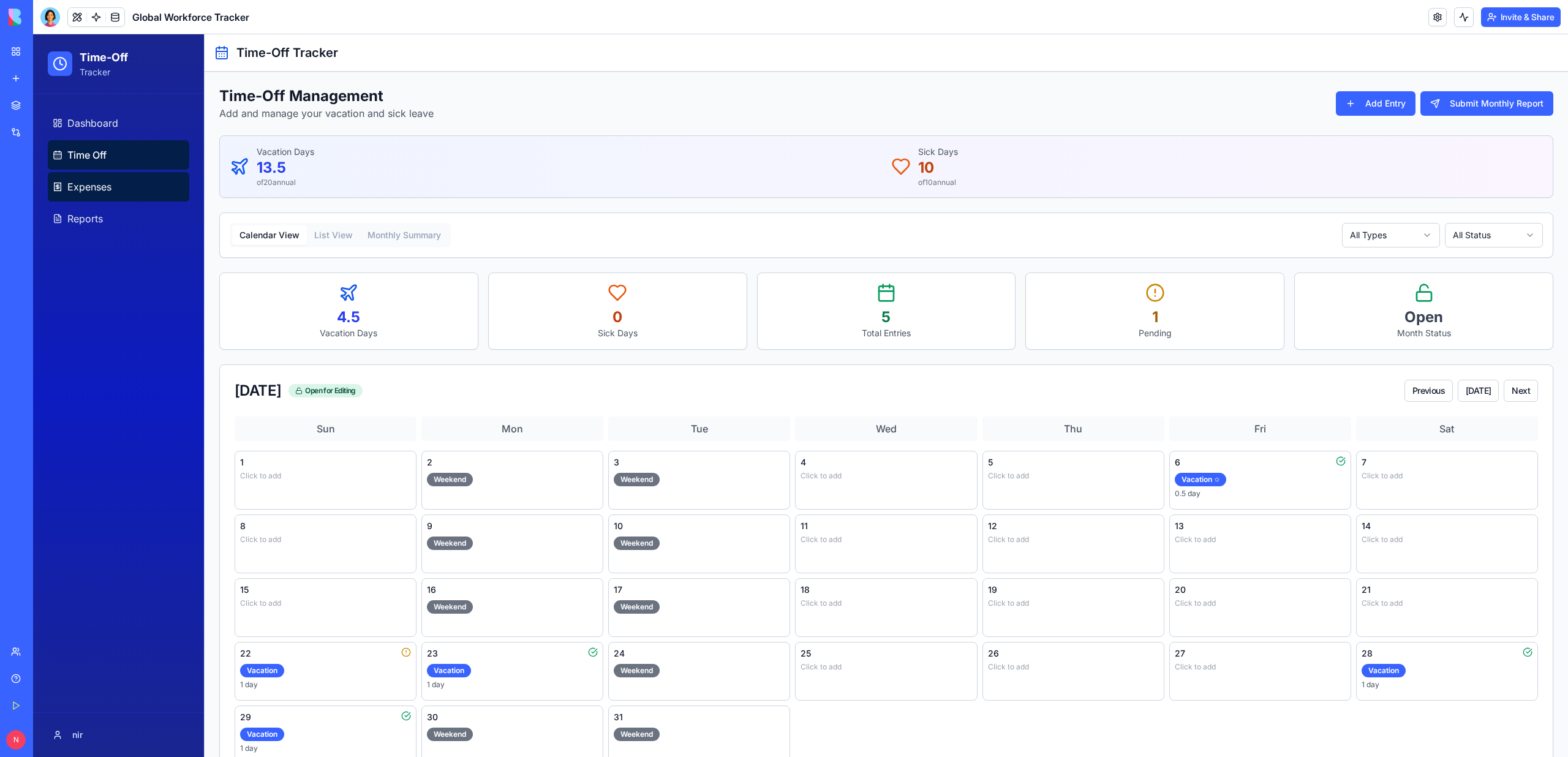
click at [100, 183] on span "Expenses" at bounding box center [89, 186] width 44 height 15
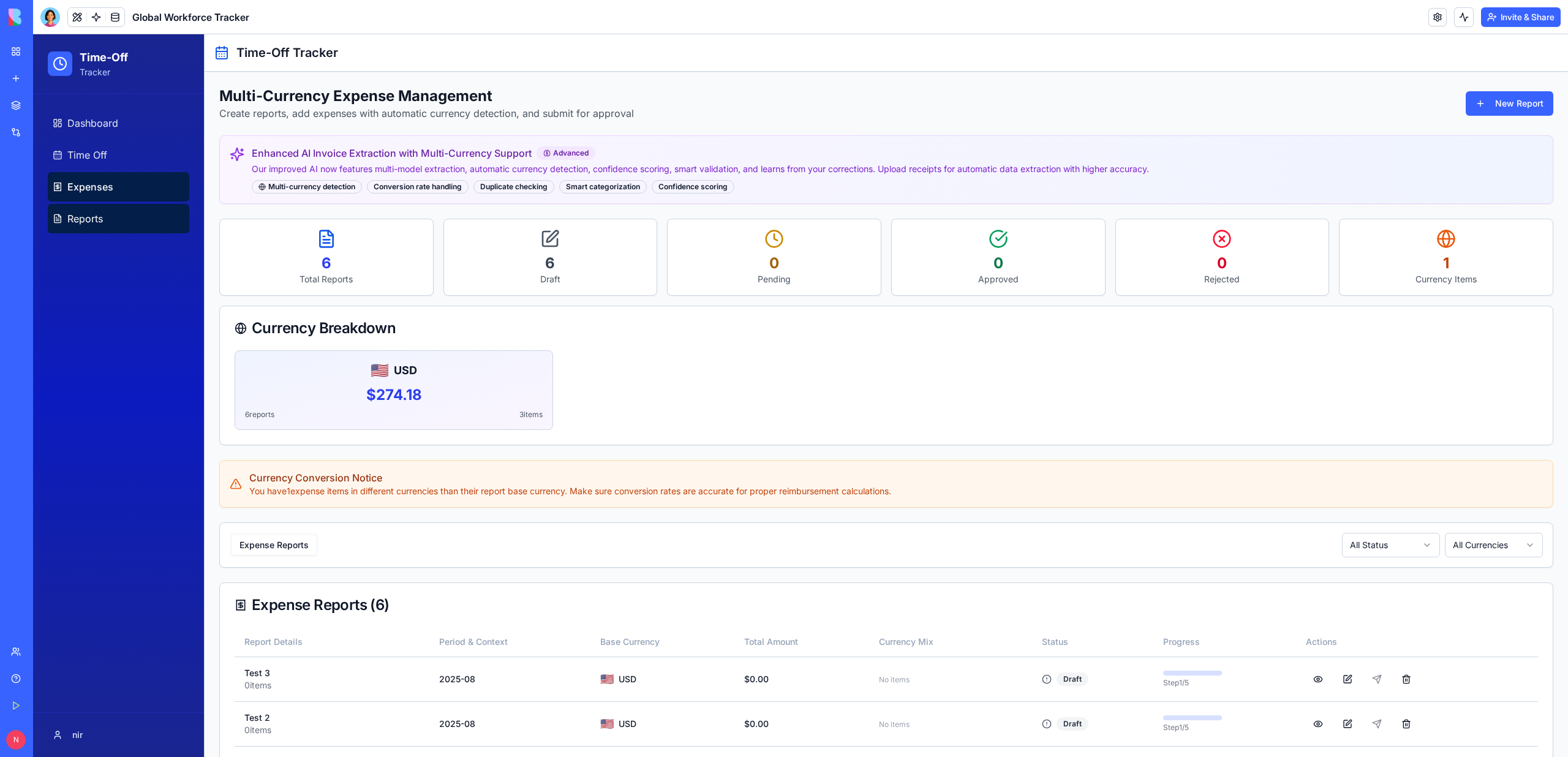
click at [82, 224] on span "Reports" at bounding box center [85, 218] width 36 height 15
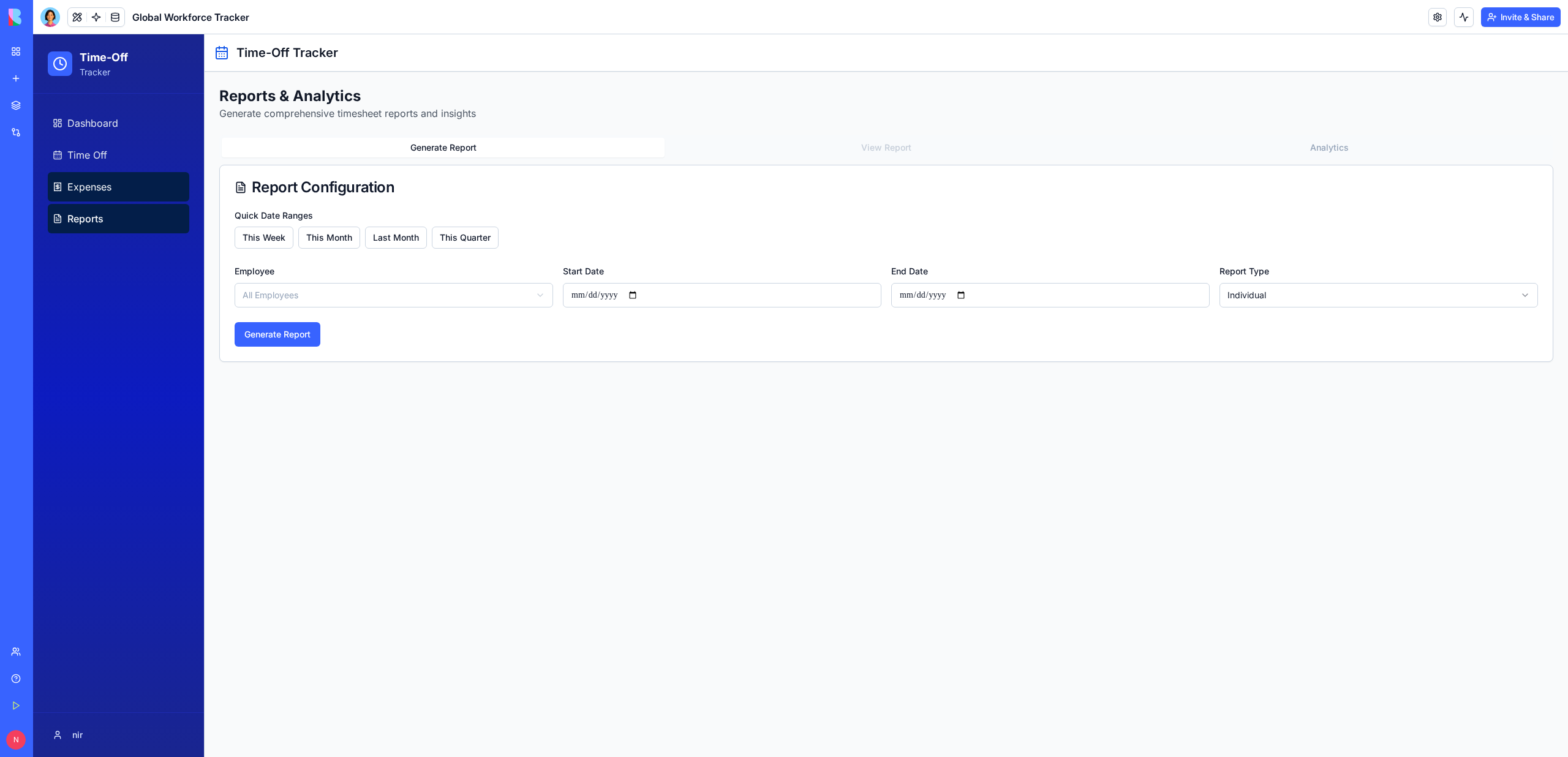
click at [91, 196] on link "Expenses" at bounding box center [118, 187] width 141 height 29
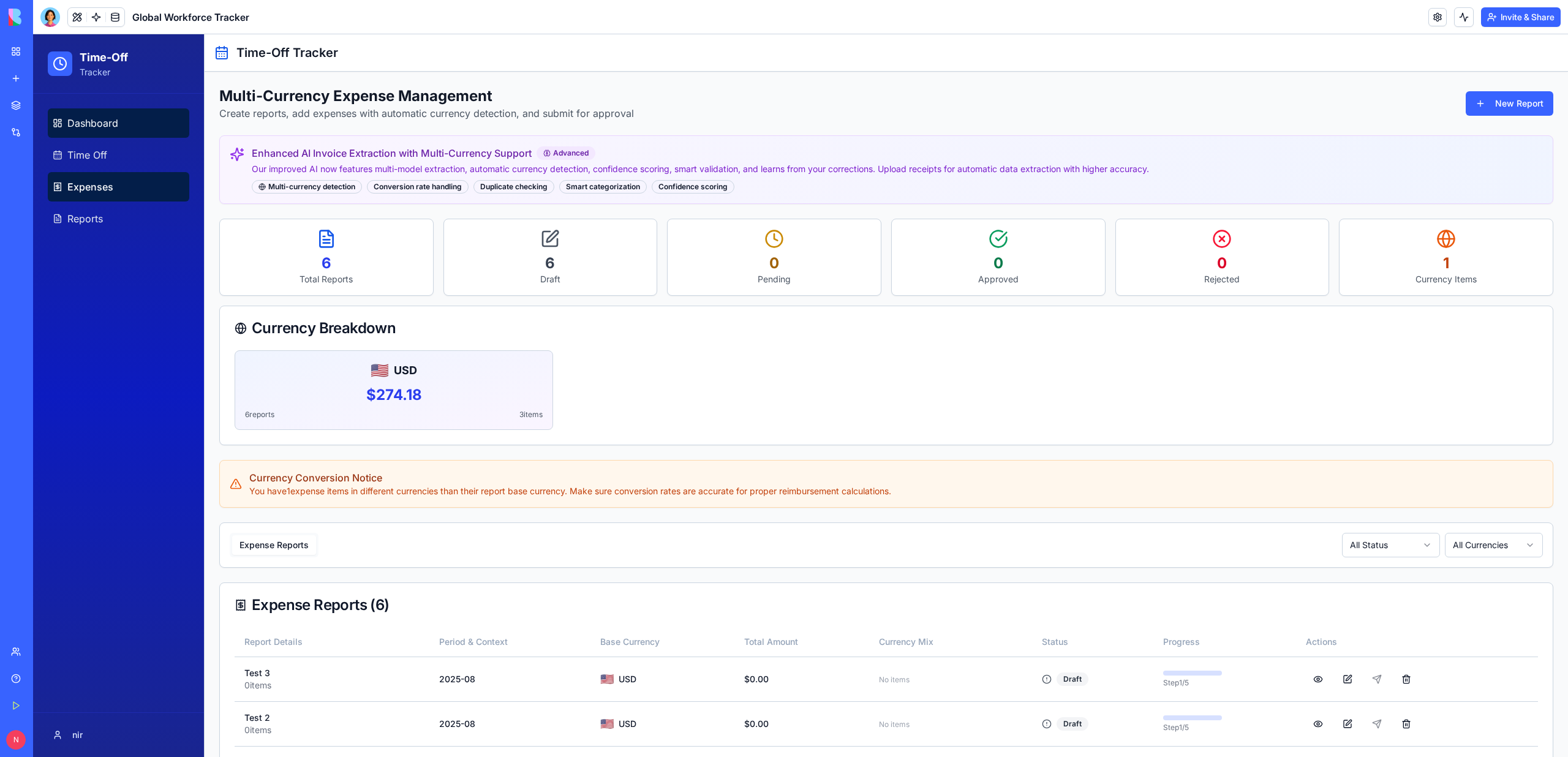
click at [122, 131] on link "Dashboard" at bounding box center [118, 123] width 141 height 29
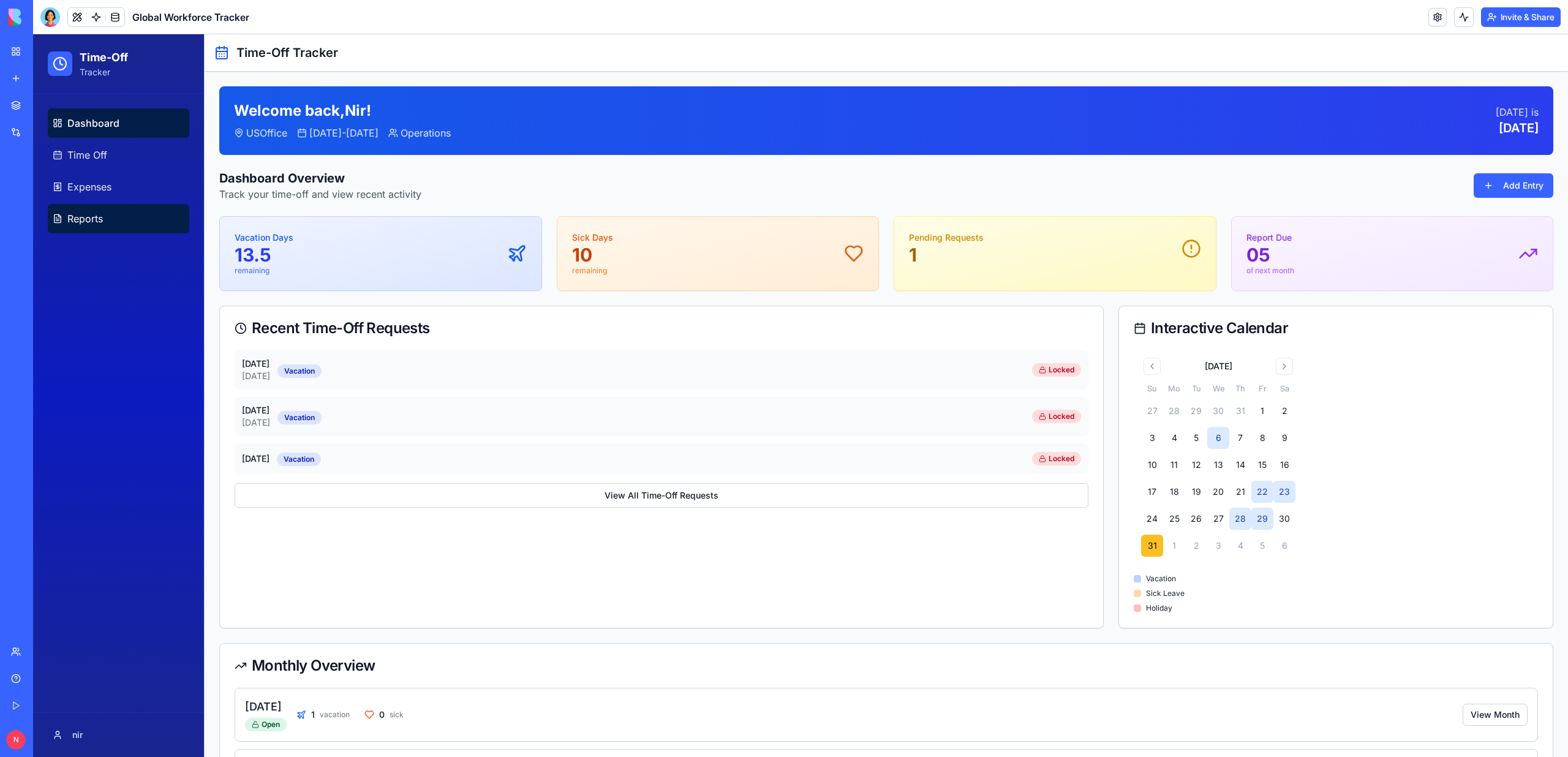
click at [120, 224] on link "Reports" at bounding box center [118, 218] width 141 height 29
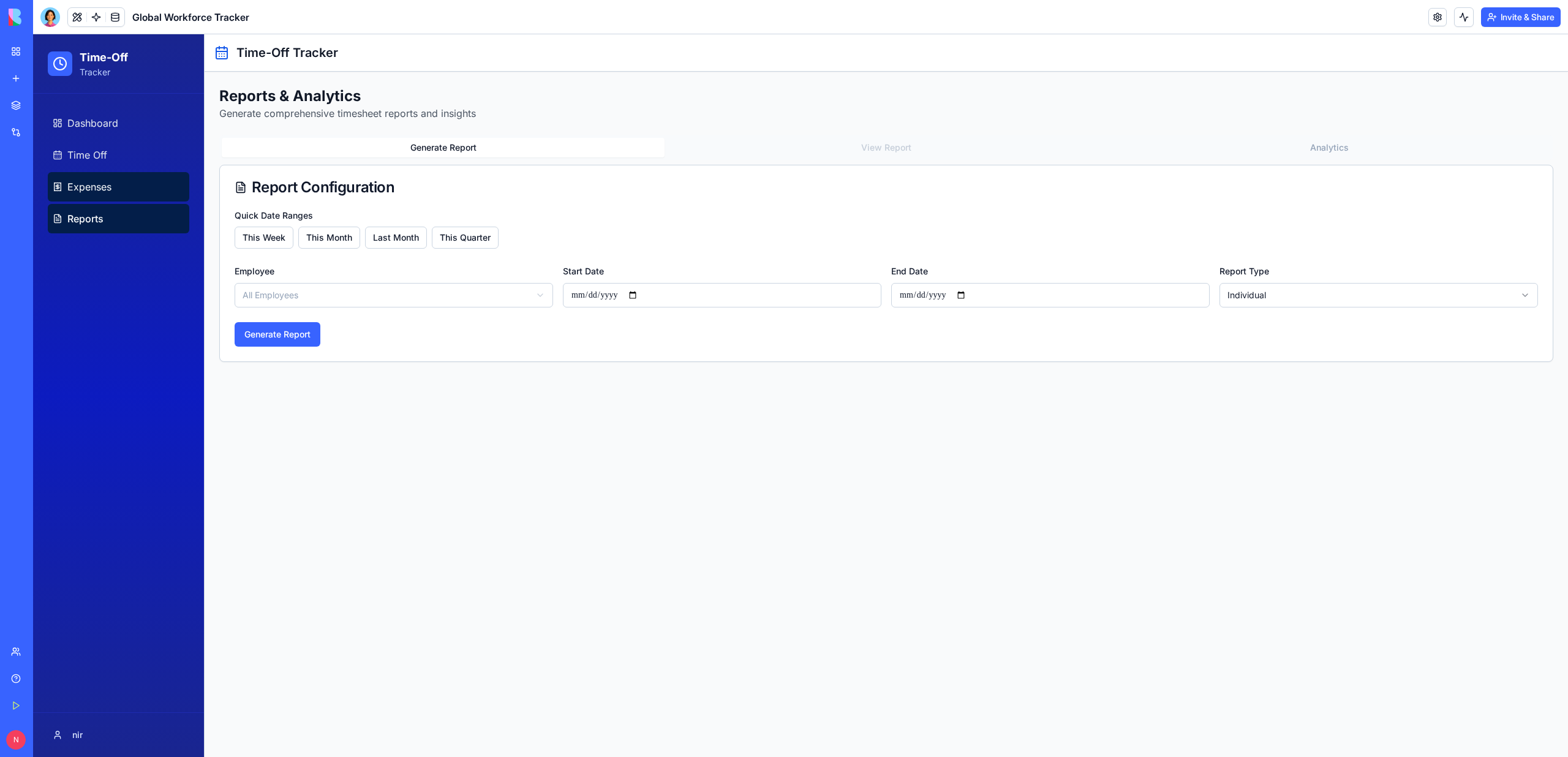
click at [117, 178] on link "Expenses" at bounding box center [118, 187] width 141 height 29
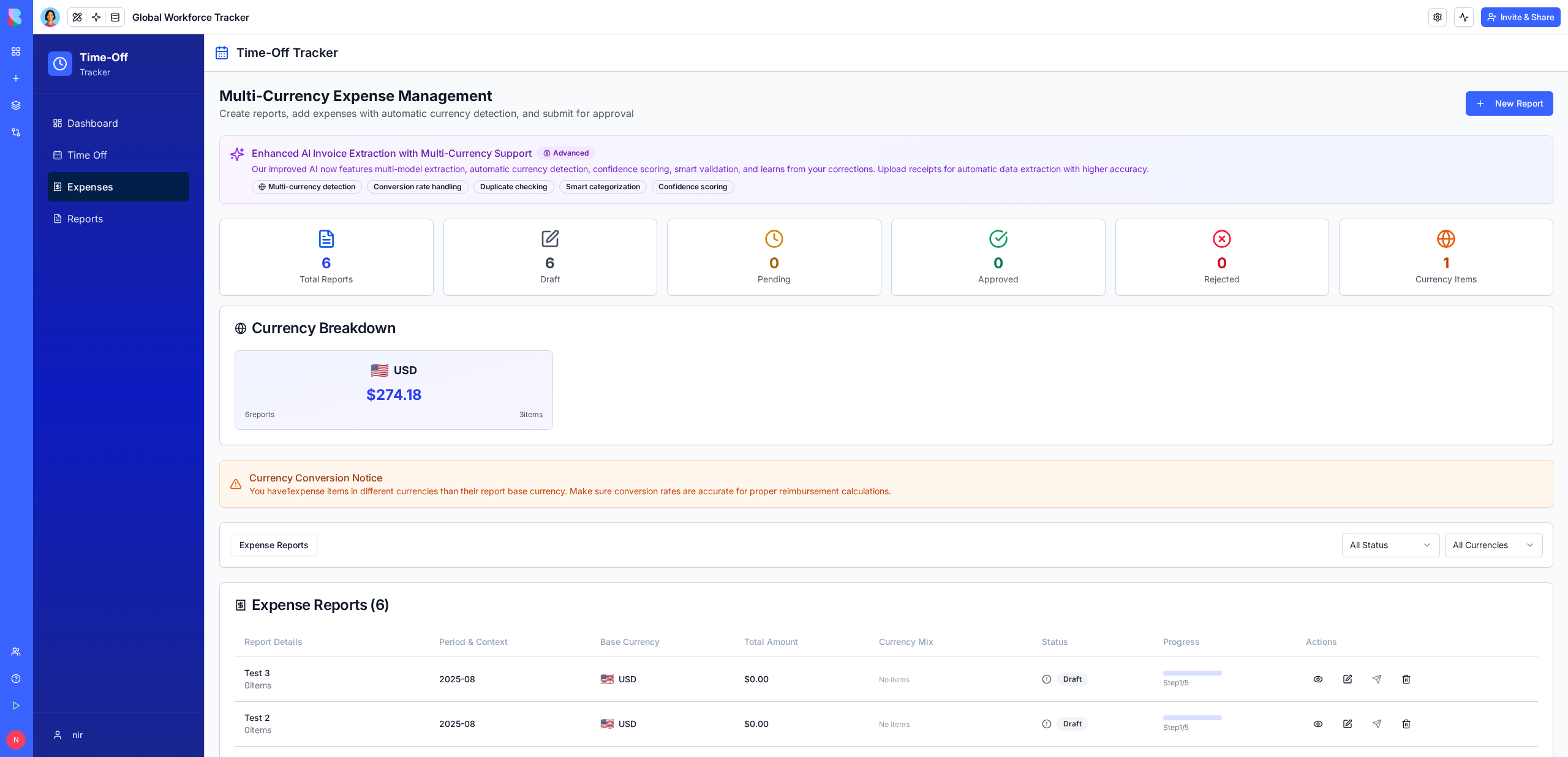
scroll to position [215, 0]
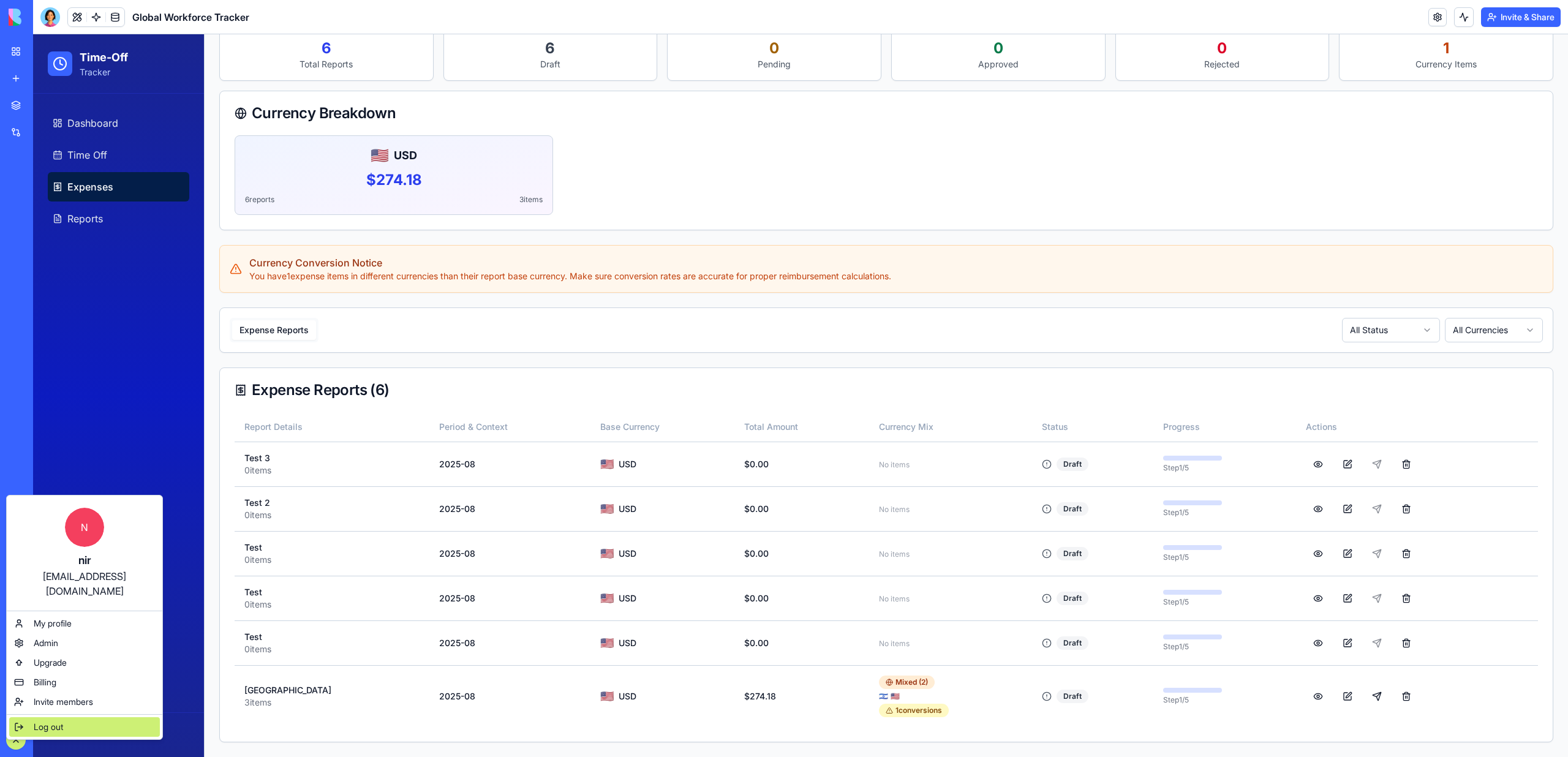
click at [57, 720] on div "Log out" at bounding box center [85, 727] width 151 height 20
